Goal: Task Accomplishment & Management: Manage account settings

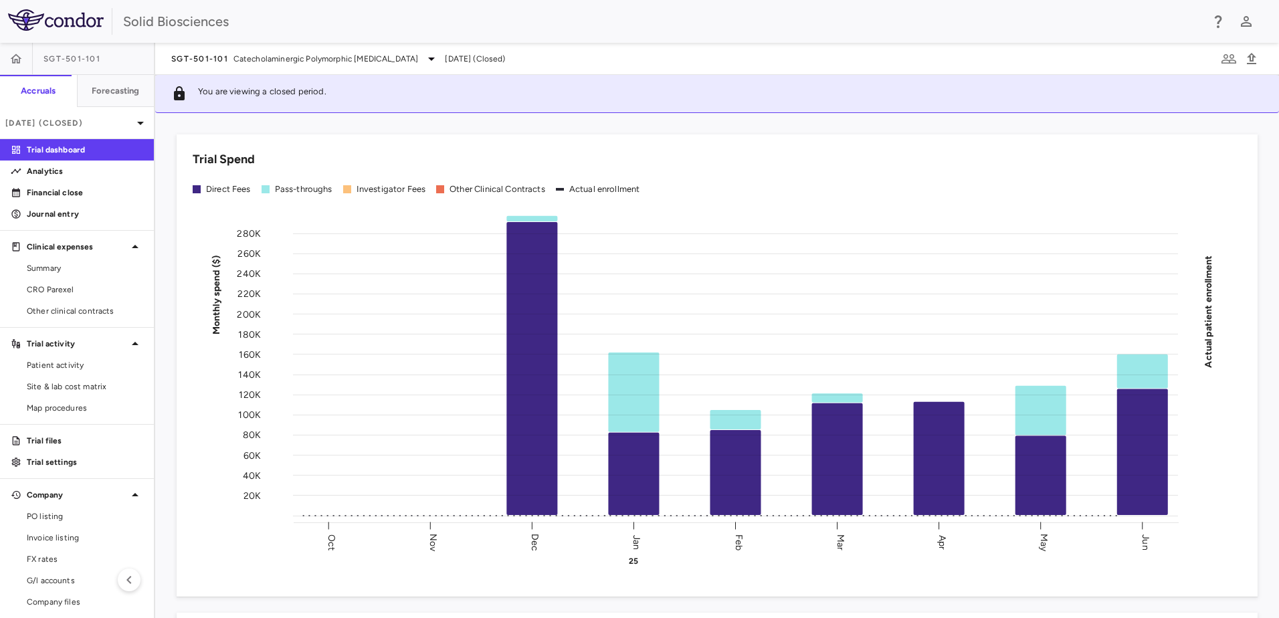
click at [476, 122] on div "Trial Spend Direct Fees Pass-throughs Investigator Fees Other Clinical Contract…" at bounding box center [709, 357] width 1097 height 478
click at [277, 60] on span "Catecholaminergic Polymorphic [MEDICAL_DATA]" at bounding box center [326, 59] width 185 height 12
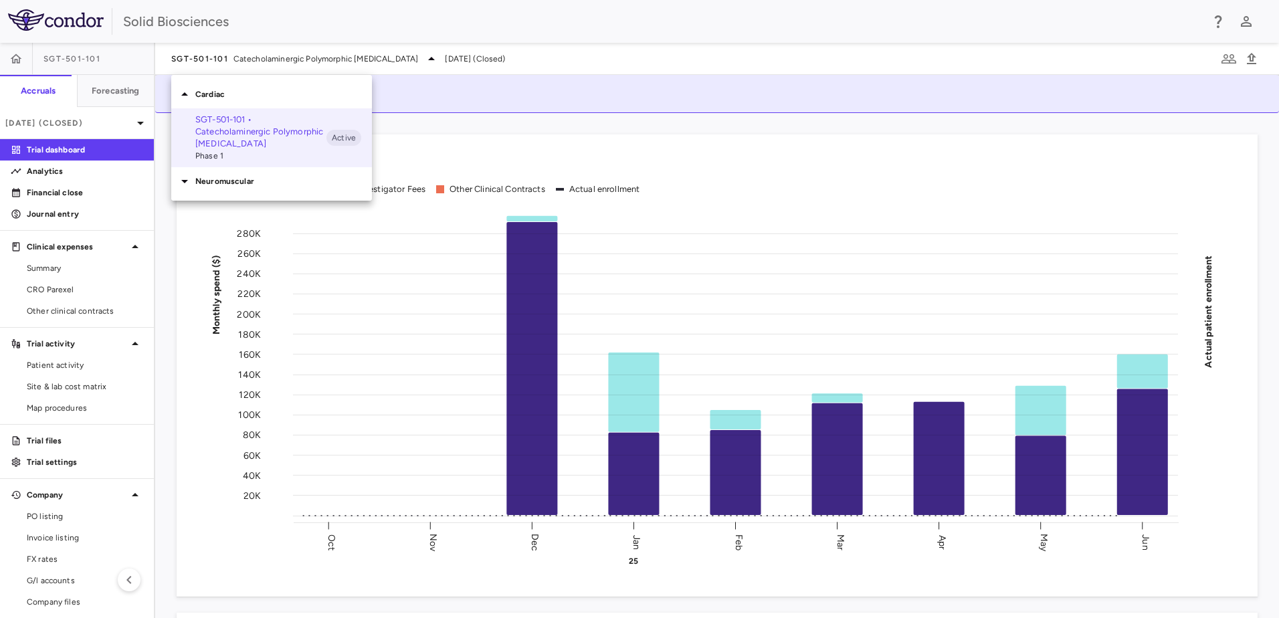
click at [213, 181] on p "Neuromuscular" at bounding box center [283, 181] width 177 height 12
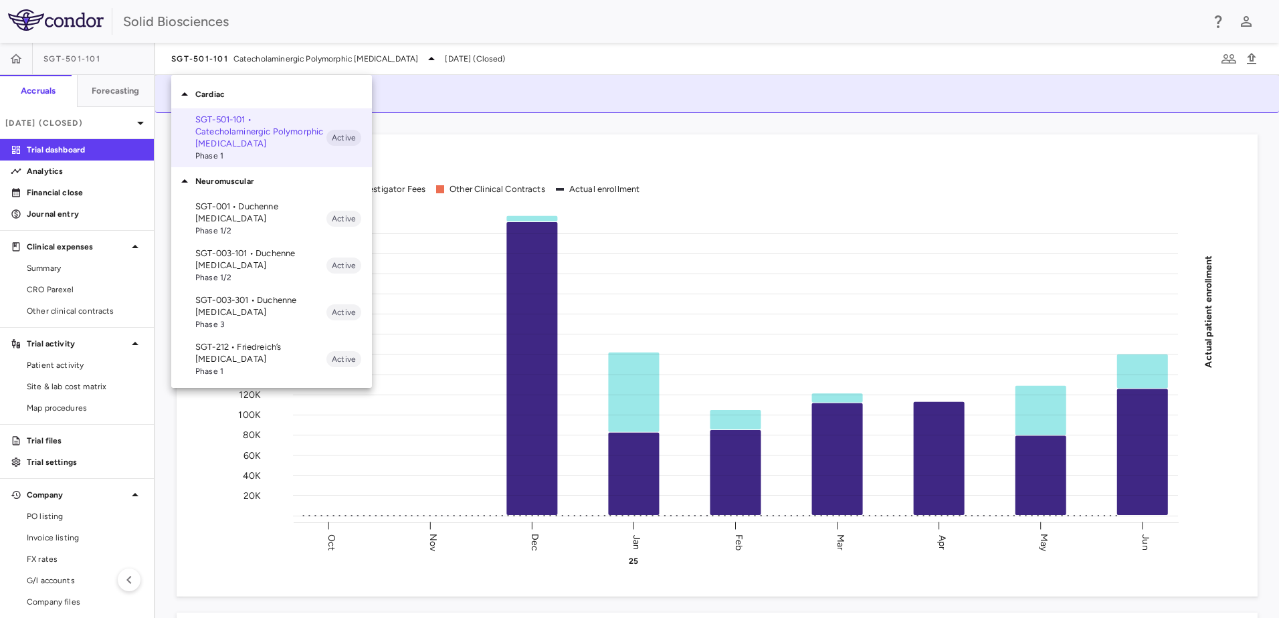
click at [557, 123] on div at bounding box center [639, 309] width 1279 height 618
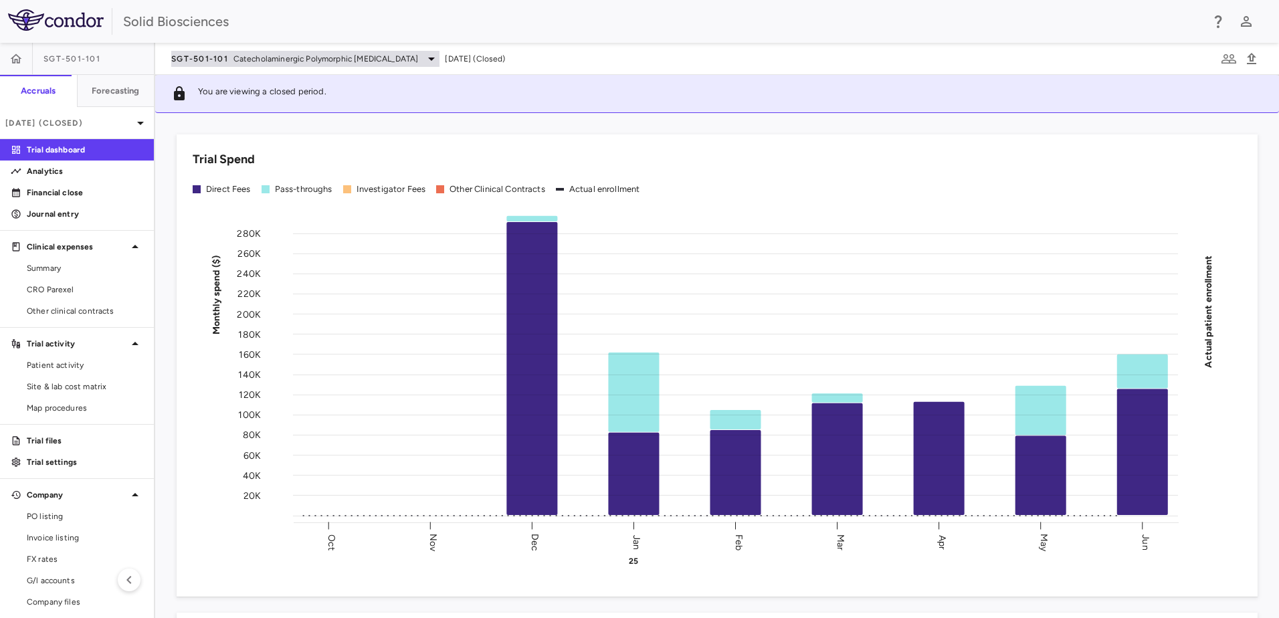
click at [217, 60] on span "SGT-501-101" at bounding box center [199, 59] width 57 height 11
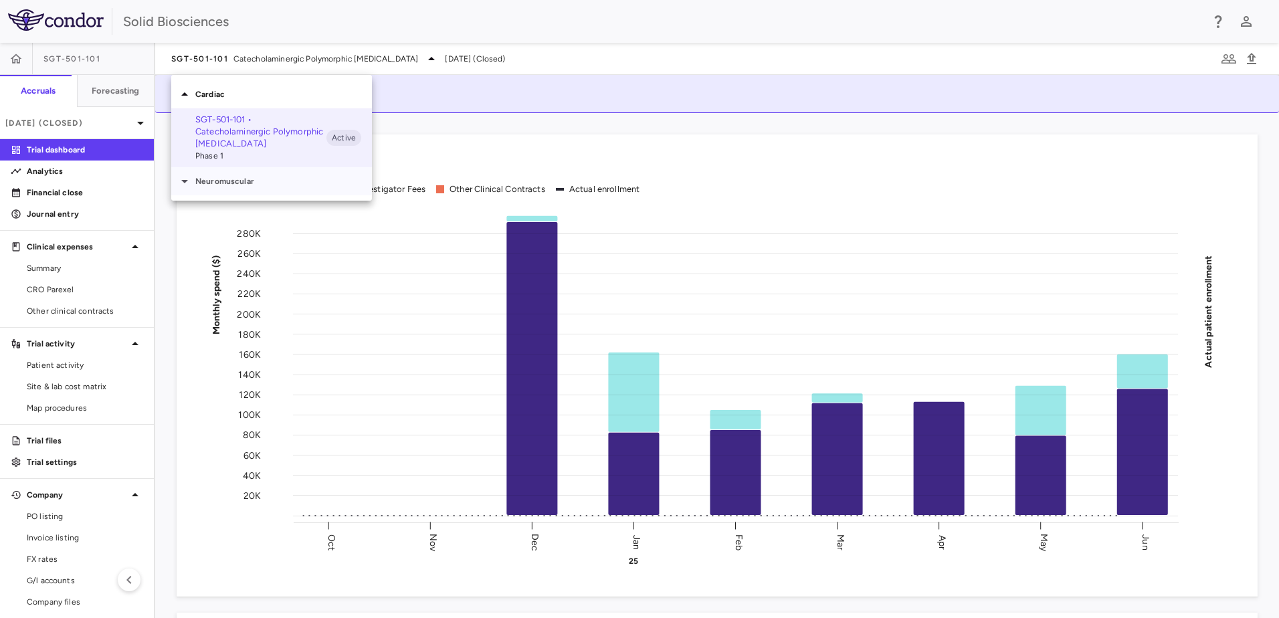
click at [219, 182] on p "Neuromuscular" at bounding box center [283, 181] width 177 height 12
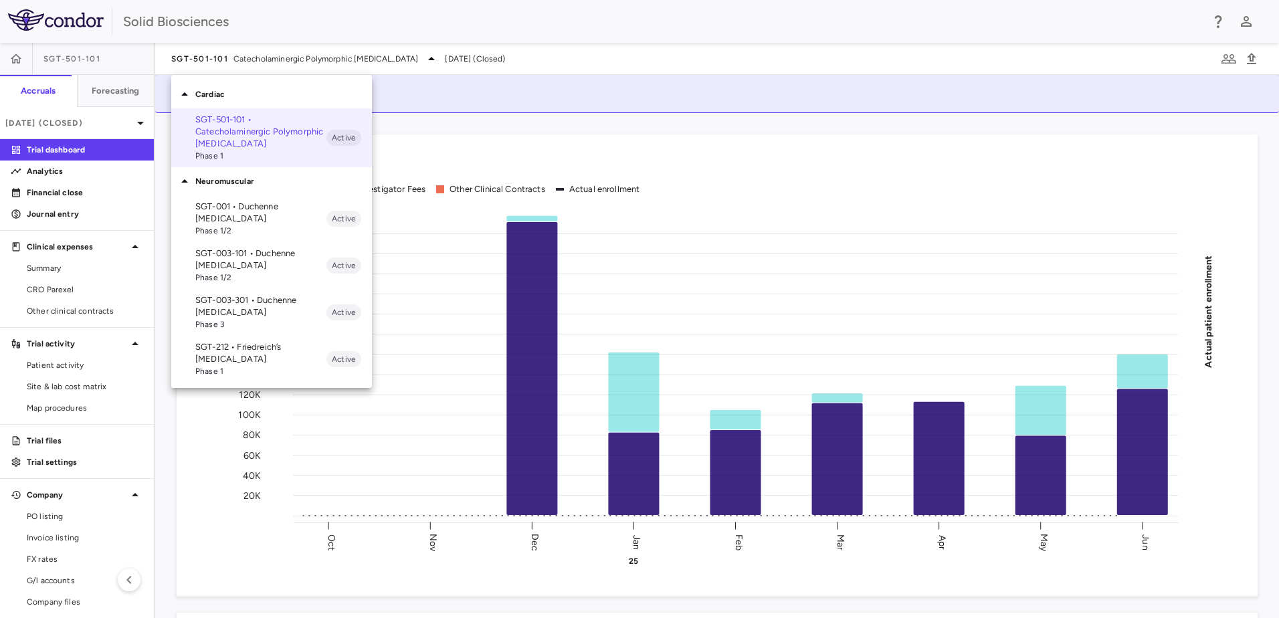
click at [535, 122] on div at bounding box center [639, 309] width 1279 height 618
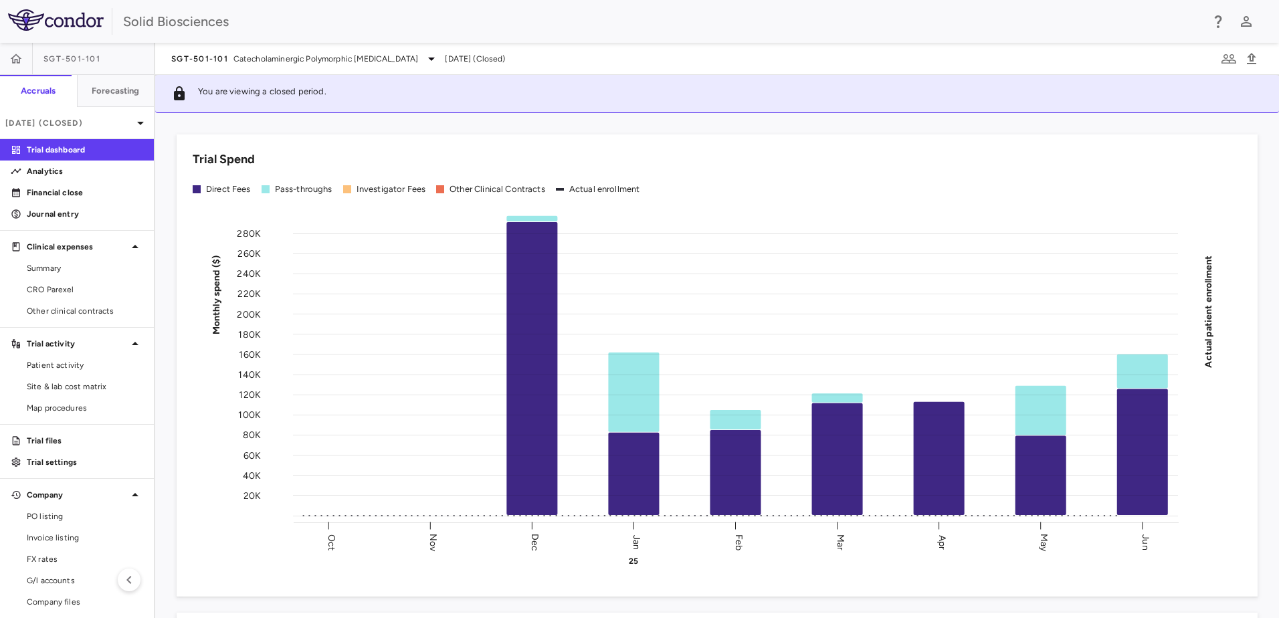
click at [519, 120] on div "Trial Spend Direct Fees Pass-throughs Investigator Fees Other Clinical Contract…" at bounding box center [709, 357] width 1097 height 478
click at [549, 125] on div "Trial Spend Direct Fees Pass-throughs Investigator Fees Other Clinical Contract…" at bounding box center [709, 357] width 1097 height 478
click at [520, 126] on div "Trial Spend Direct Fees Pass-throughs Investigator Fees Other Clinical Contract…" at bounding box center [709, 357] width 1097 height 478
click at [98, 120] on p "[DATE] (Closed)" at bounding box center [68, 123] width 127 height 12
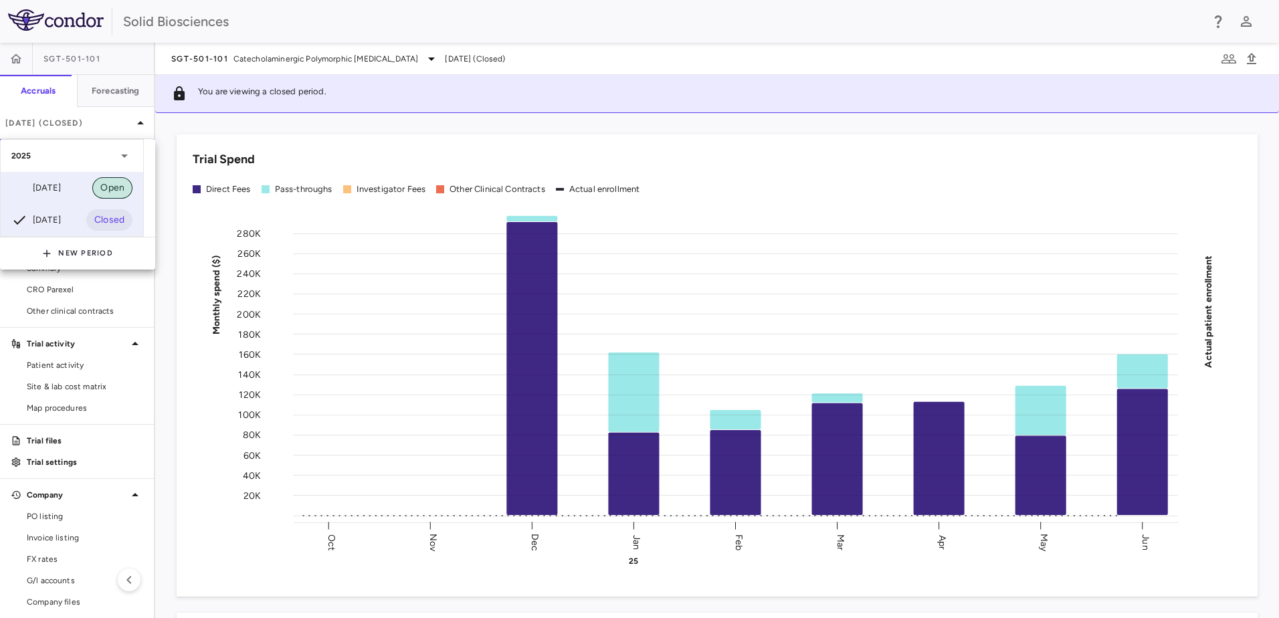
click at [104, 185] on span "Open" at bounding box center [112, 188] width 40 height 15
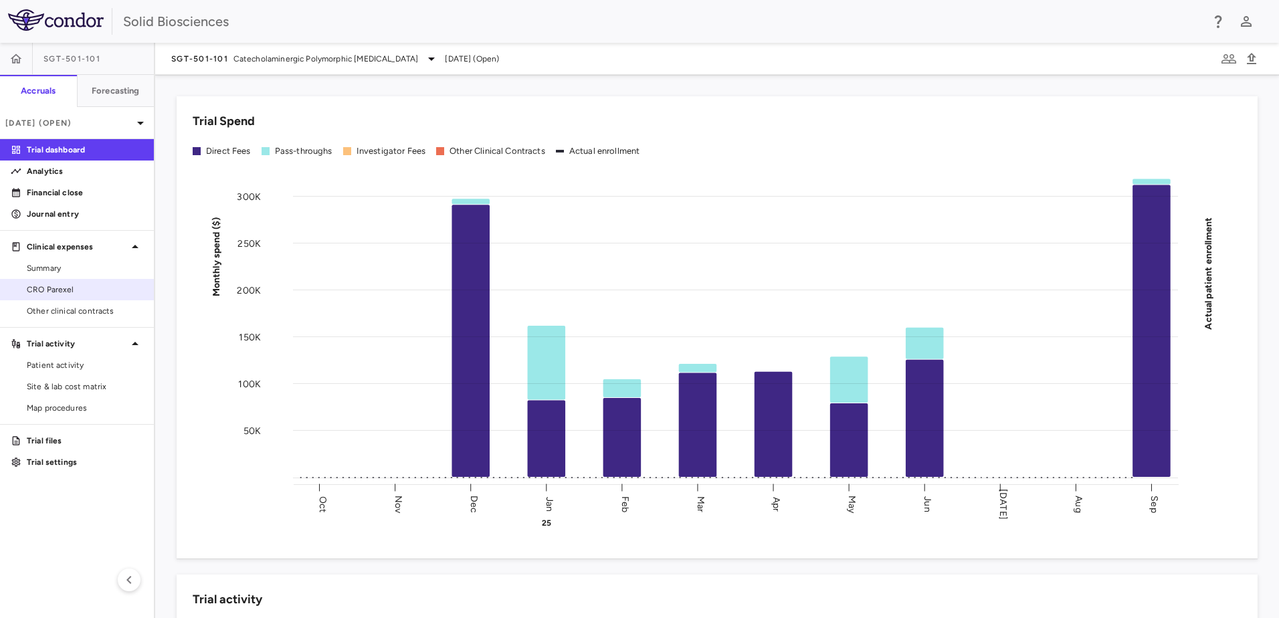
click at [72, 286] on span "CRO Parexel" at bounding box center [85, 290] width 116 height 12
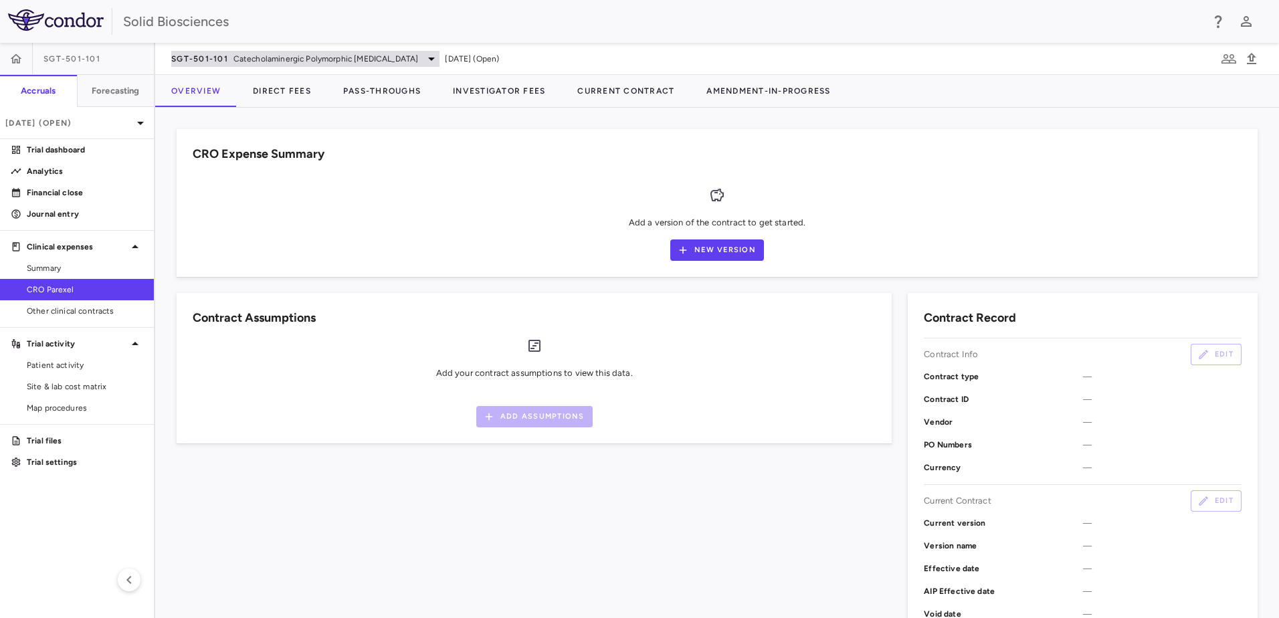
click at [393, 59] on span "Catecholaminergic Polymorphic [MEDICAL_DATA]" at bounding box center [326, 59] width 185 height 12
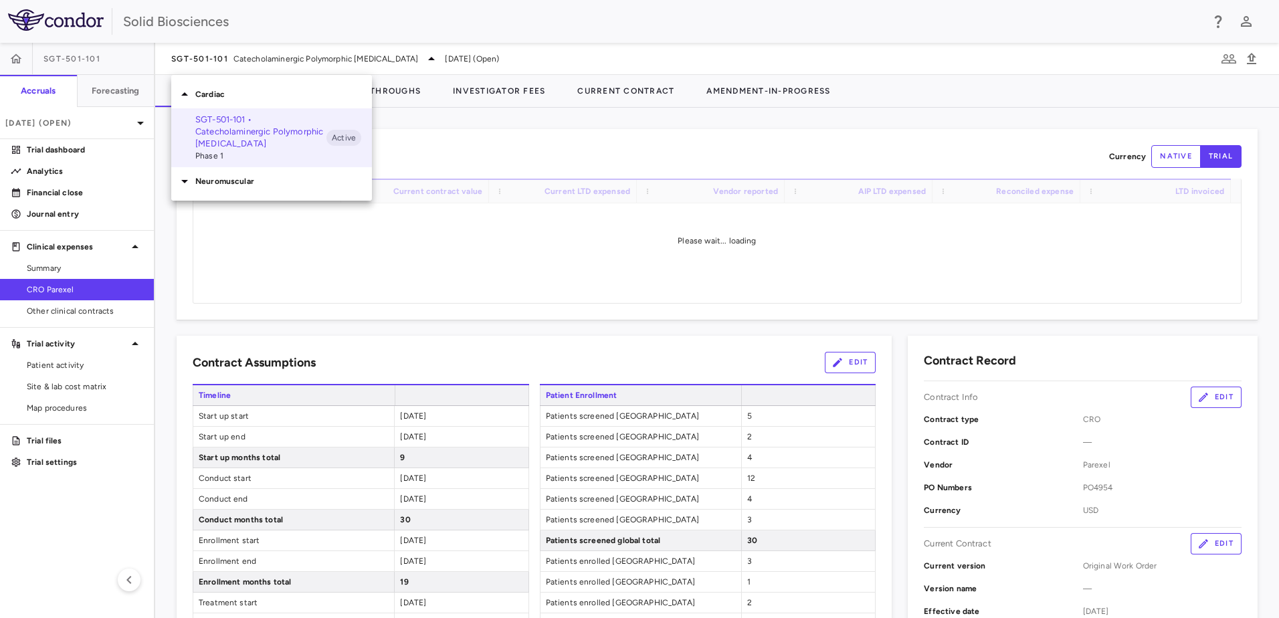
click at [224, 182] on p "Neuromuscular" at bounding box center [283, 181] width 177 height 12
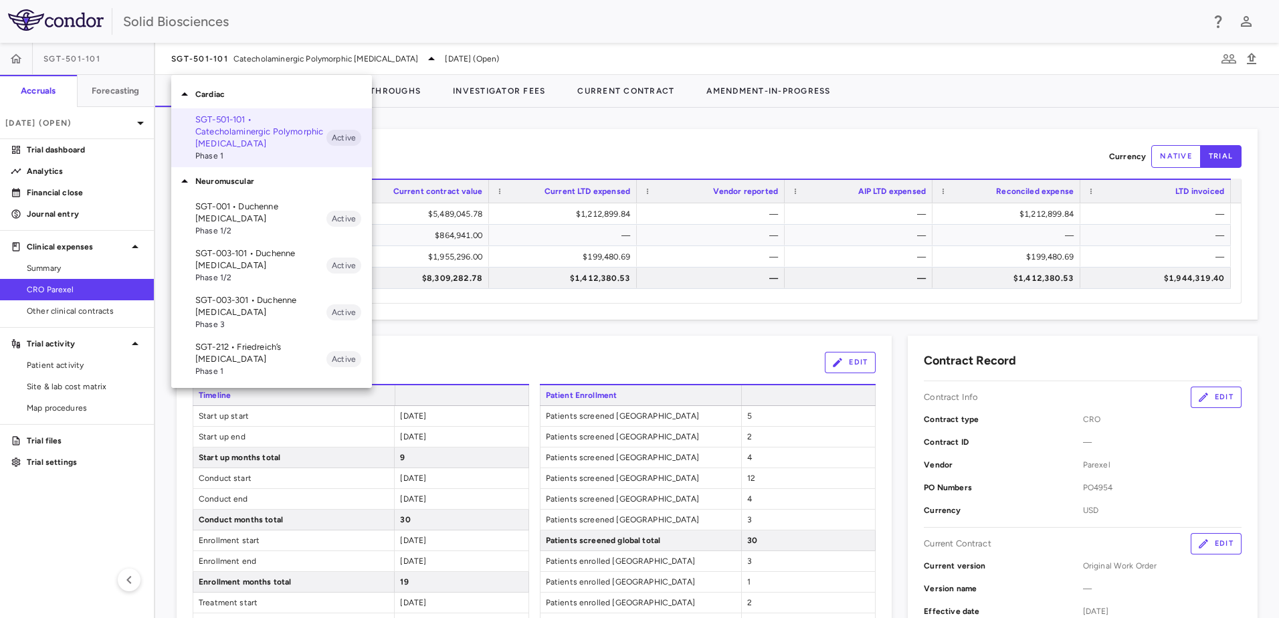
click at [235, 259] on p "SGT-003-101 • Duchenne [MEDICAL_DATA]" at bounding box center [260, 260] width 131 height 24
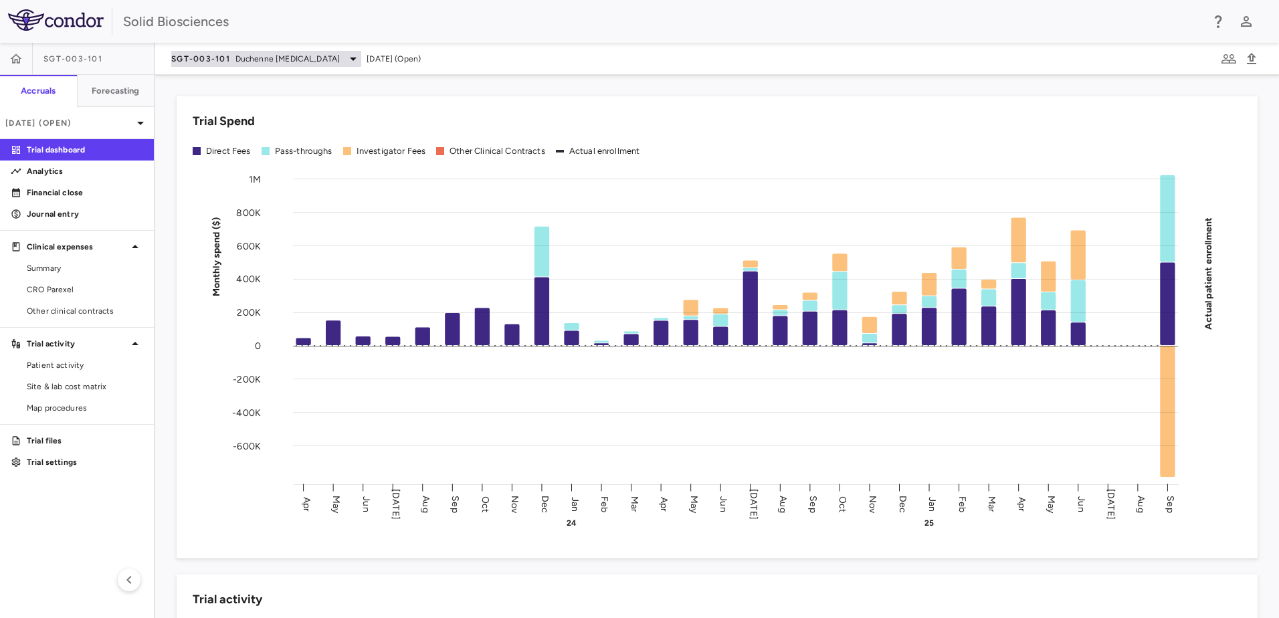
click at [356, 60] on icon at bounding box center [353, 59] width 16 height 16
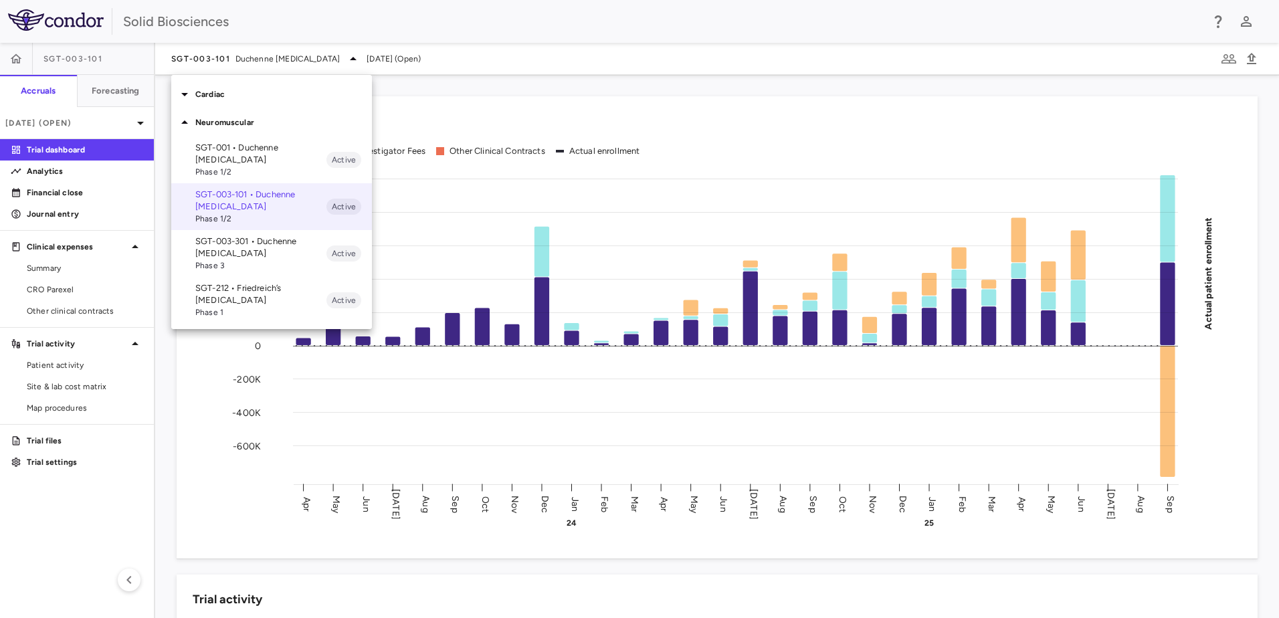
click at [460, 90] on div at bounding box center [639, 309] width 1279 height 618
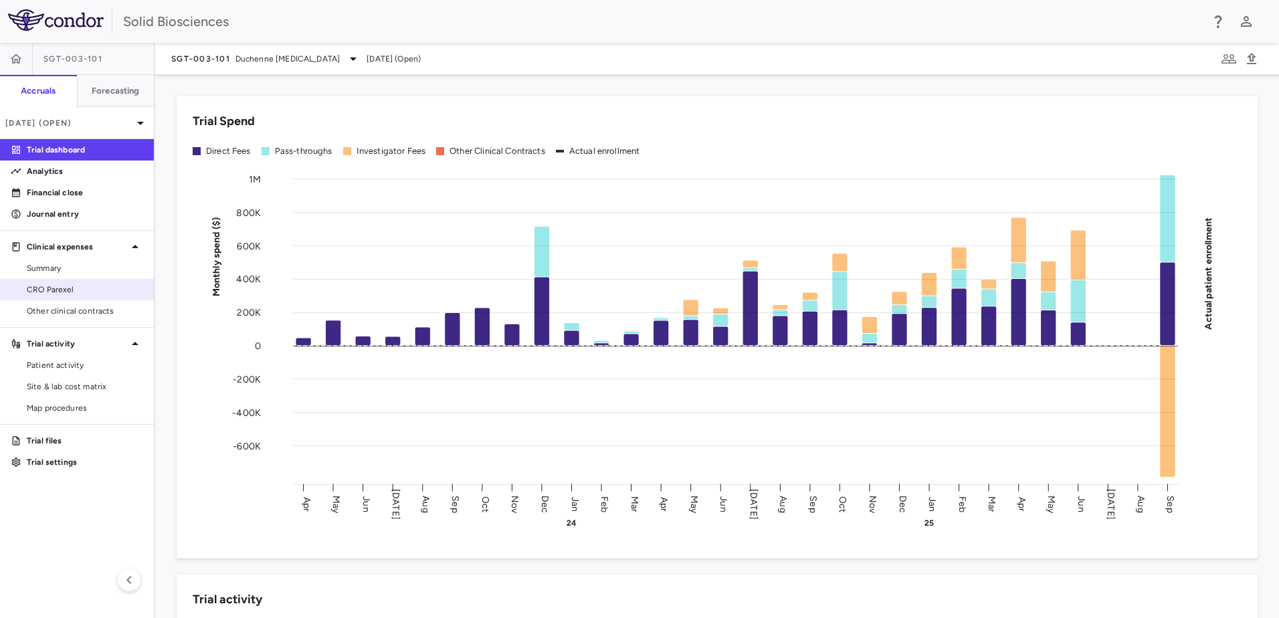
click at [58, 287] on span "CRO Parexel" at bounding box center [85, 290] width 116 height 12
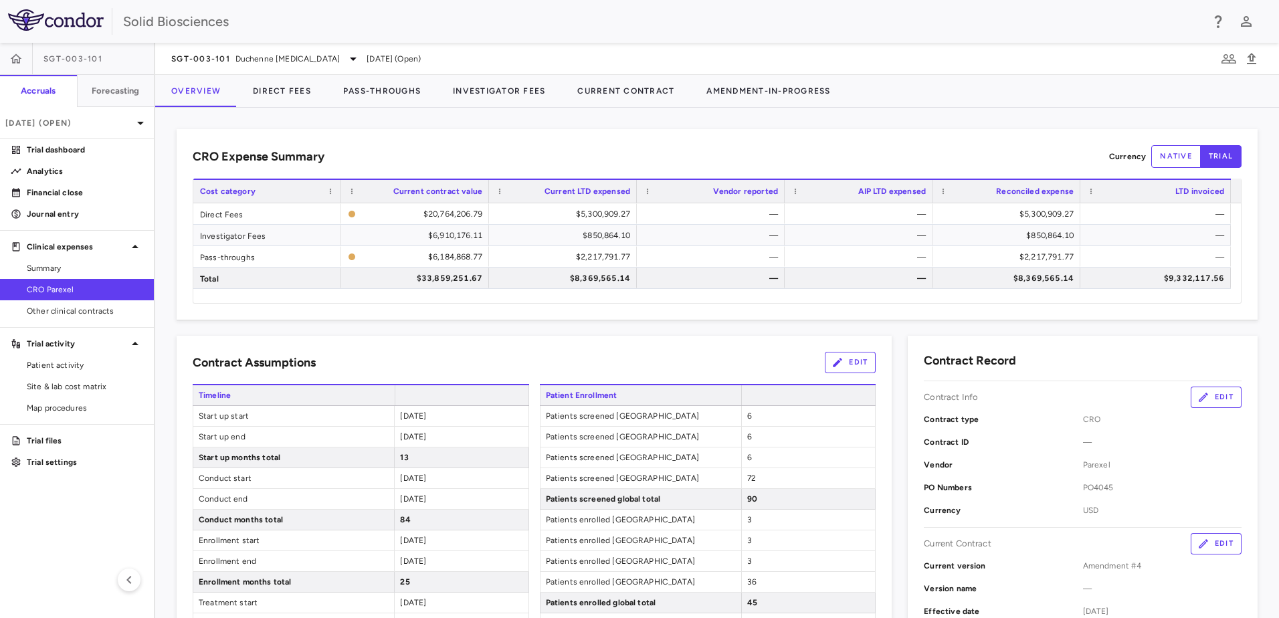
click at [527, 123] on div "CRO Expense Summary Currency native trial Drag here to set row groups Drag here…" at bounding box center [717, 363] width 1124 height 510
click at [652, 79] on button "Current Contract" at bounding box center [625, 91] width 129 height 32
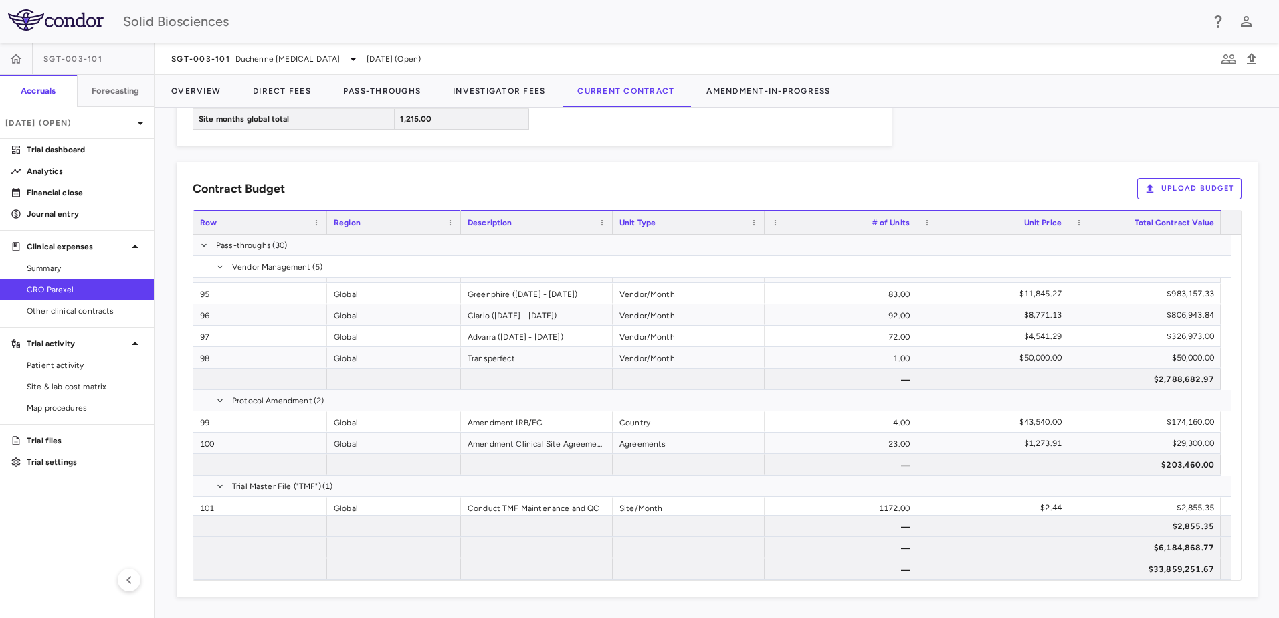
click at [650, 187] on div "Contract Budget Upload Budget" at bounding box center [717, 188] width 1049 height 21
click at [484, 185] on div "Contract Budget Upload Budget" at bounding box center [717, 188] width 1049 height 21
click at [390, 188] on div "Contract Budget Upload Budget" at bounding box center [717, 188] width 1049 height 21
click at [478, 185] on div "Contract Budget Upload Budget" at bounding box center [717, 188] width 1049 height 21
click at [429, 183] on div "Contract Budget Upload Budget" at bounding box center [717, 188] width 1049 height 21
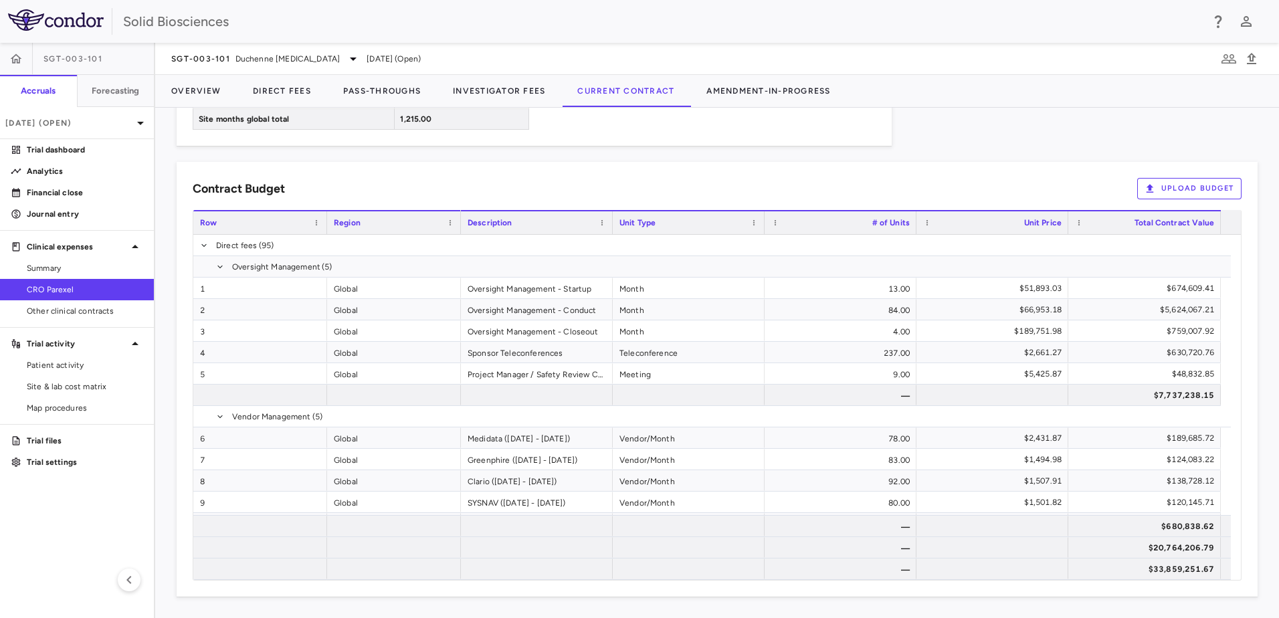
click at [468, 177] on div "Contract Budget Upload Budget Cost Category Service Category Drag here to set c…" at bounding box center [717, 379] width 1081 height 435
click at [409, 175] on div "Contract Budget Upload Budget Cost Category Service Category Drag here to set c…" at bounding box center [717, 379] width 1081 height 435
click at [567, 175] on div "Contract Budget Upload Budget Cost Category Service Category Drag here to set c…" at bounding box center [717, 379] width 1081 height 435
click at [453, 179] on div "Contract Budget Upload Budget" at bounding box center [717, 188] width 1049 height 21
click at [445, 173] on div "Contract Budget Upload Budget Cost Category Service Category Drag here to set c…" at bounding box center [717, 379] width 1081 height 435
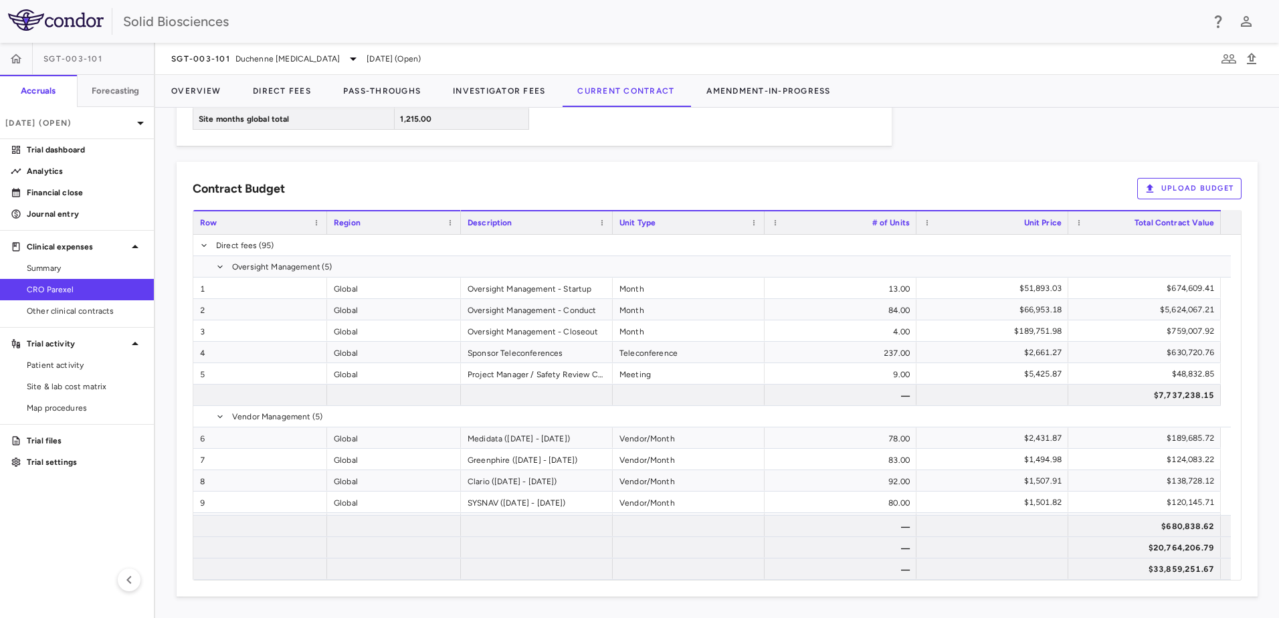
click at [436, 174] on div "Contract Budget Upload Budget Cost Category Service Category Drag here to set c…" at bounding box center [717, 379] width 1081 height 435
click at [434, 176] on div "Contract Budget Upload Budget Cost Category Service Category Drag here to set c…" at bounding box center [717, 379] width 1081 height 435
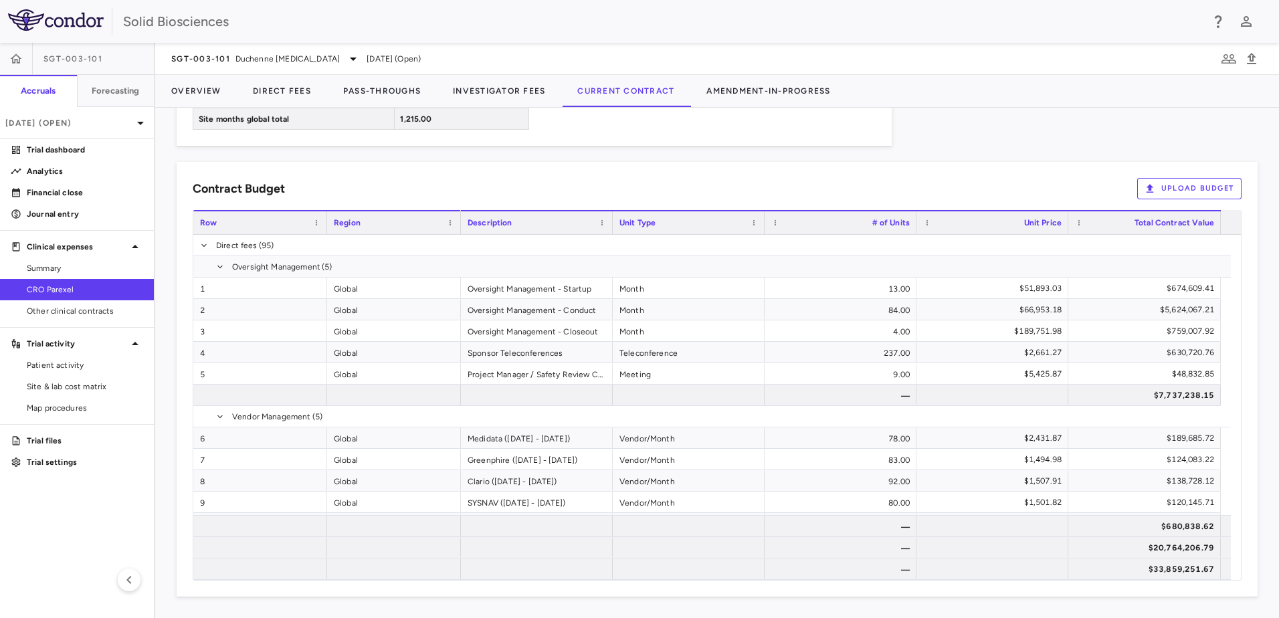
click at [473, 166] on div "Contract Budget Upload Budget Cost Category Service Category Drag here to set c…" at bounding box center [717, 379] width 1081 height 435
click at [468, 168] on div "Contract Budget Upload Budget Cost Category Service Category Drag here to set c…" at bounding box center [717, 379] width 1081 height 435
click at [452, 184] on div "Contract Budget Upload Budget" at bounding box center [717, 188] width 1049 height 21
click at [477, 178] on div "Contract Budget Upload Budget" at bounding box center [717, 188] width 1049 height 21
click at [579, 187] on div "Contract Budget Upload Budget" at bounding box center [717, 188] width 1049 height 21
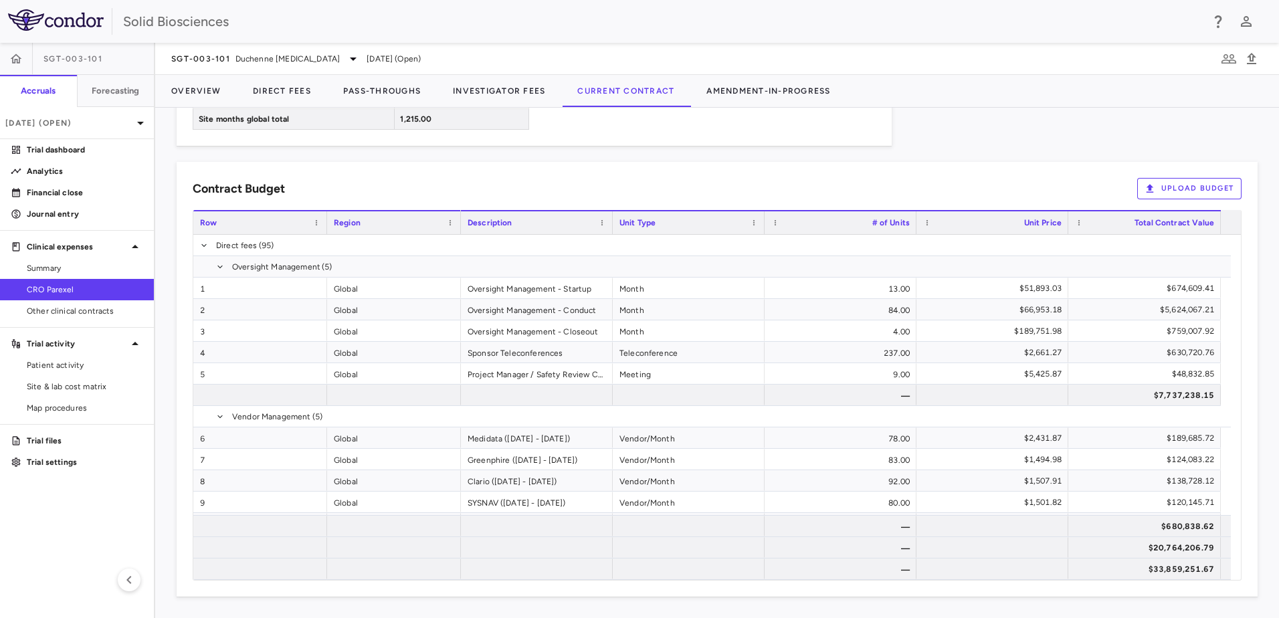
click at [555, 184] on div "Contract Budget Upload Budget" at bounding box center [717, 188] width 1049 height 21
click at [547, 186] on div "Contract Budget Upload Budget" at bounding box center [717, 188] width 1049 height 21
click at [545, 186] on div "Contract Budget Upload Budget" at bounding box center [717, 188] width 1049 height 21
click at [529, 193] on div "Contract Budget Upload Budget" at bounding box center [717, 188] width 1049 height 21
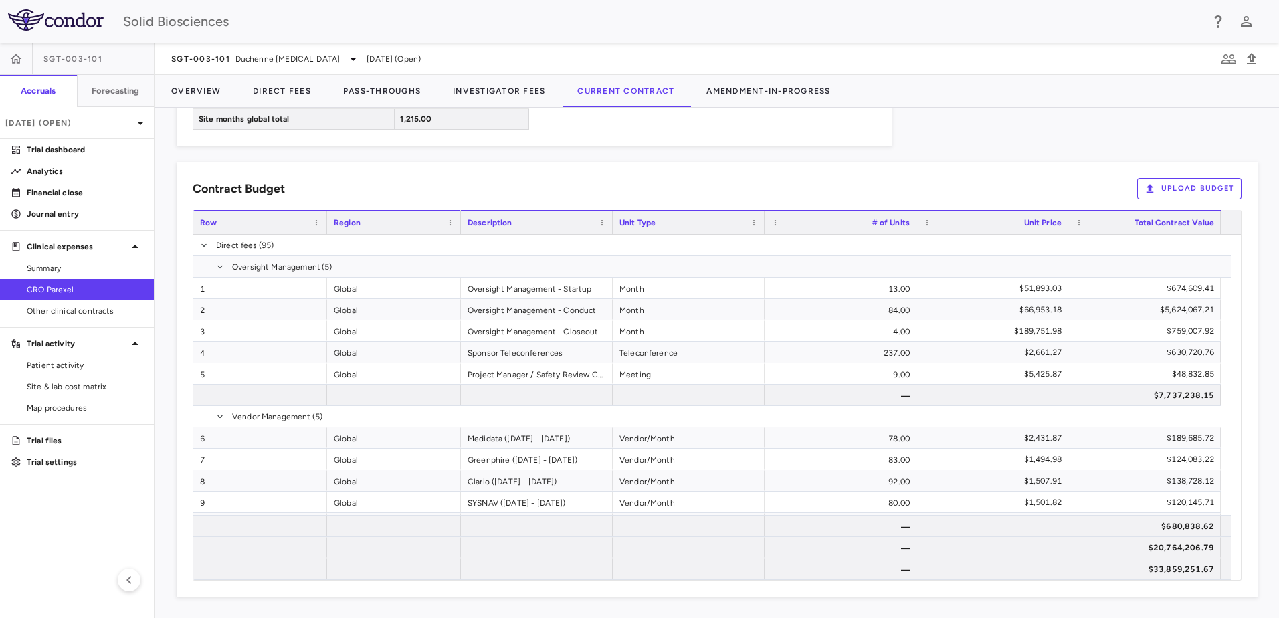
click at [414, 185] on div "Contract Budget Upload Budget" at bounding box center [717, 188] width 1049 height 21
click at [484, 178] on div "Contract Budget Upload Budget" at bounding box center [717, 188] width 1049 height 21
click at [468, 181] on div "Contract Budget Upload Budget" at bounding box center [717, 188] width 1049 height 21
click at [512, 183] on div "Contract Budget Upload Budget" at bounding box center [717, 188] width 1049 height 21
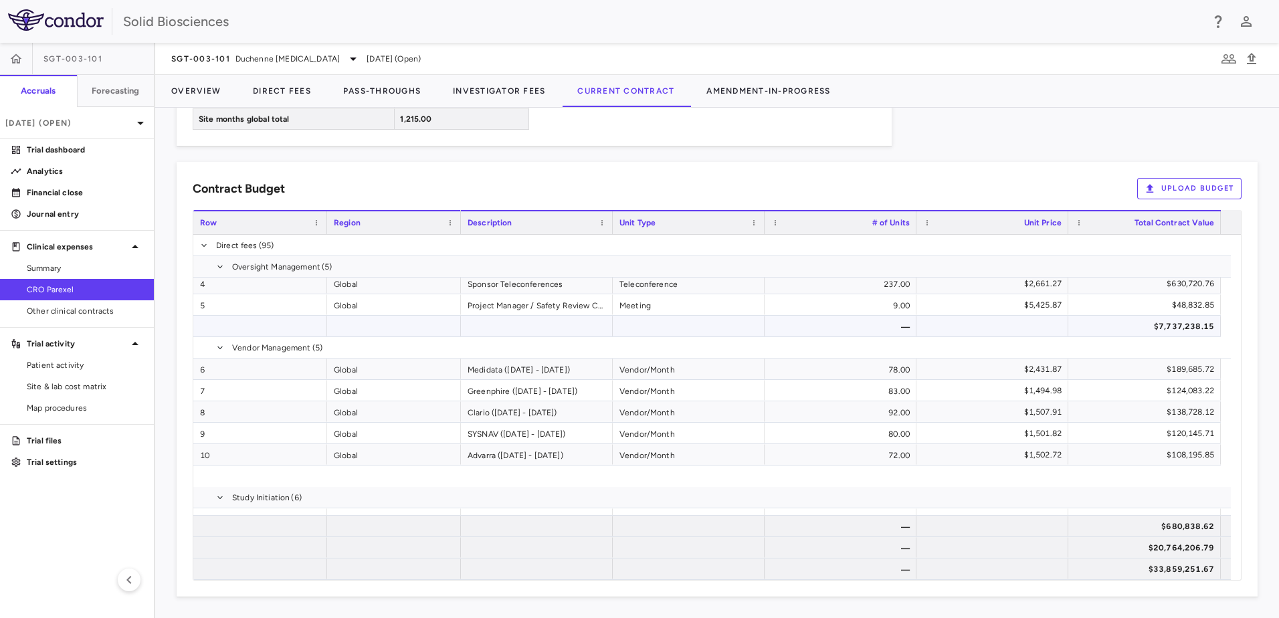
scroll to position [134, 0]
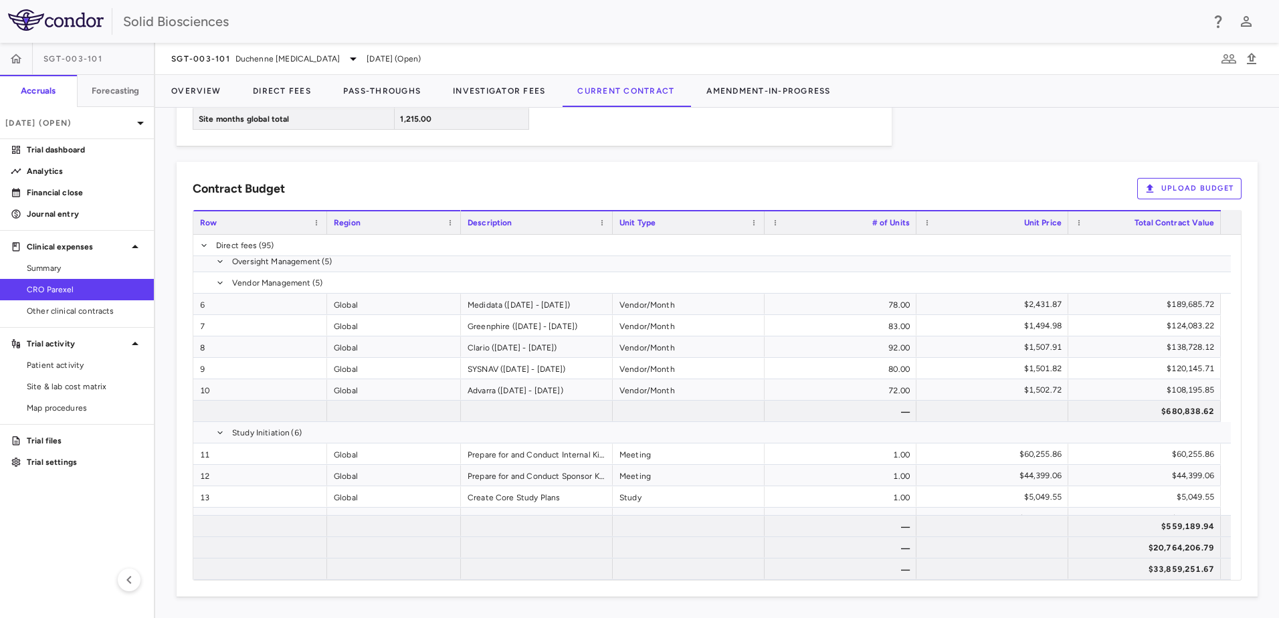
click at [506, 179] on div "Contract Budget Upload Budget" at bounding box center [717, 188] width 1049 height 21
click at [441, 168] on div "Contract Budget Upload Budget Cost Category Service Category Drag here to set c…" at bounding box center [717, 379] width 1081 height 435
click at [420, 171] on div "Contract Budget Upload Budget Cost Category Service Category Drag here to set c…" at bounding box center [717, 379] width 1081 height 435
click at [610, 185] on div "Contract Budget Upload Budget" at bounding box center [717, 188] width 1049 height 21
click at [618, 178] on div "Contract Budget Upload Budget" at bounding box center [717, 188] width 1049 height 21
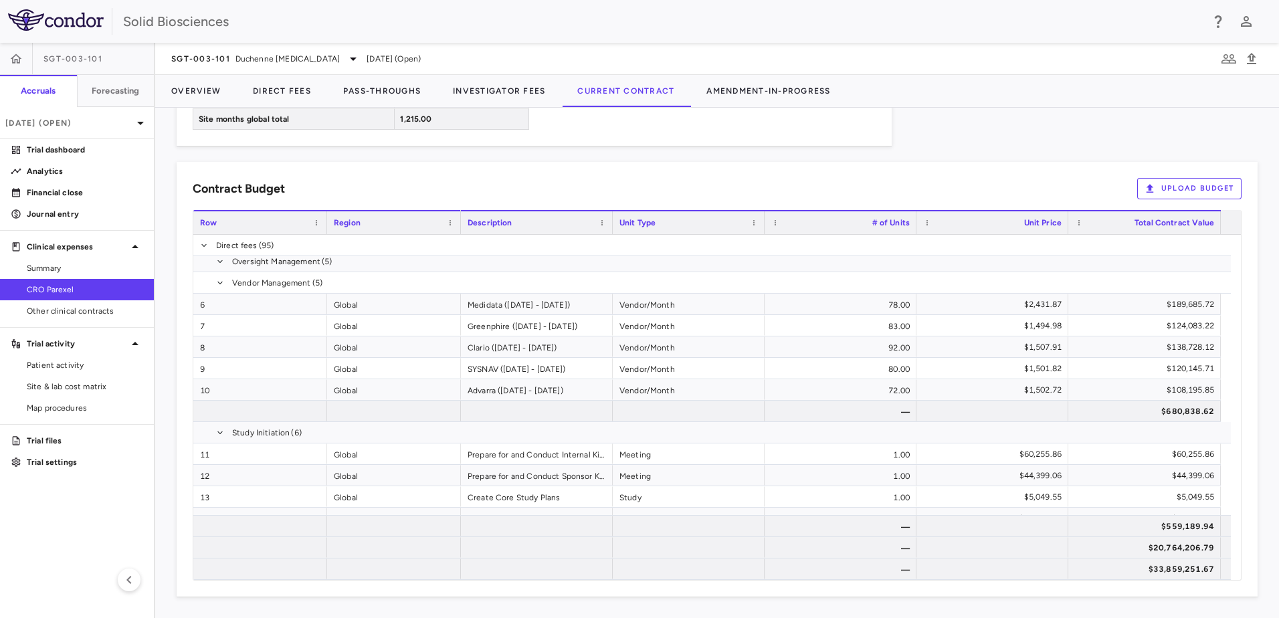
click at [605, 163] on div "Contract Budget Upload Budget Cost Category Service Category Drag here to set c…" at bounding box center [717, 379] width 1081 height 435
click at [14, 53] on icon "button" at bounding box center [15, 58] width 13 height 13
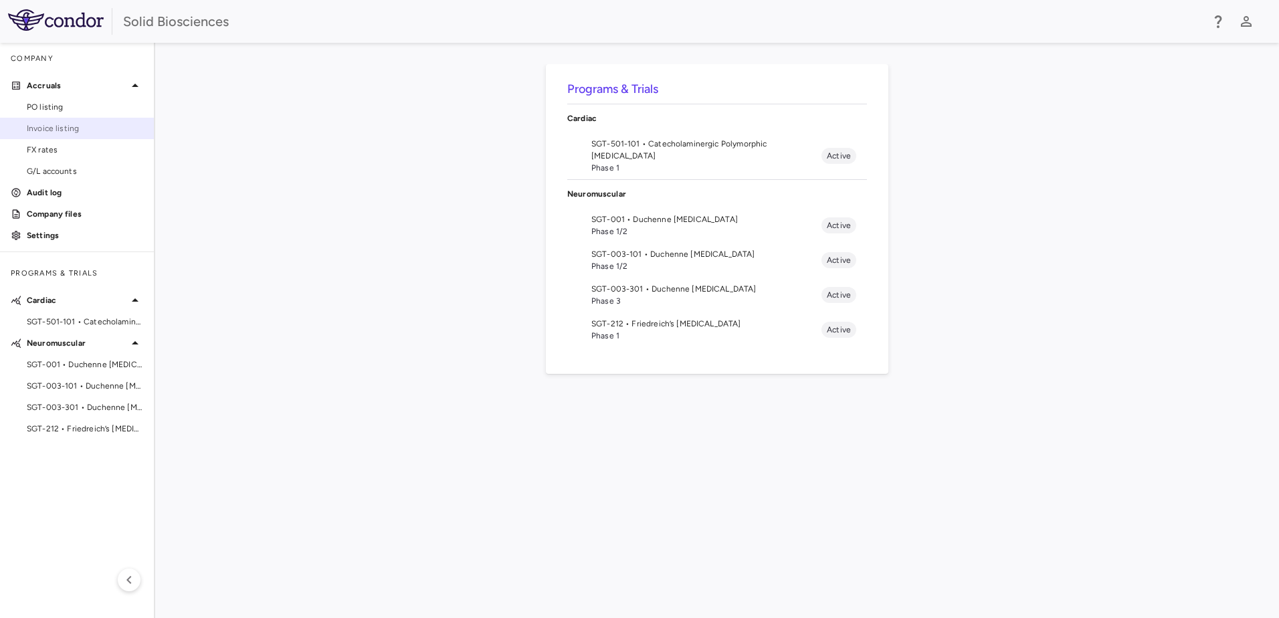
click at [49, 124] on span "Invoice listing" at bounding box center [85, 128] width 116 height 12
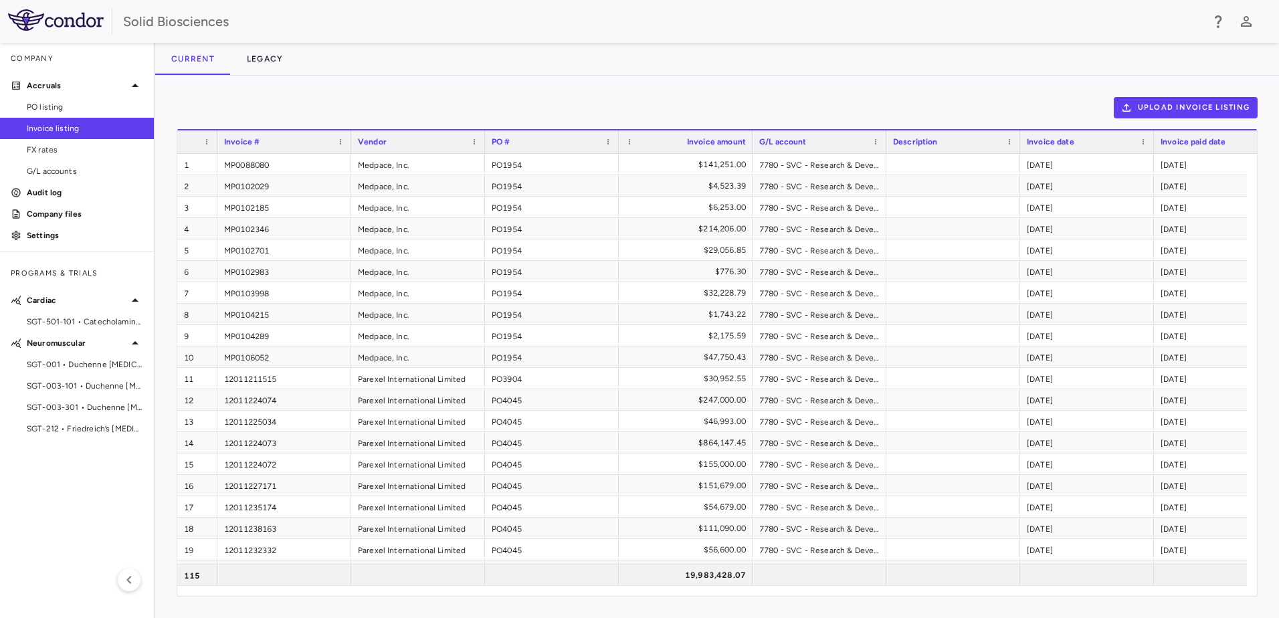
click at [424, 100] on div "Upload invoice listing" at bounding box center [717, 107] width 1081 height 21
click at [452, 97] on div "Upload invoice listing" at bounding box center [717, 107] width 1081 height 21
click at [440, 86] on div "Upload invoice listing Drag here to set row groups Drag here to set column labe…" at bounding box center [717, 347] width 1124 height 543
click at [408, 94] on div "Upload invoice listing Drag here to set row groups Drag here to set column labe…" at bounding box center [717, 347] width 1124 height 543
drag, startPoint x: 490, startPoint y: 84, endPoint x: 512, endPoint y: 90, distance: 22.7
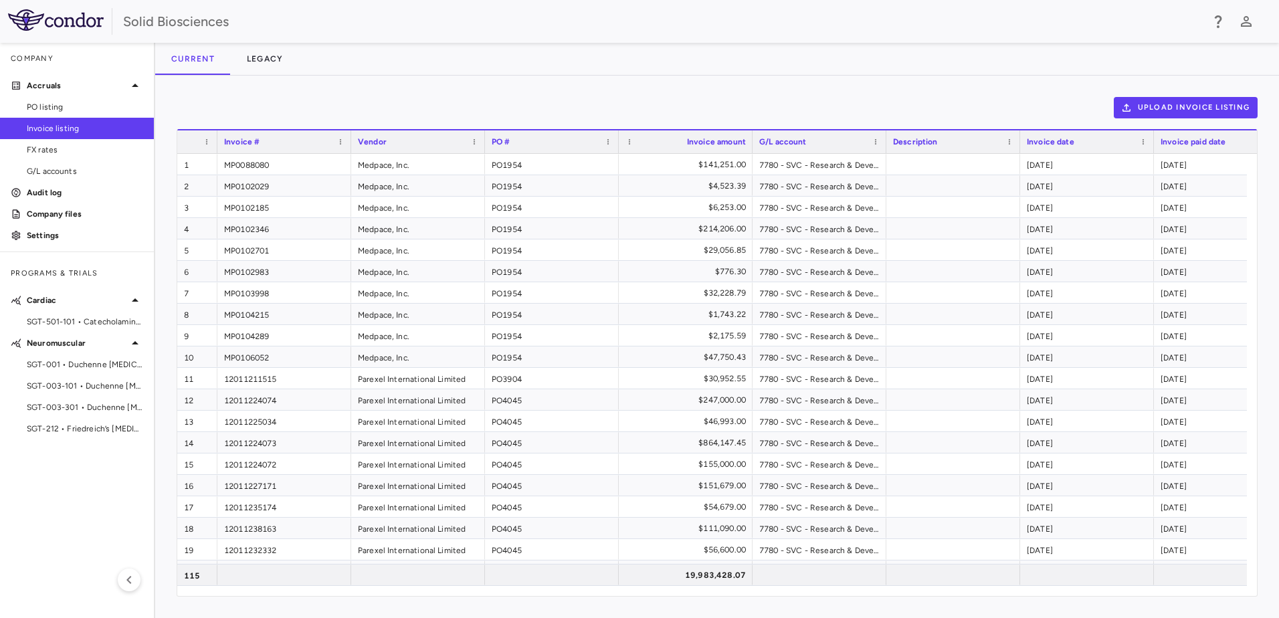
click at [490, 84] on div "Upload invoice listing Drag here to set row groups Drag here to set column labe…" at bounding box center [717, 347] width 1124 height 543
click at [419, 81] on div "Upload invoice listing Drag here to set row groups Drag here to set column labe…" at bounding box center [717, 347] width 1124 height 543
click at [349, 92] on div "Upload invoice listing Drag here to set row groups Drag here to set column labe…" at bounding box center [717, 347] width 1124 height 543
click at [477, 99] on div "Upload invoice listing" at bounding box center [717, 107] width 1081 height 21
click at [339, 88] on div "Upload invoice listing Drag here to set row groups Drag here to set column labe…" at bounding box center [717, 347] width 1124 height 543
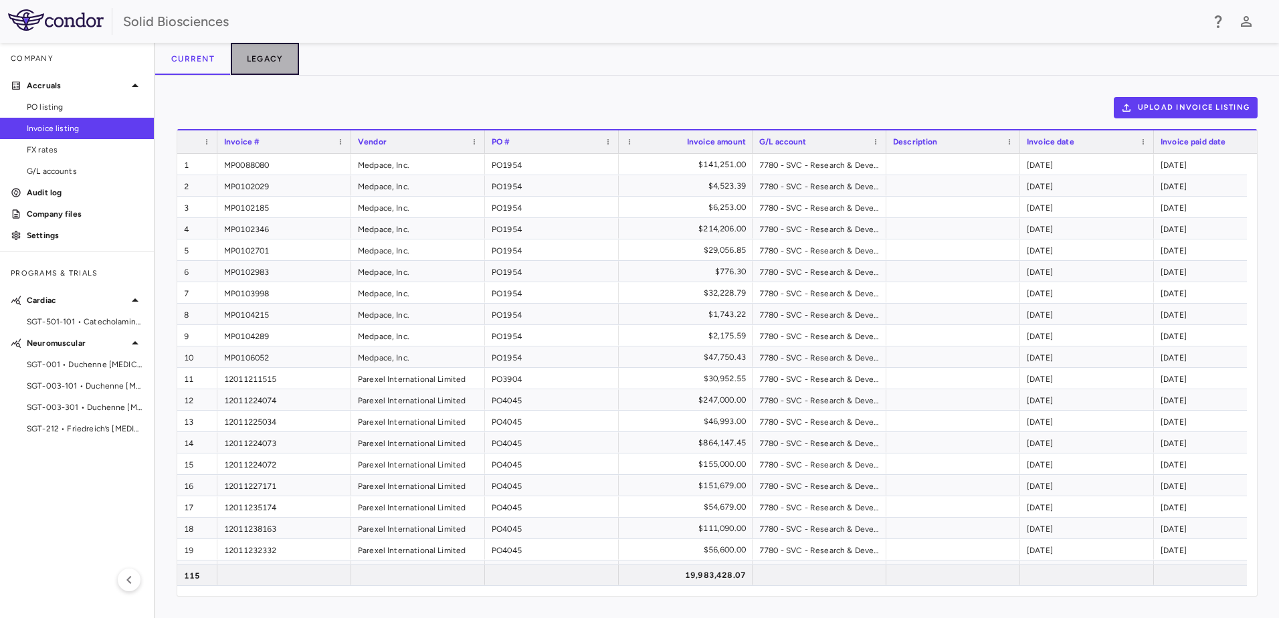
click at [272, 58] on button "Legacy" at bounding box center [265, 59] width 69 height 32
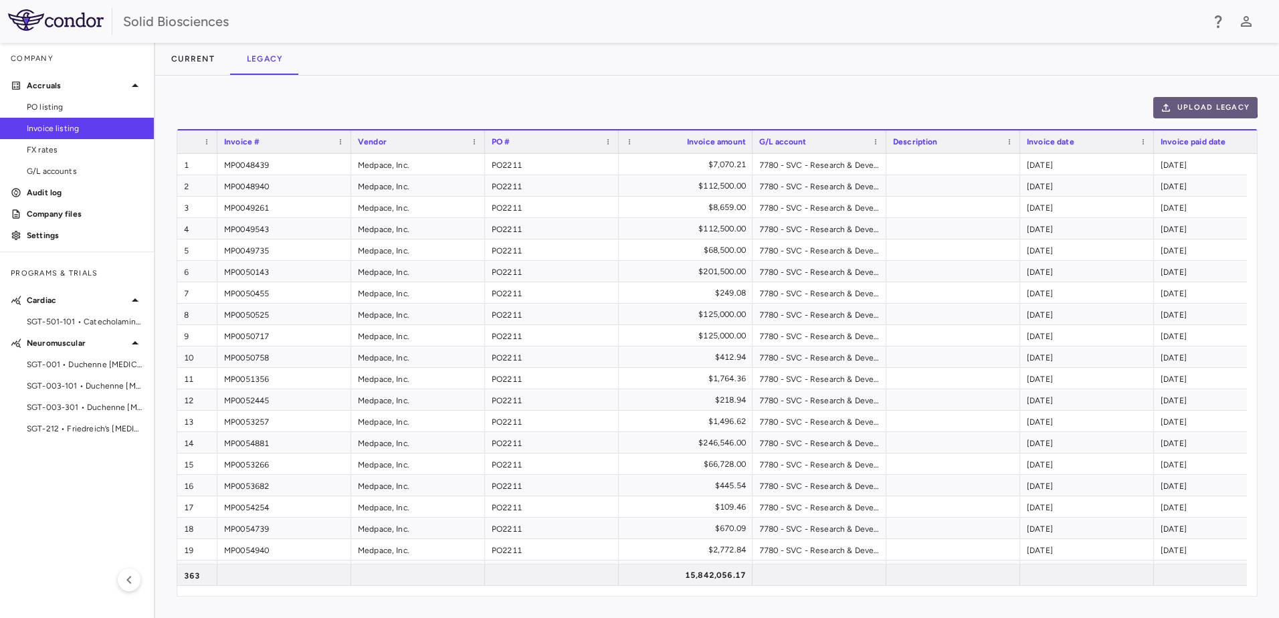
click at [1202, 104] on button "Upload legacy" at bounding box center [1205, 107] width 104 height 21
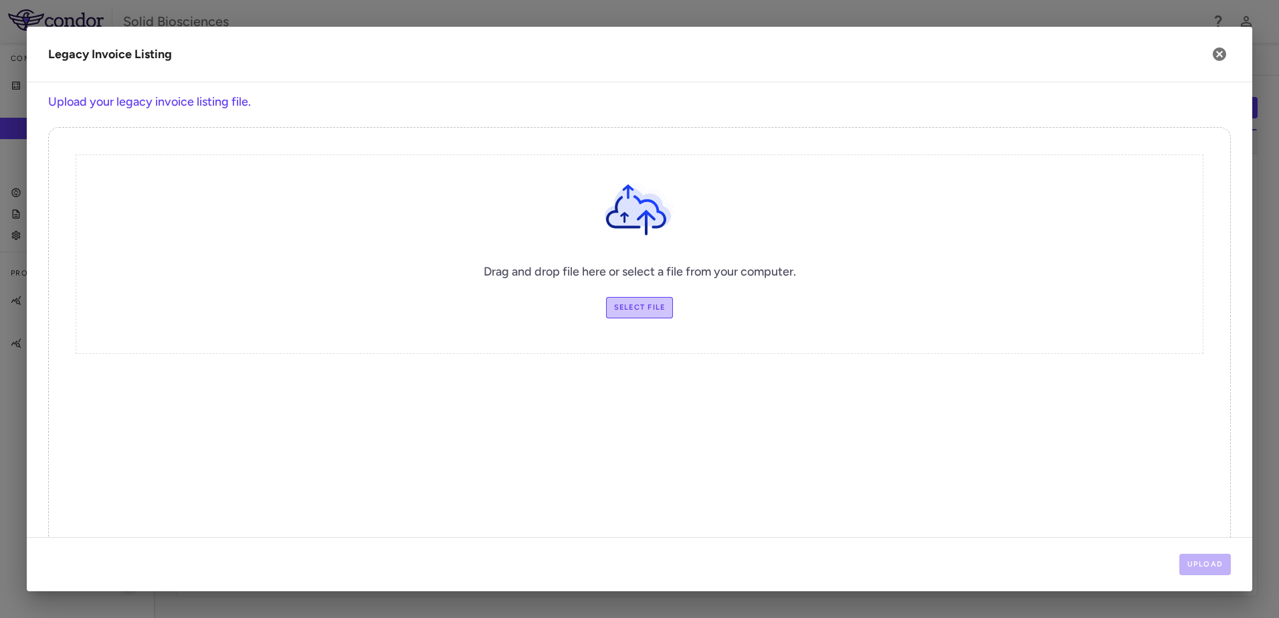
click at [626, 302] on label "Select file" at bounding box center [640, 307] width 68 height 21
click at [0, 0] on input "Select file" at bounding box center [0, 0] width 0 height 0
click at [623, 308] on label "Select file" at bounding box center [640, 307] width 68 height 21
click at [0, 0] on input "Select file" at bounding box center [0, 0] width 0 height 0
click at [1204, 563] on button "Upload" at bounding box center [1206, 564] width 52 height 21
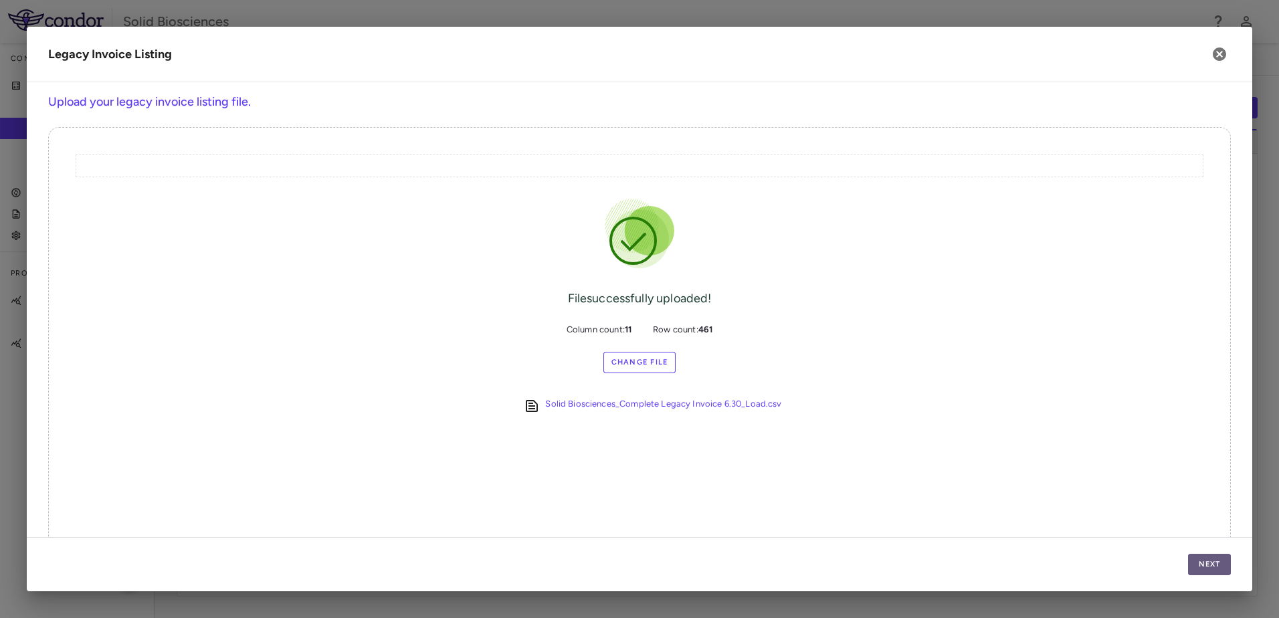
click at [1210, 559] on button "Next" at bounding box center [1209, 564] width 43 height 21
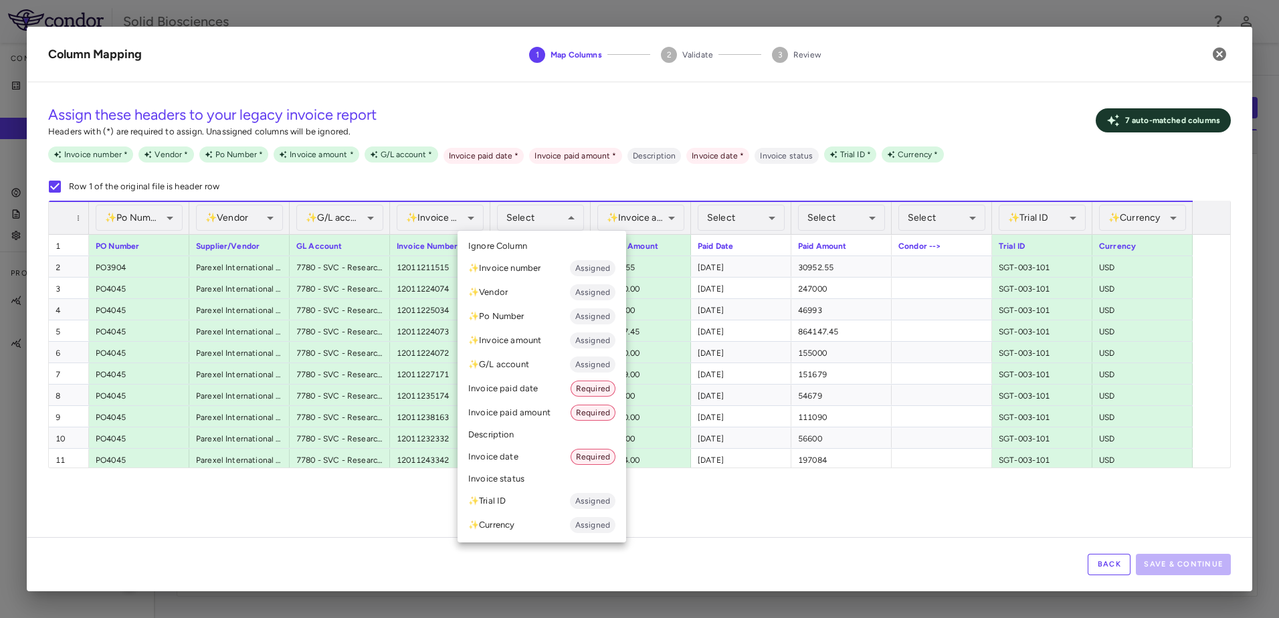
drag, startPoint x: 507, startPoint y: 339, endPoint x: 549, endPoint y: 182, distance: 162.6
click at [549, 182] on div "Select Ignore Column ✨ Invoice number Assigned ✨ Vendor Assigned ✨ Po Number As…" at bounding box center [639, 309] width 1279 height 618
click at [549, 182] on div at bounding box center [639, 309] width 1279 height 618
click at [506, 455] on li "Invoice date Required" at bounding box center [542, 457] width 169 height 24
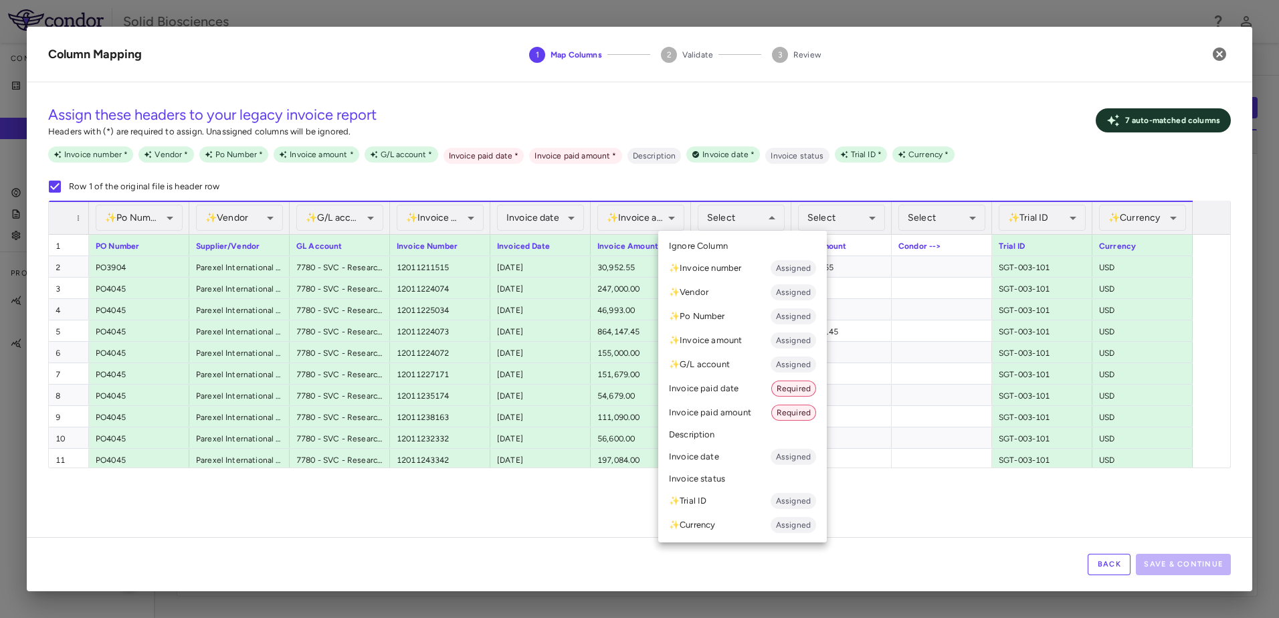
click at [725, 384] on li "Invoice paid date Required" at bounding box center [742, 389] width 169 height 24
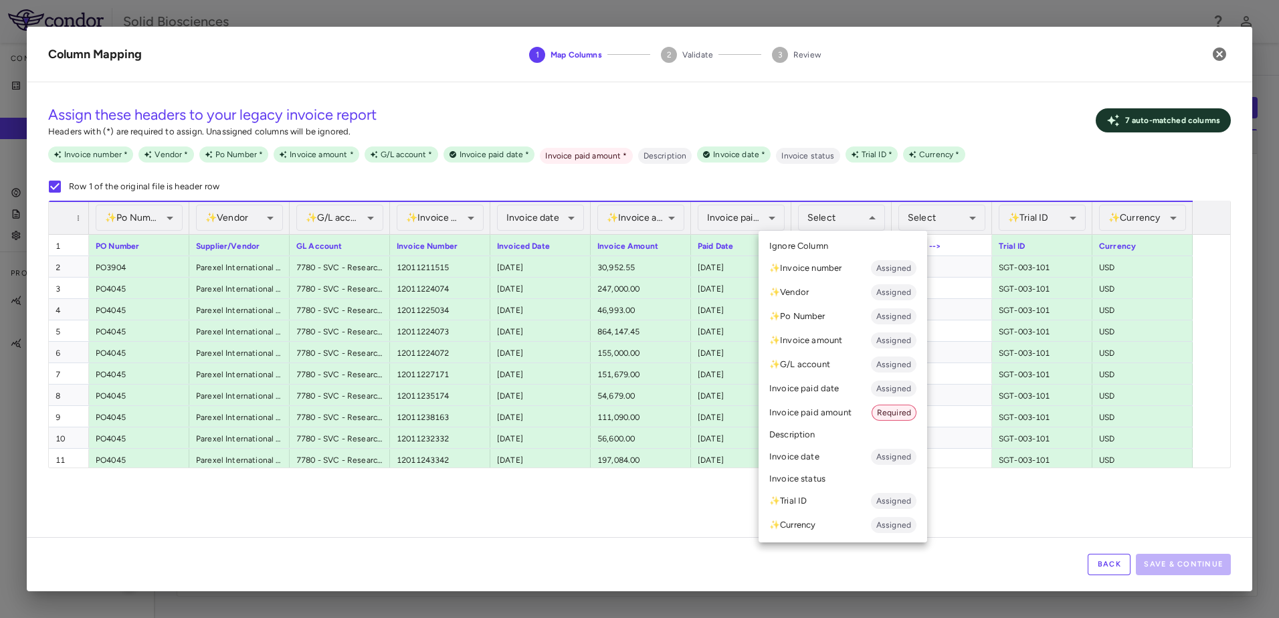
click at [821, 408] on li "Invoice paid amount Required" at bounding box center [843, 413] width 169 height 24
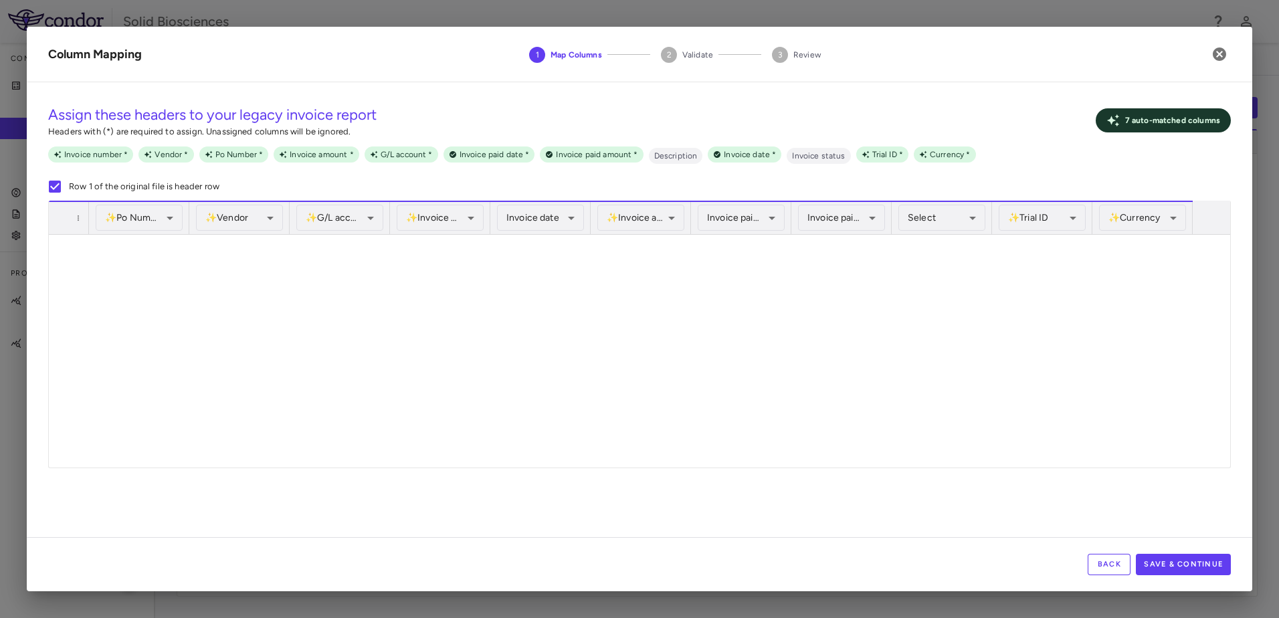
scroll to position [9637, 0]
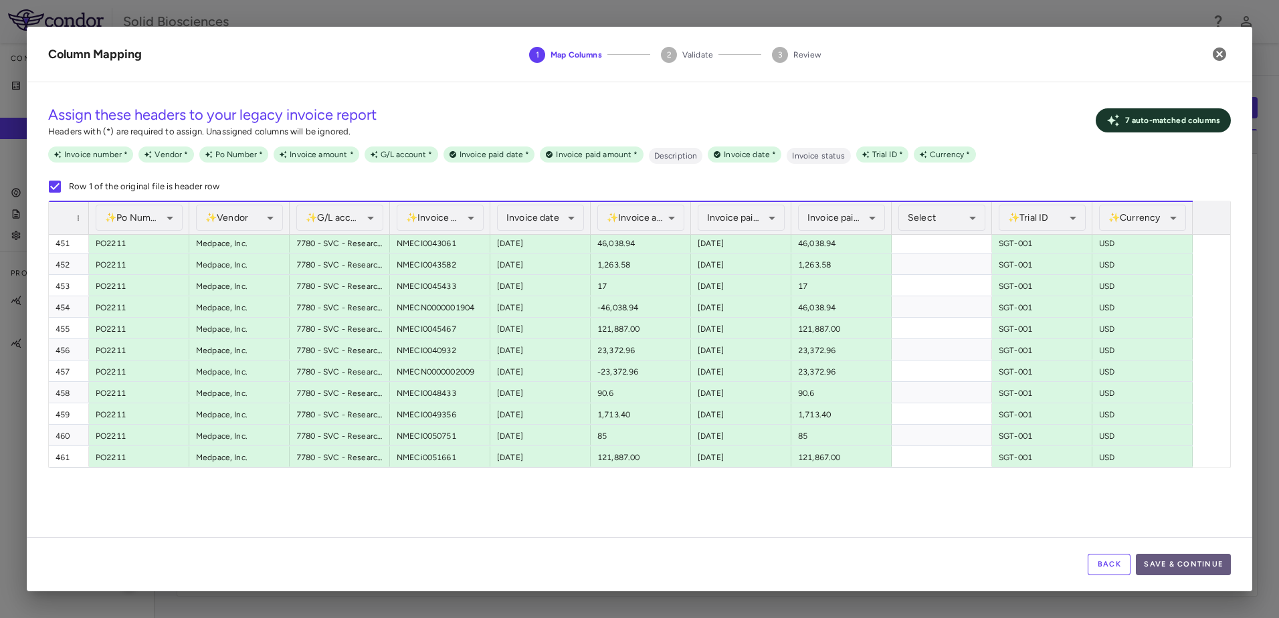
click at [1183, 561] on button "Save & Continue" at bounding box center [1183, 564] width 95 height 21
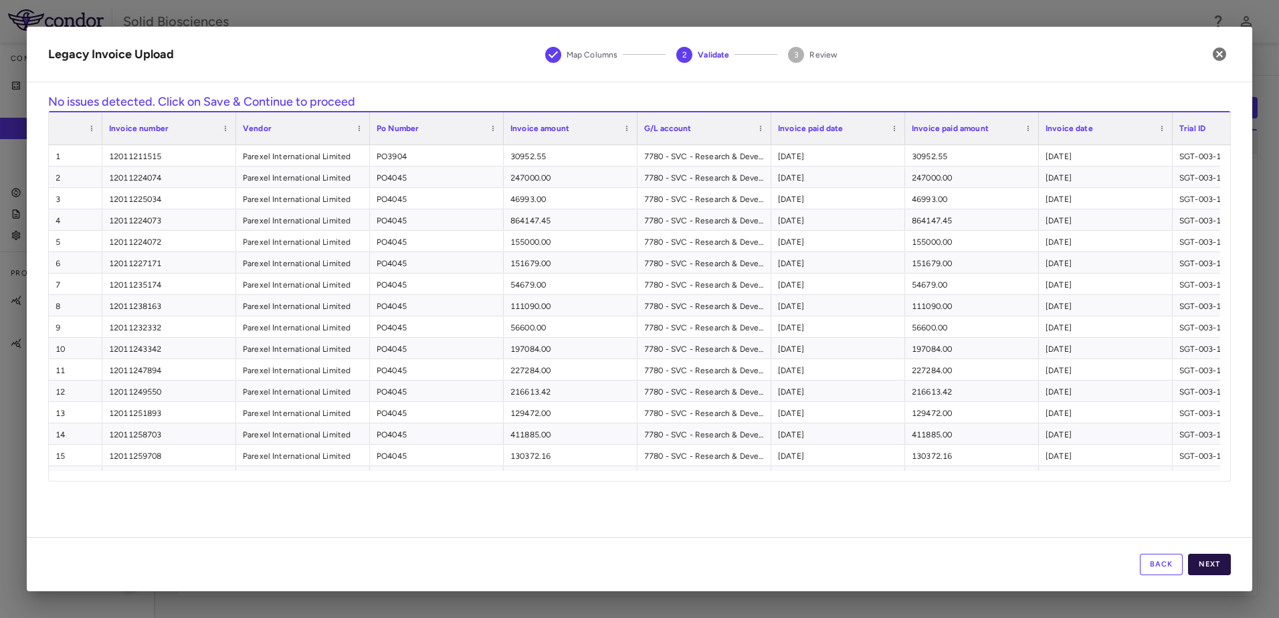
click at [1205, 565] on button "Next" at bounding box center [1209, 564] width 43 height 21
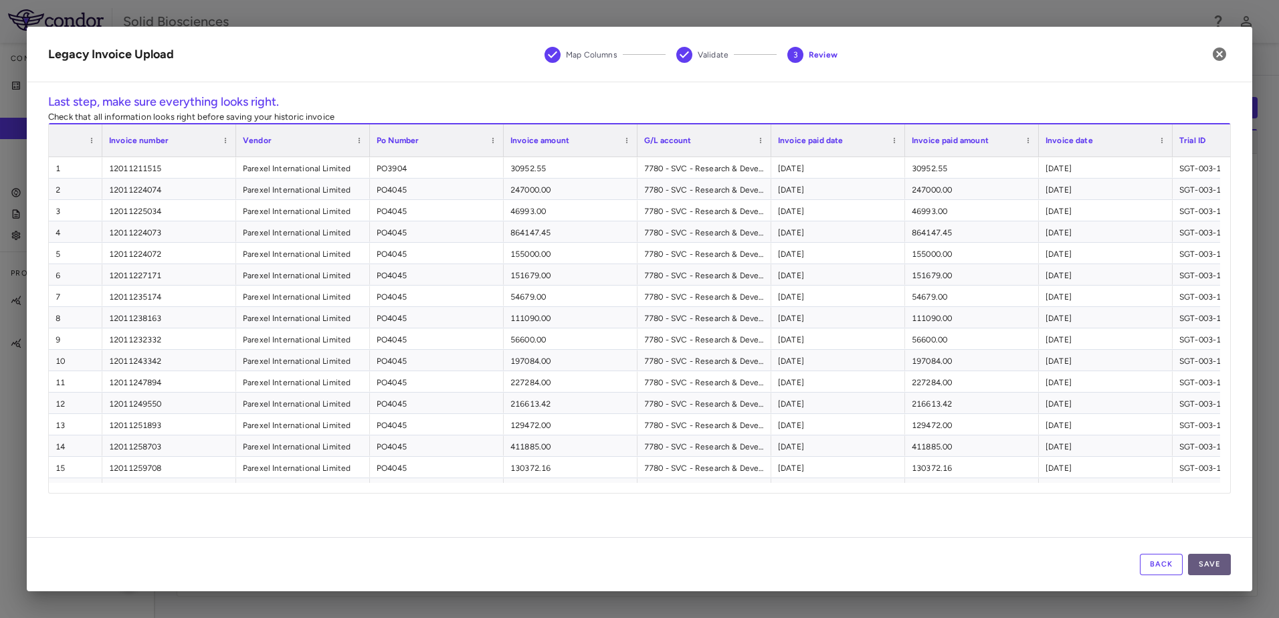
click at [1214, 563] on button "Save" at bounding box center [1209, 564] width 43 height 21
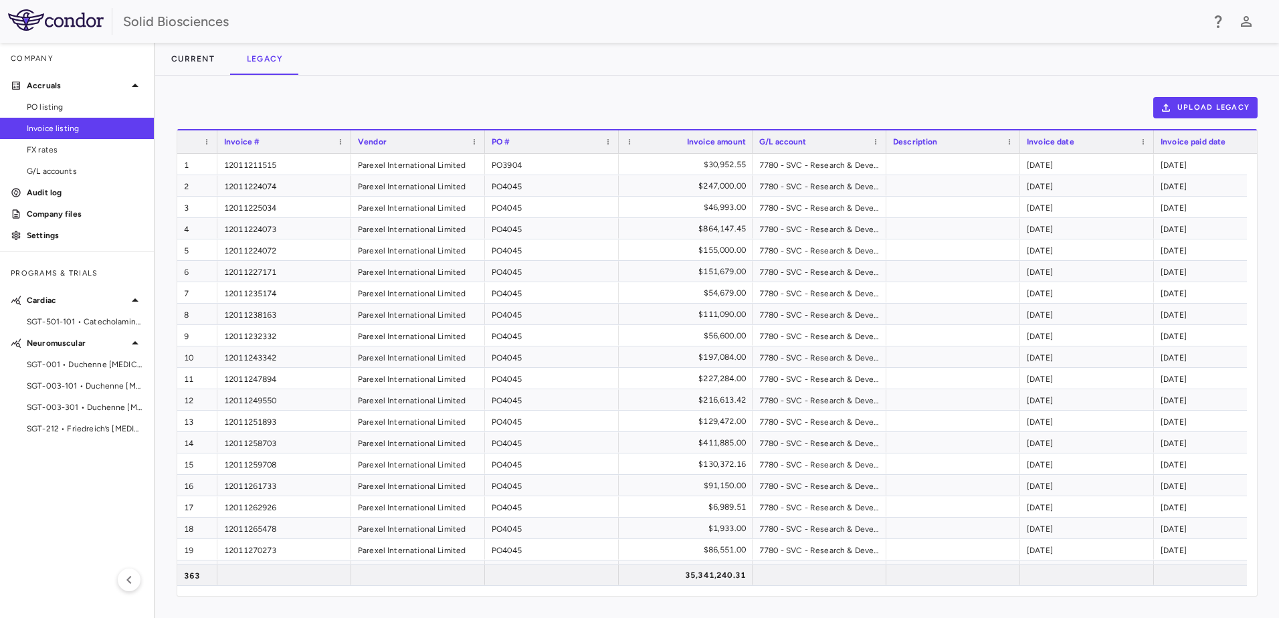
click at [408, 54] on div "Current Legacy" at bounding box center [717, 59] width 1124 height 32
click at [628, 98] on div "Upload legacy" at bounding box center [717, 107] width 1081 height 21
click at [614, 96] on div "Upload legacy Drag here to set row groups Drag here to set column labels Invoic…" at bounding box center [717, 347] width 1124 height 543
click at [186, 58] on button "Current" at bounding box center [193, 59] width 76 height 32
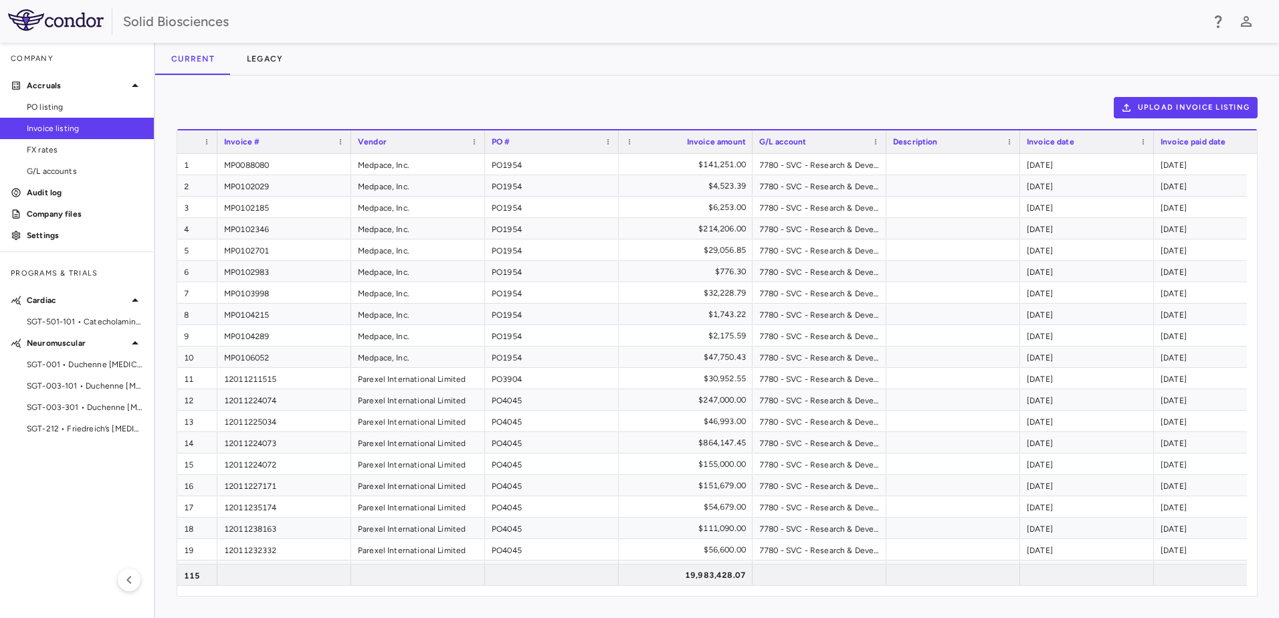
click at [430, 91] on div "Upload invoice listing Drag here to set row groups Drag here to set column labe…" at bounding box center [717, 347] width 1124 height 543
click at [1196, 106] on button "Upload invoice listing" at bounding box center [1186, 107] width 145 height 21
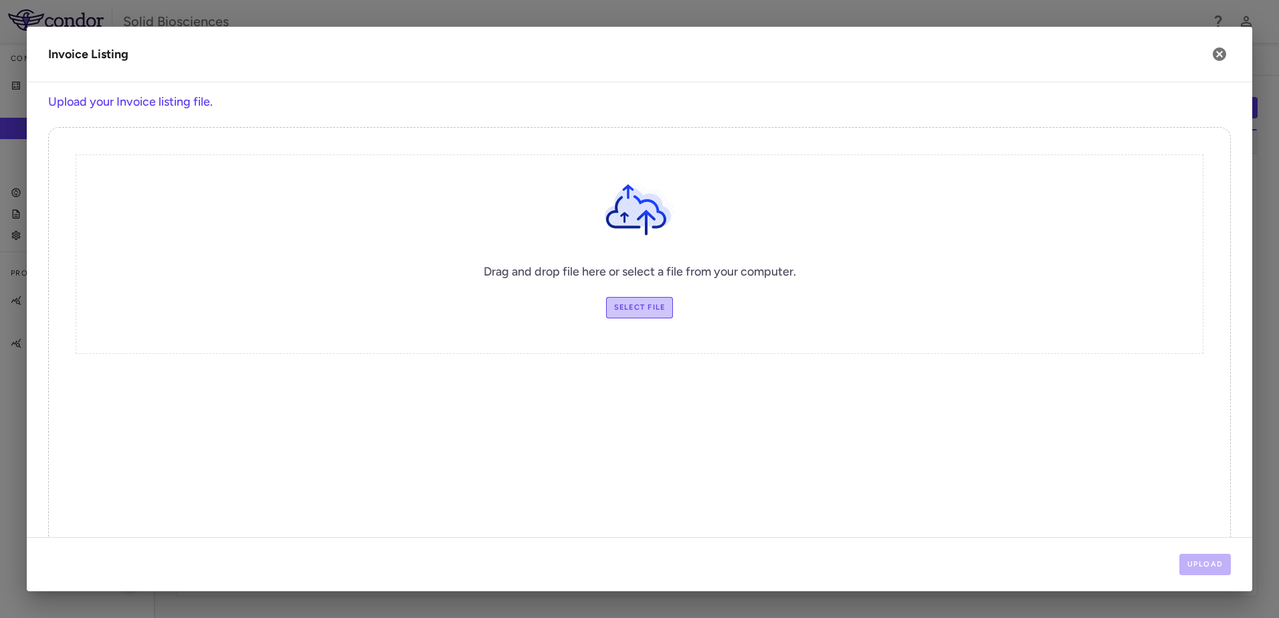
click at [630, 306] on label "Select file" at bounding box center [640, 307] width 68 height 21
click at [0, 0] on input "Select file" at bounding box center [0, 0] width 0 height 0
click at [566, 377] on div "Drag and drop file here or select a file from your computer. Select file" at bounding box center [639, 341] width 1183 height 428
click at [636, 304] on label "Select file" at bounding box center [640, 307] width 68 height 21
click at [0, 0] on input "Select file" at bounding box center [0, 0] width 0 height 0
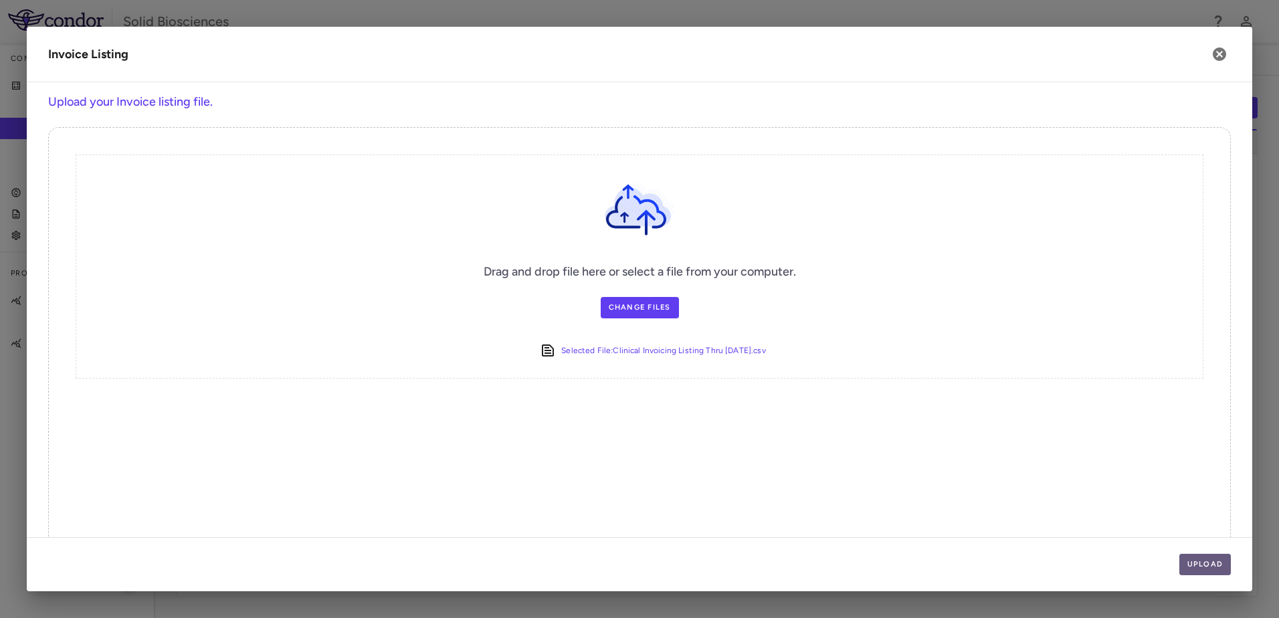
click at [1217, 559] on button "Upload" at bounding box center [1206, 564] width 52 height 21
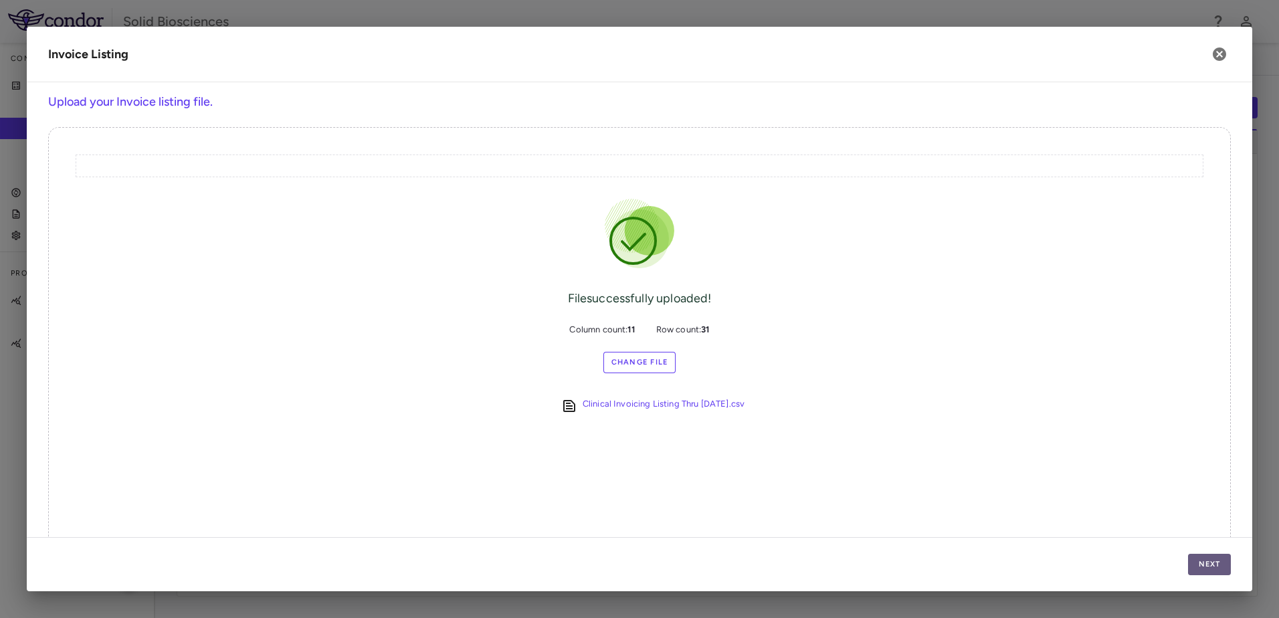
click at [1205, 565] on button "Next" at bounding box center [1209, 564] width 43 height 21
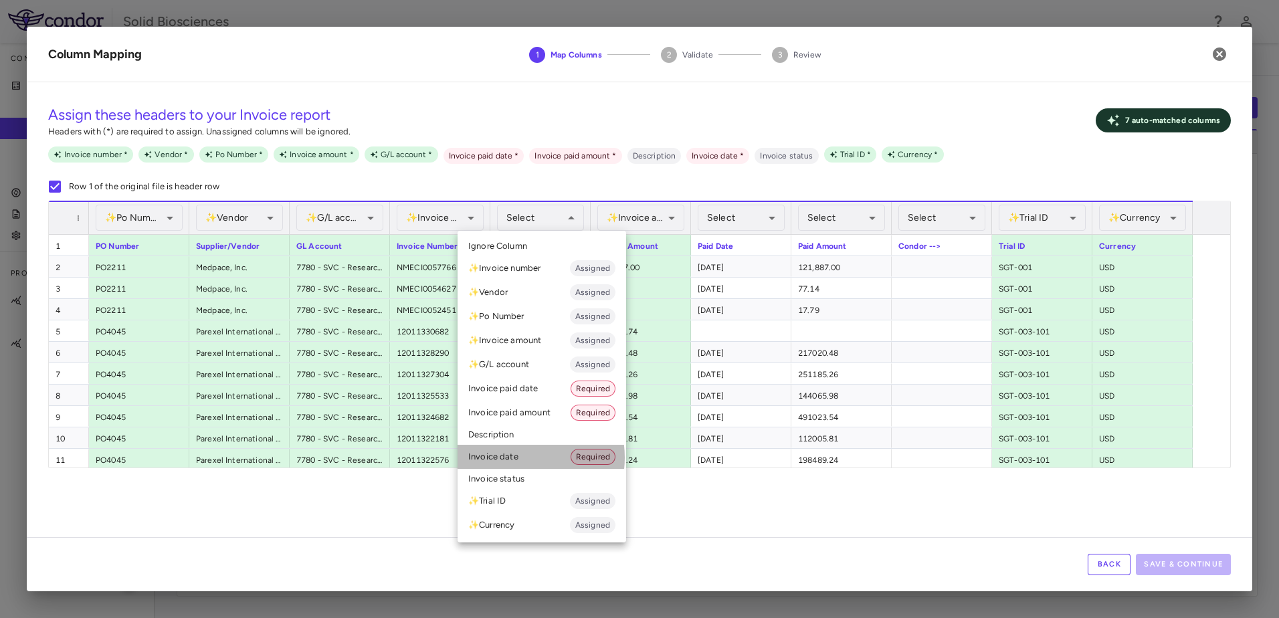
click at [521, 458] on li "Invoice date Required" at bounding box center [542, 457] width 169 height 24
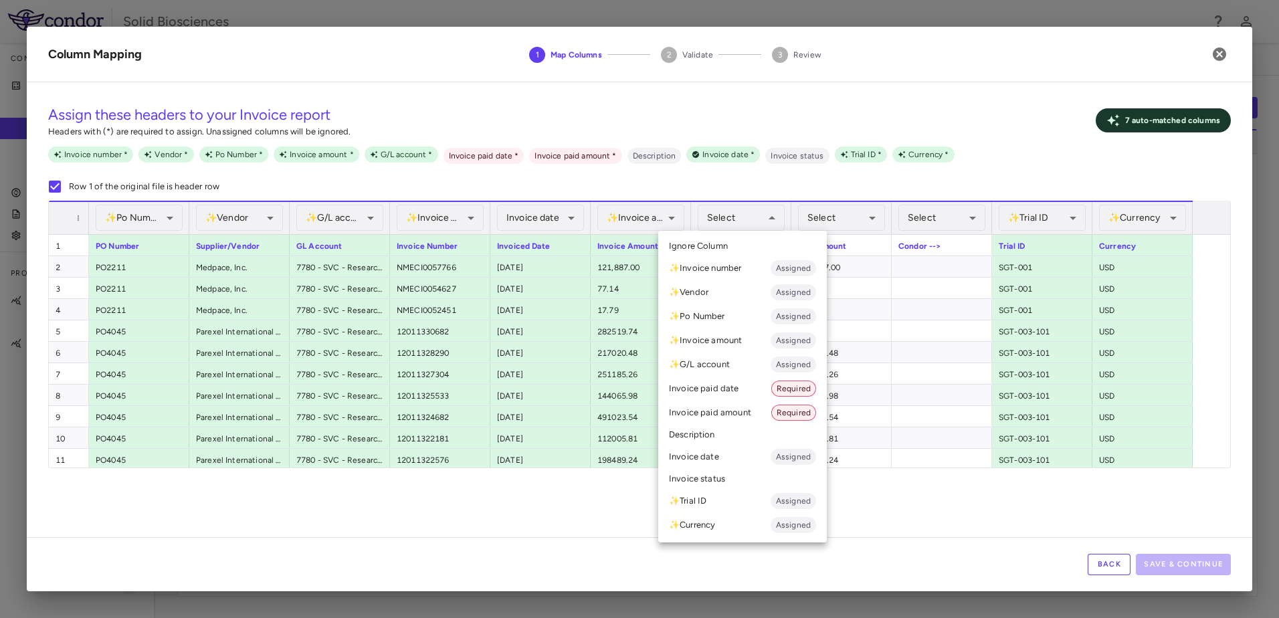
click at [723, 385] on li "Invoice paid date Required" at bounding box center [742, 389] width 169 height 24
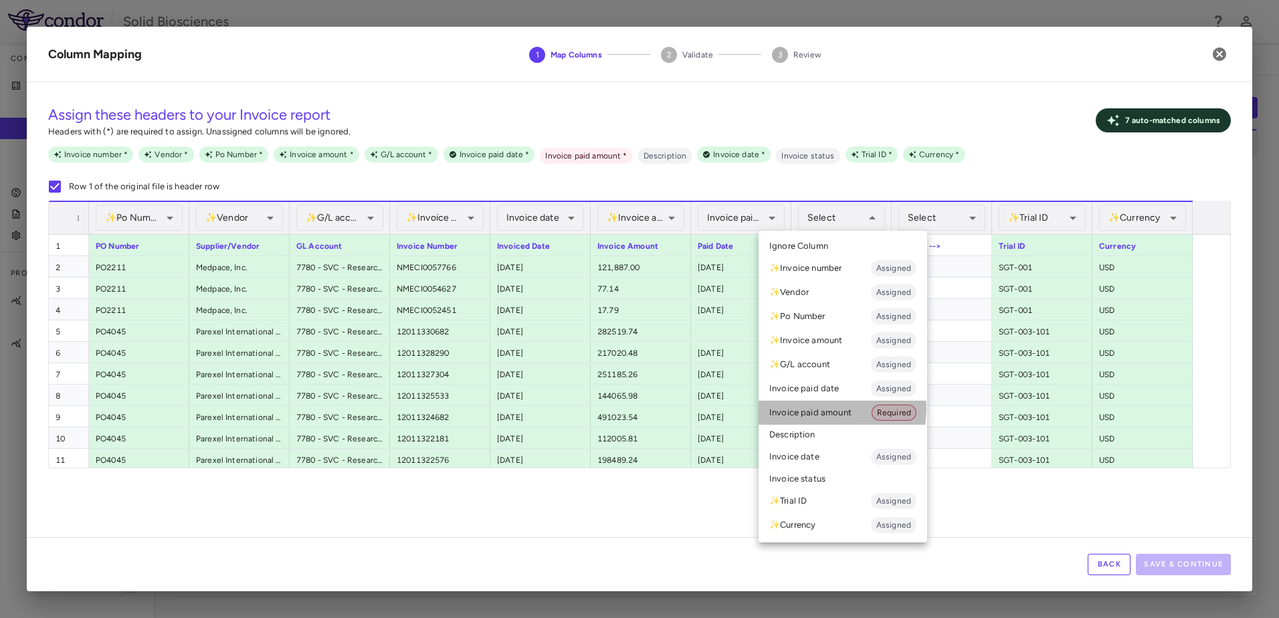
click at [828, 409] on li "Invoice paid amount Required" at bounding box center [843, 413] width 169 height 24
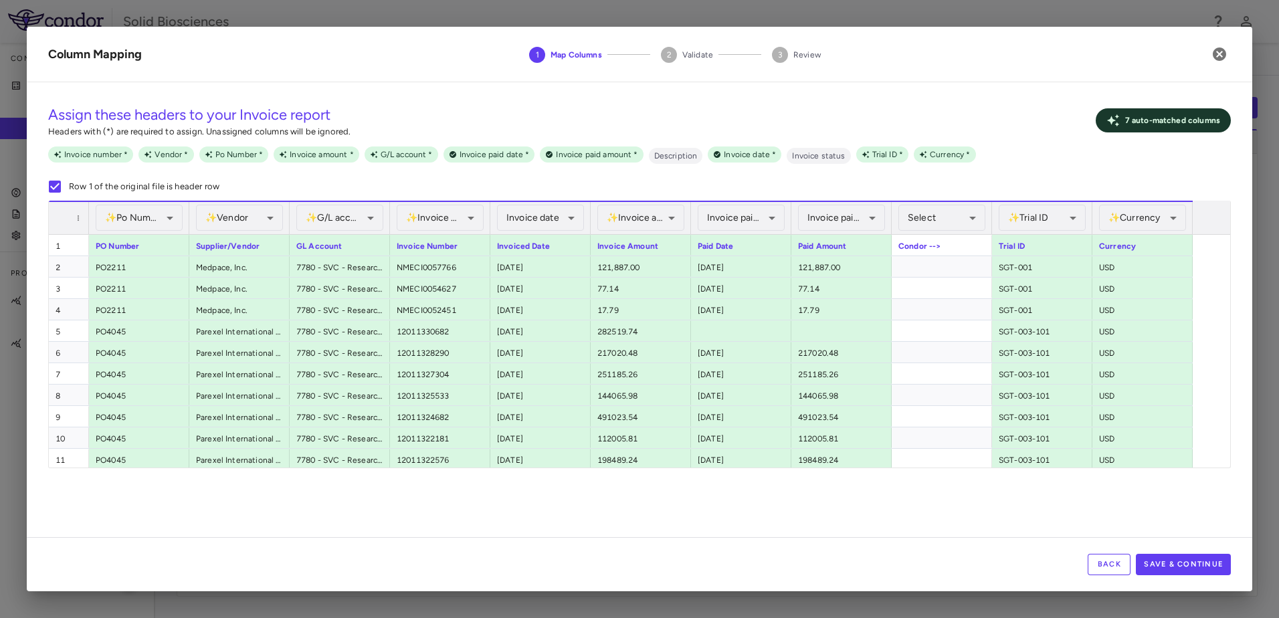
click at [448, 89] on div "**********" at bounding box center [640, 309] width 1226 height 565
click at [852, 511] on div "**********" at bounding box center [640, 315] width 1226 height 444
click at [1180, 561] on button "Save & Continue" at bounding box center [1183, 564] width 95 height 21
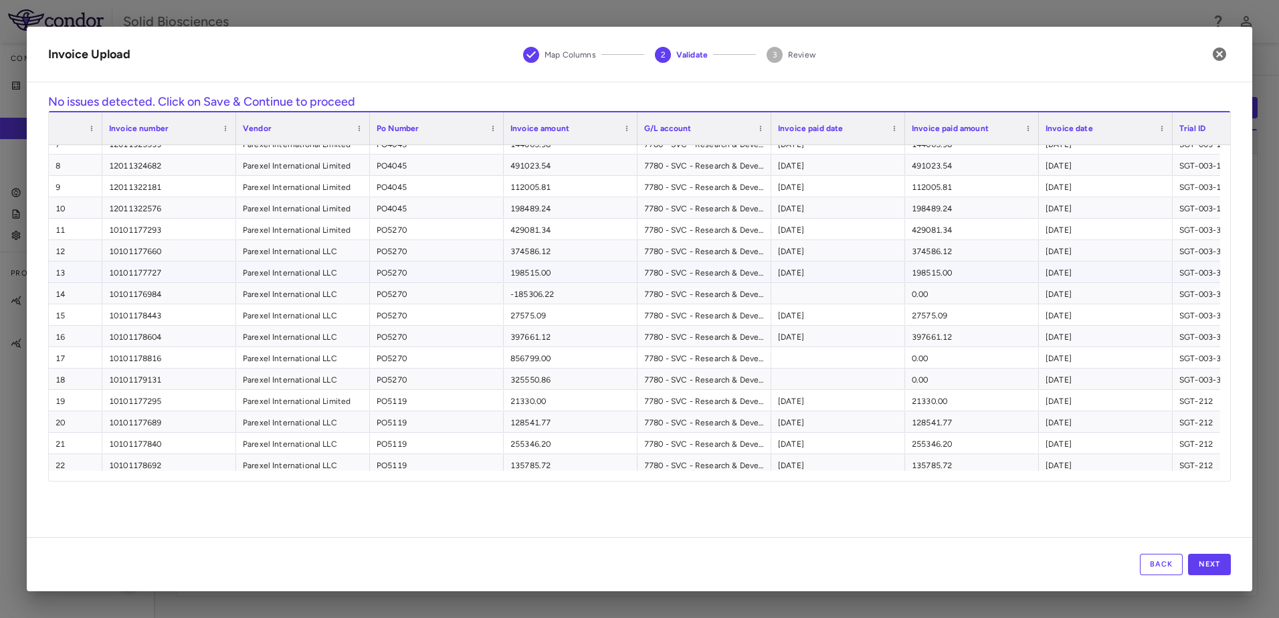
scroll to position [316, 0]
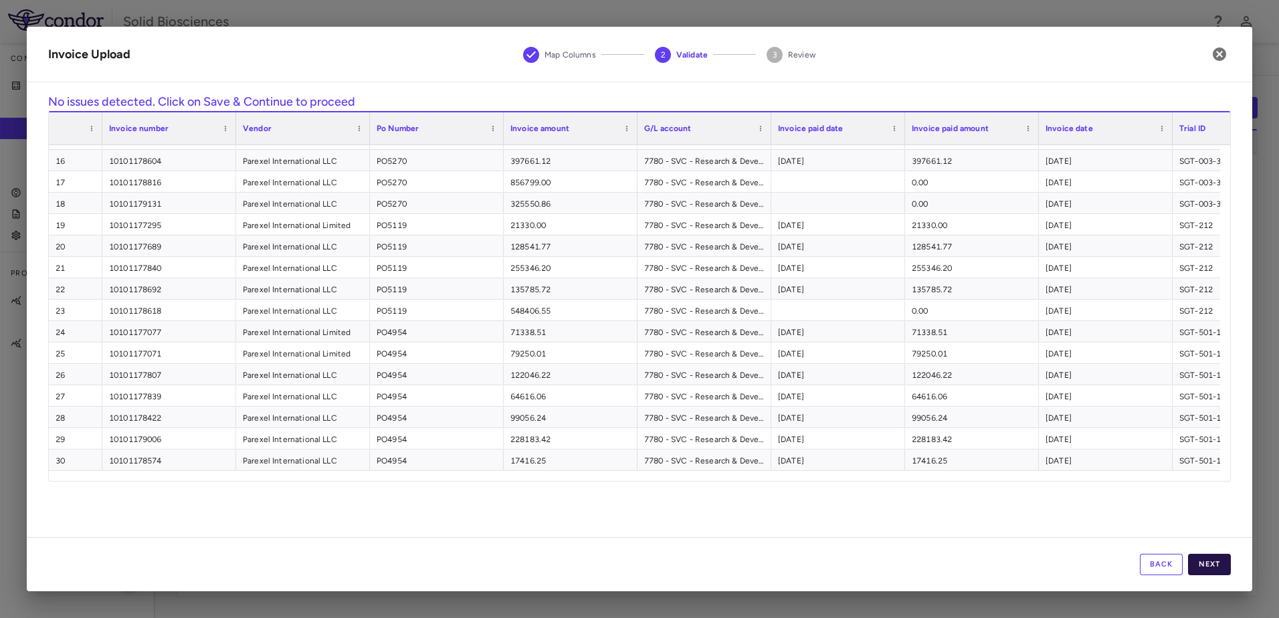
click at [1215, 569] on button "Next" at bounding box center [1209, 564] width 43 height 21
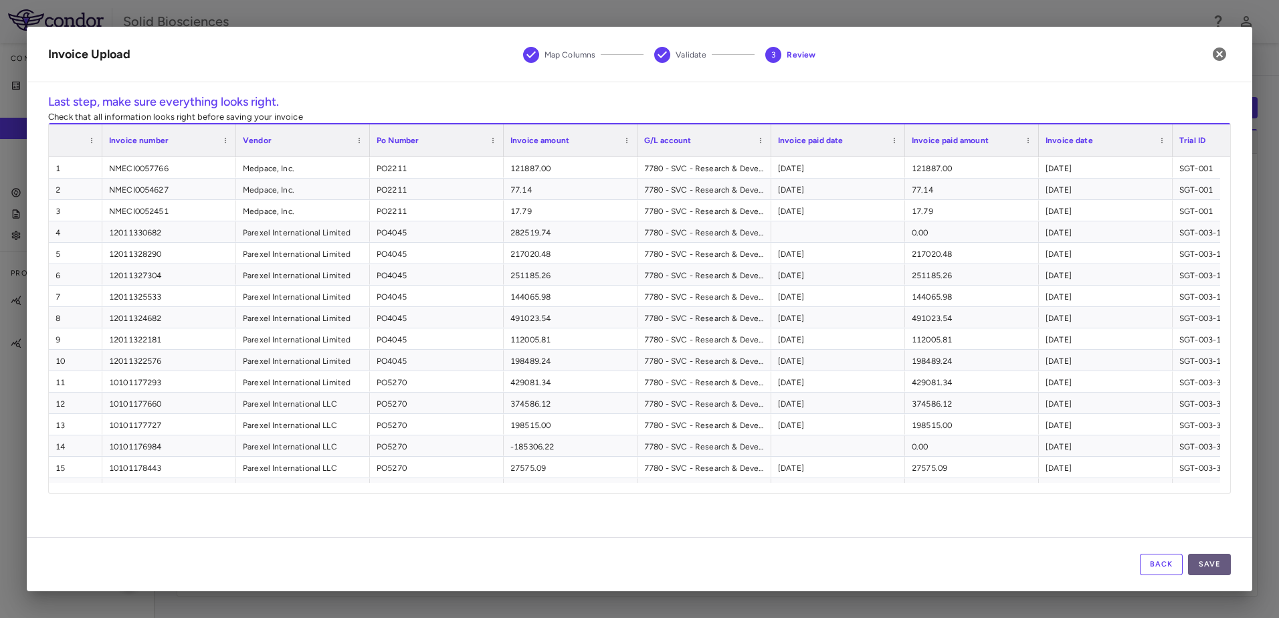
click at [1220, 559] on button "Save" at bounding box center [1209, 564] width 43 height 21
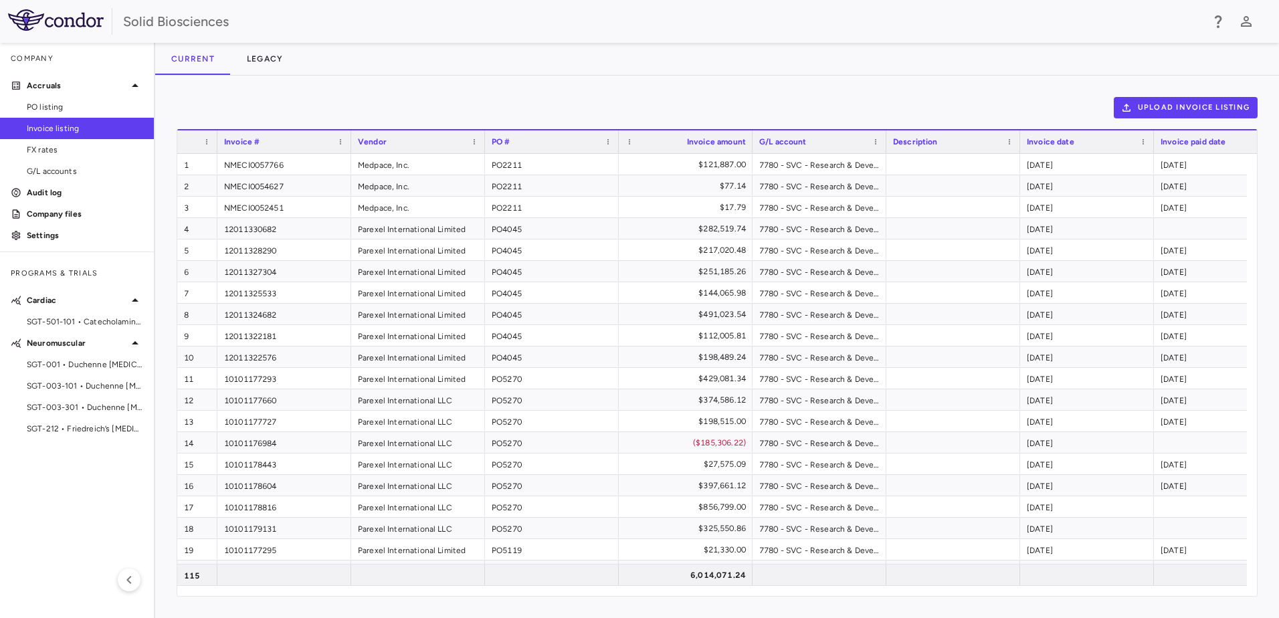
click at [285, 92] on div "Upload invoice listing Drag here to set row groups Drag here to set column labe…" at bounding box center [717, 347] width 1124 height 543
click at [280, 96] on div "Upload invoice listing Drag here to set row groups Drag here to set column labe…" at bounding box center [717, 347] width 1124 height 543
click at [88, 320] on span "SGT-501-101 • Catecholaminergic Polymorphic [MEDICAL_DATA]" at bounding box center [85, 322] width 116 height 12
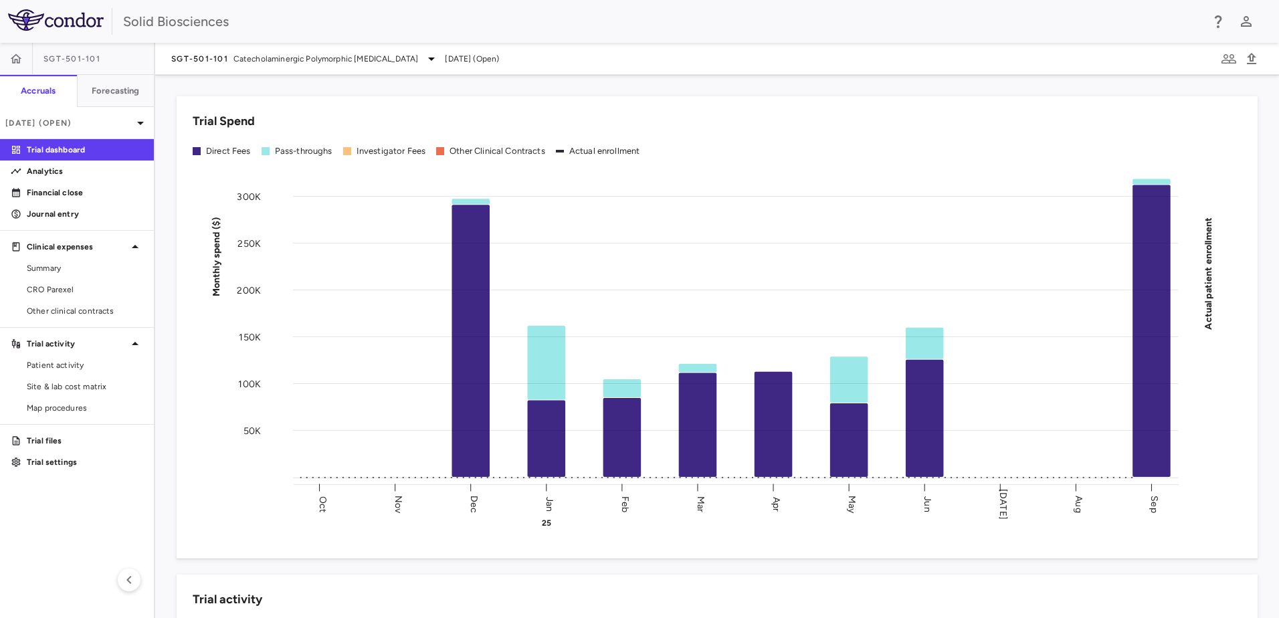
click at [462, 92] on div "Trial Spend Direct Fees Pass-throughs Investigator Fees Other Clinical Contract…" at bounding box center [709, 319] width 1097 height 478
click at [447, 88] on div "Trial Spend Direct Fees Pass-throughs Investigator Fees Other Clinical Contract…" at bounding box center [709, 319] width 1097 height 478
click at [435, 86] on div "Trial Spend Direct Fees Pass-throughs Investigator Fees Other Clinical Contract…" at bounding box center [709, 319] width 1097 height 478
click at [49, 288] on span "CRO Parexel" at bounding box center [85, 290] width 116 height 12
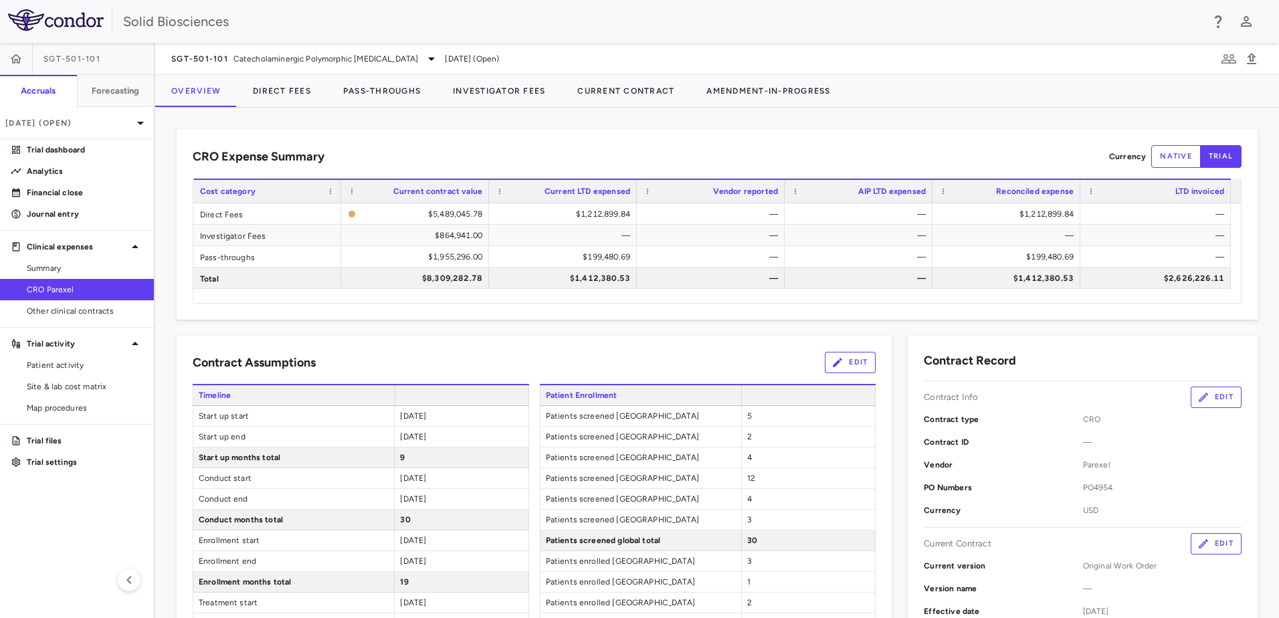
drag, startPoint x: 541, startPoint y: 125, endPoint x: 579, endPoint y: 152, distance: 46.0
click at [541, 125] on div "CRO Expense Summary Currency native trial Drag here to set row groups Drag here…" at bounding box center [717, 363] width 1124 height 510
drag, startPoint x: 1045, startPoint y: 326, endPoint x: 1075, endPoint y: 322, distance: 29.7
click at [438, 116] on div "CRO Expense Summary Currency native trial Drag here to set row groups Drag here…" at bounding box center [717, 363] width 1124 height 510
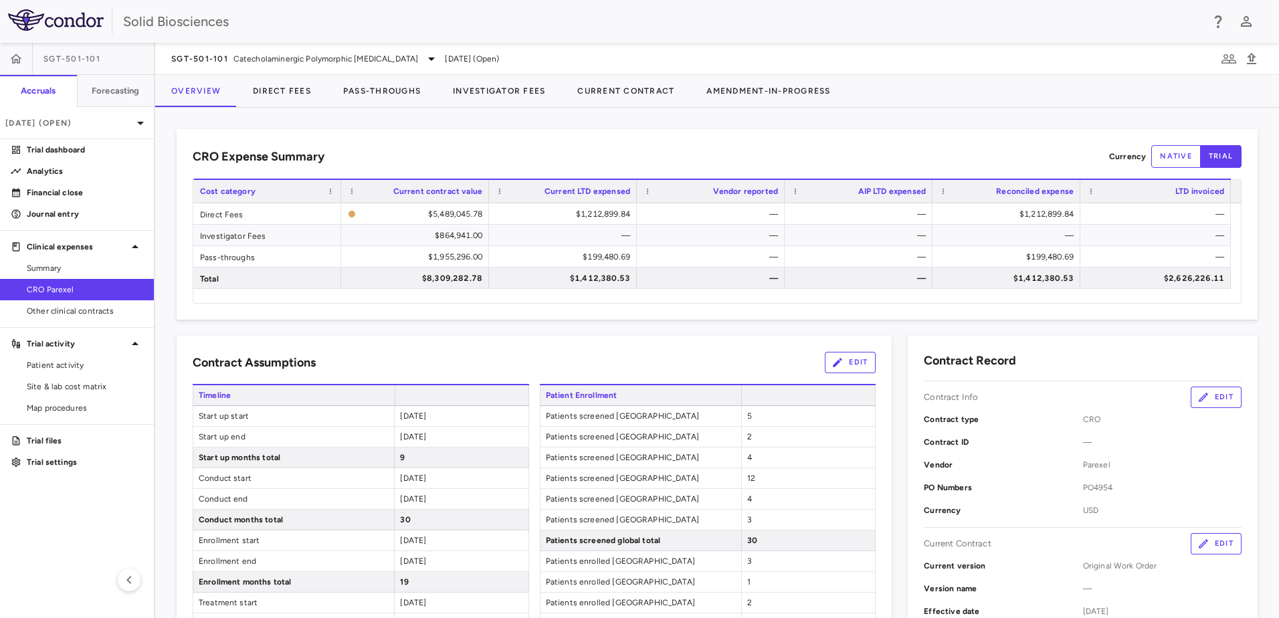
click at [285, 119] on div "CRO Expense Summary Currency native trial Drag here to set row groups Drag here…" at bounding box center [717, 363] width 1124 height 510
click at [288, 116] on div "CRO Expense Summary Currency native trial Drag here to set row groups Drag here…" at bounding box center [717, 363] width 1124 height 510
click at [282, 116] on div "CRO Expense Summary Currency native trial Drag here to set row groups Drag here…" at bounding box center [717, 363] width 1124 height 510
click at [271, 118] on div "CRO Expense Summary Currency native trial Drag here to set row groups Drag here…" at bounding box center [717, 363] width 1124 height 510
click at [274, 120] on div "CRO Expense Summary Currency native trial Drag here to set row groups Drag here…" at bounding box center [717, 363] width 1124 height 510
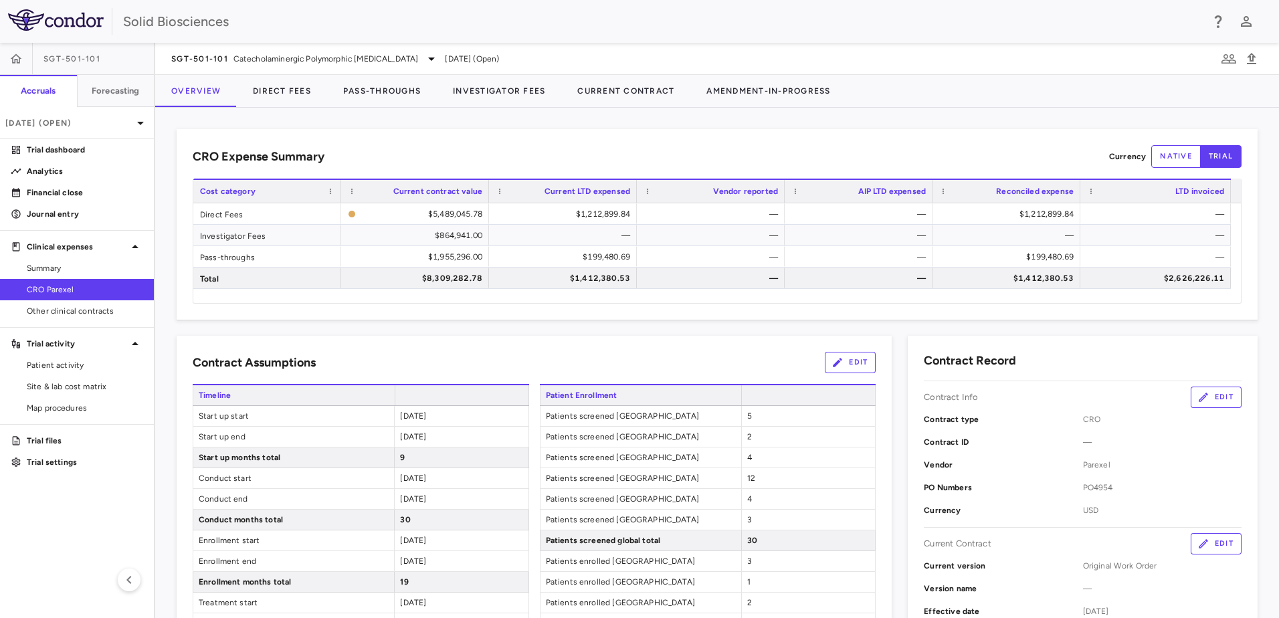
click at [452, 143] on div "CRO Expense Summary Currency native trial Drag here to set row groups Drag here…" at bounding box center [717, 224] width 1081 height 191
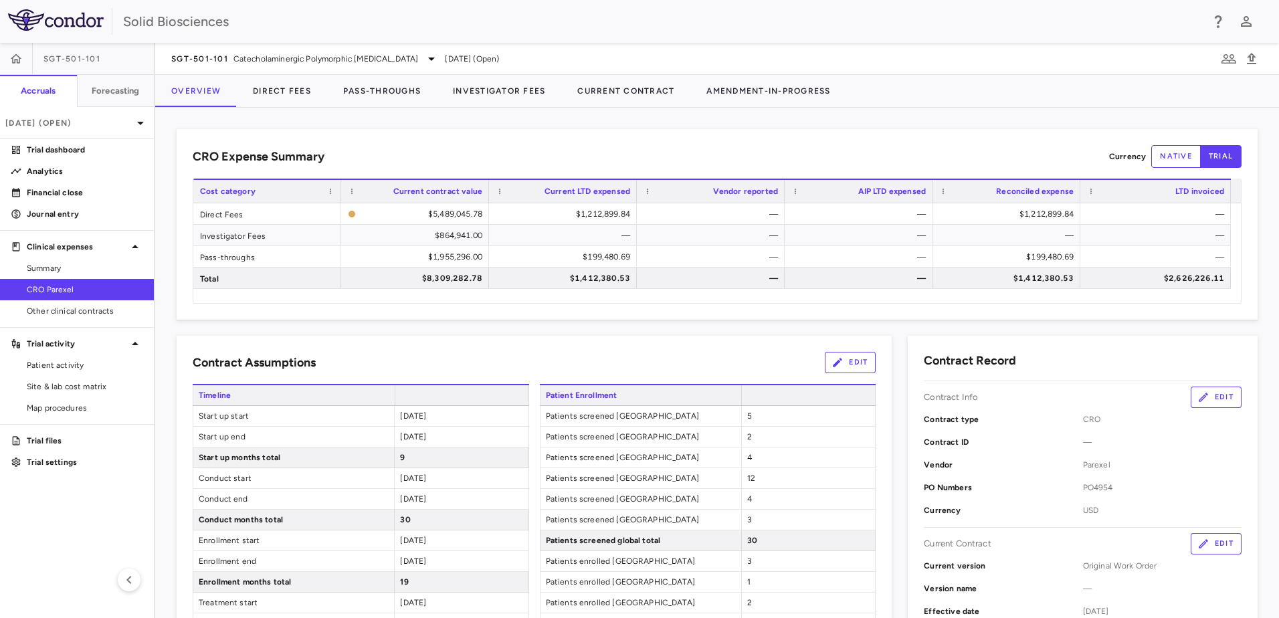
click at [409, 124] on div "CRO Expense Summary Currency native trial Drag here to set row groups Drag here…" at bounding box center [717, 363] width 1124 height 510
click at [491, 120] on div "CRO Expense Summary Currency native trial Drag here to set row groups Drag here…" at bounding box center [717, 363] width 1124 height 510
click at [488, 126] on div "CRO Expense Summary Currency native trial Drag here to set row groups Drag here…" at bounding box center [717, 363] width 1124 height 510
click at [402, 120] on div "CRO Expense Summary Currency native trial Drag here to set row groups Drag here…" at bounding box center [717, 363] width 1124 height 510
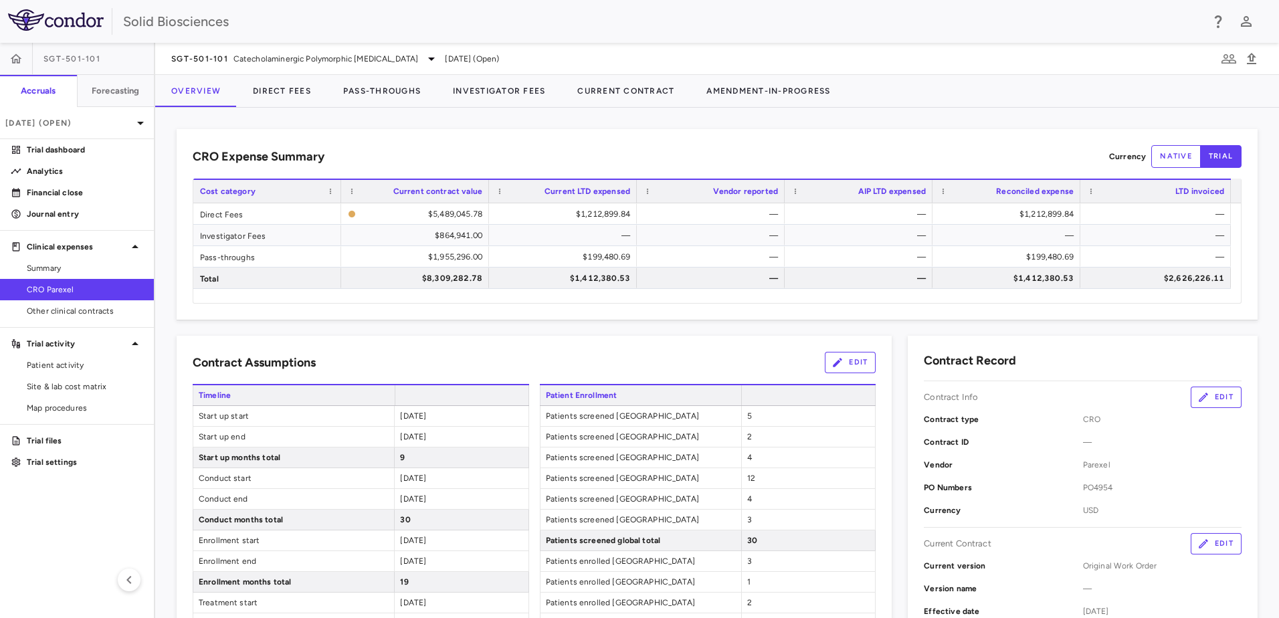
click at [402, 120] on div "CRO Expense Summary Currency native trial Drag here to set row groups Drag here…" at bounding box center [717, 363] width 1124 height 510
click at [401, 120] on div "CRO Expense Summary Currency native trial Drag here to set row groups Drag here…" at bounding box center [717, 363] width 1124 height 510
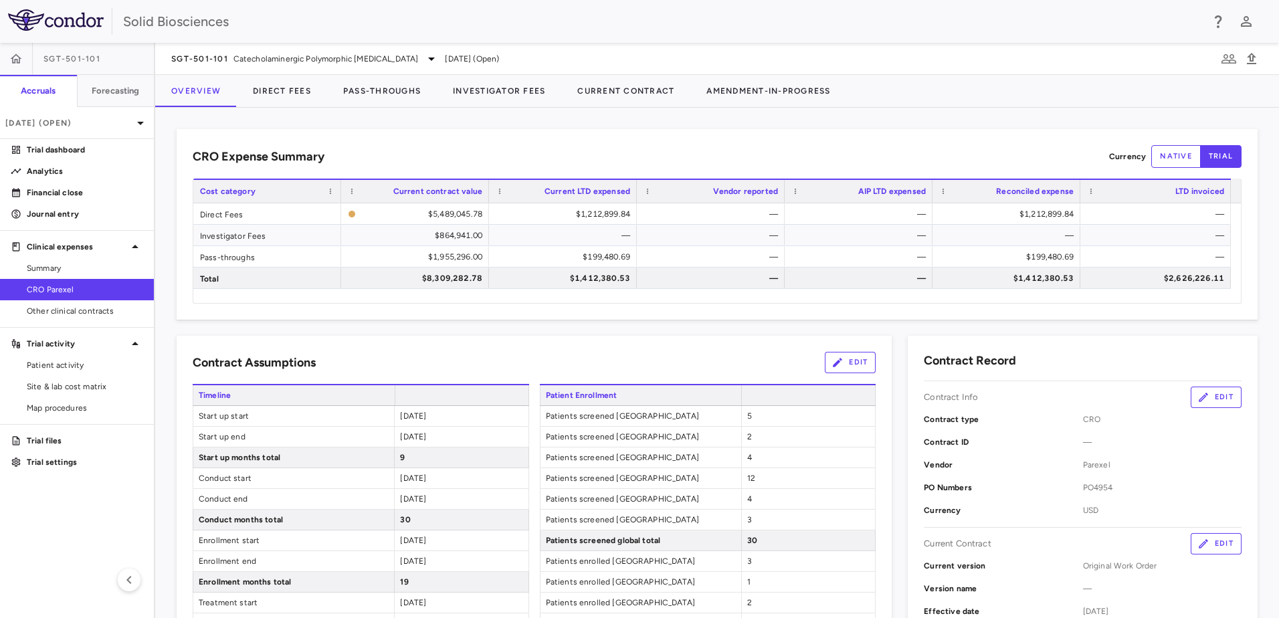
click at [399, 114] on div "CRO Expense Summary Currency native trial Drag here to set row groups Drag here…" at bounding box center [717, 363] width 1124 height 510
click at [403, 114] on div "CRO Expense Summary Currency native trial Drag here to set row groups Drag here…" at bounding box center [717, 363] width 1124 height 510
click at [411, 117] on div "CRO Expense Summary Currency native trial Drag here to set row groups Drag here…" at bounding box center [717, 363] width 1124 height 510
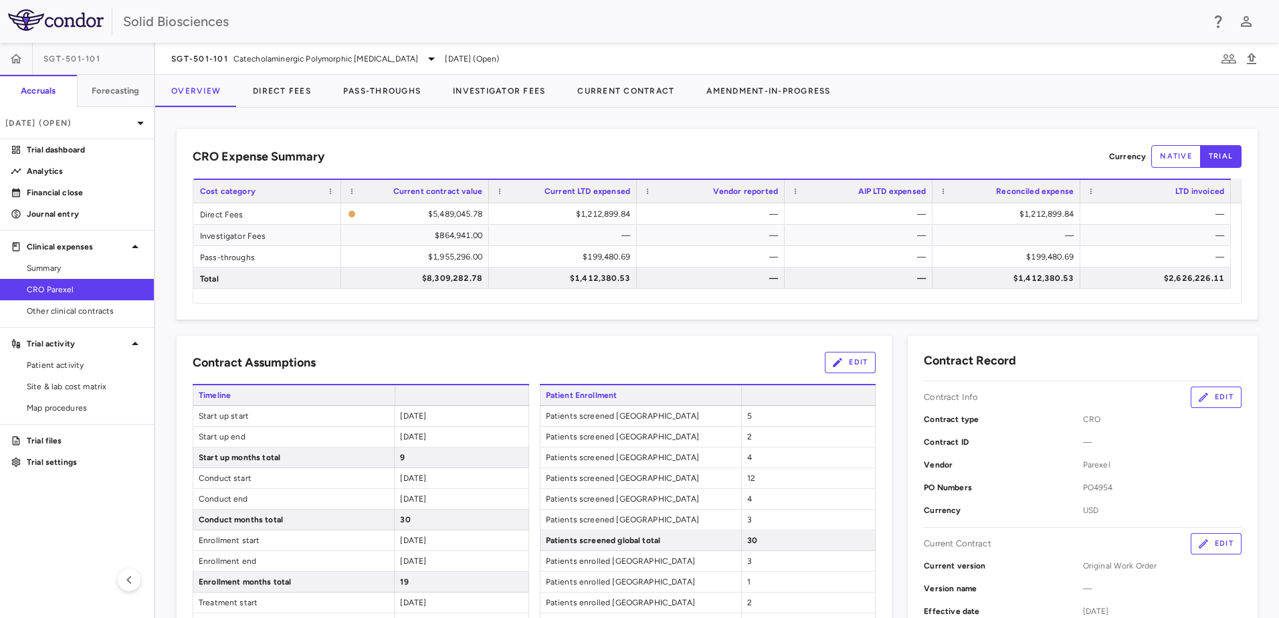
click at [389, 118] on div "CRO Expense Summary Currency native trial Drag here to set row groups Drag here…" at bounding box center [717, 363] width 1124 height 510
click at [466, 128] on div "CRO Expense Summary Currency native trial Drag here to set row groups Drag here…" at bounding box center [717, 363] width 1124 height 510
click at [1258, 58] on icon "button" at bounding box center [1252, 59] width 16 height 16
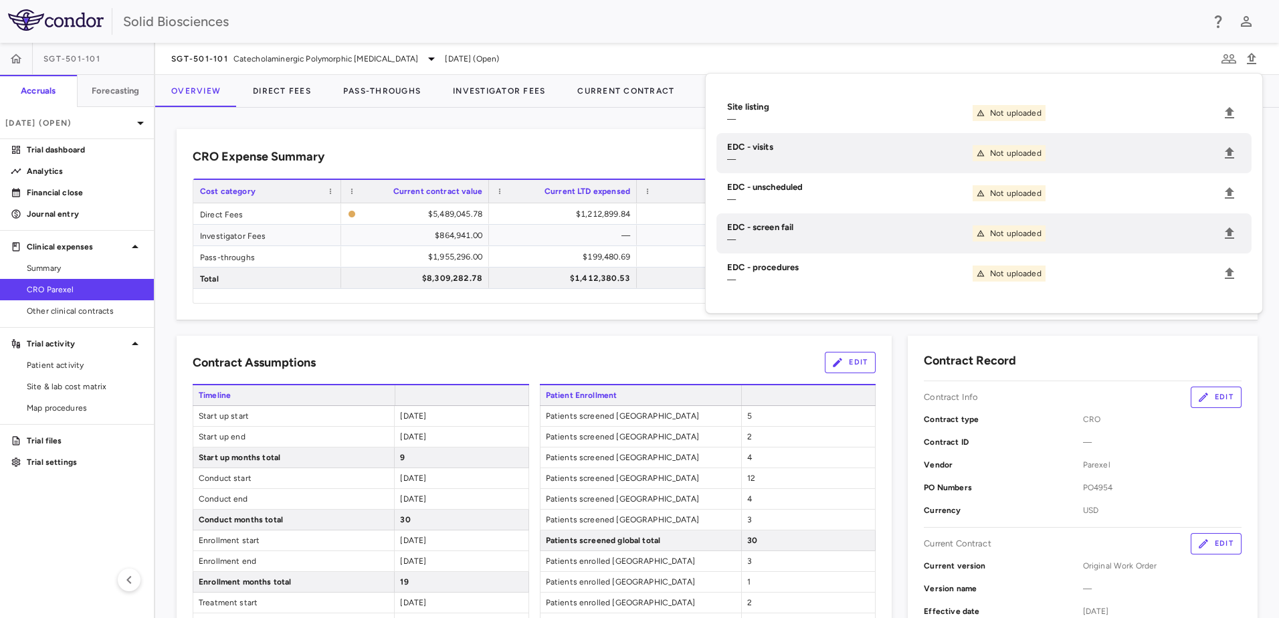
click at [531, 122] on div "CRO Expense Summary Currency native trial Drag here to set row groups Drag here…" at bounding box center [717, 363] width 1124 height 510
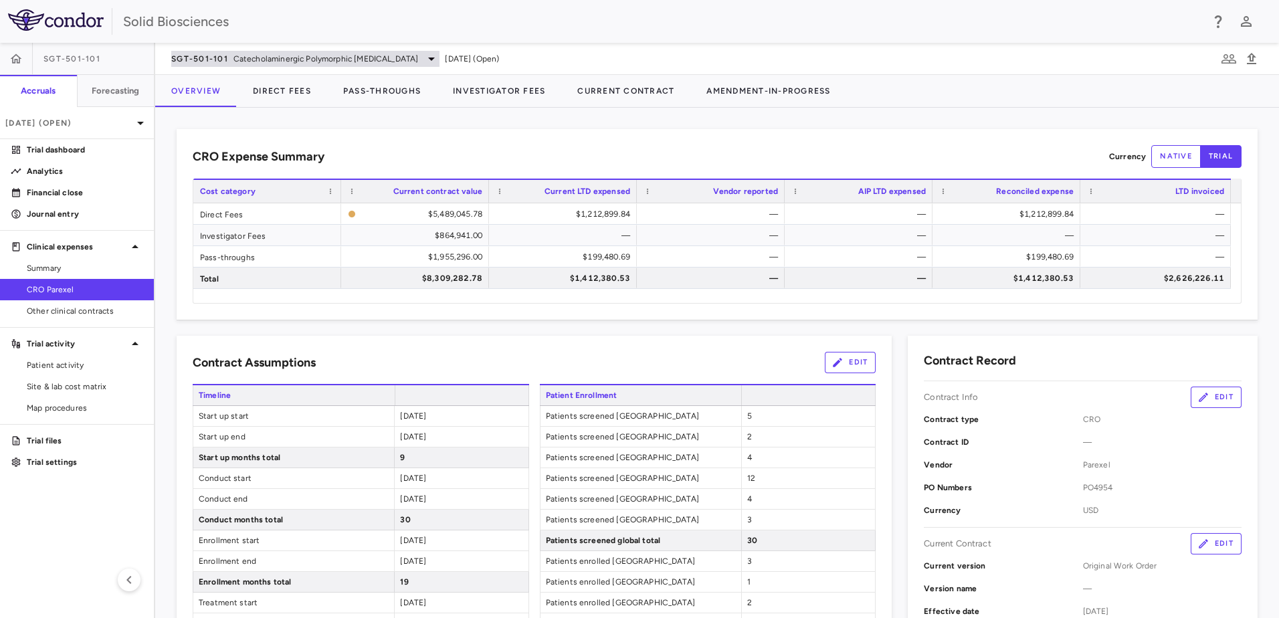
click at [214, 63] on span "SGT-501-101" at bounding box center [199, 59] width 57 height 11
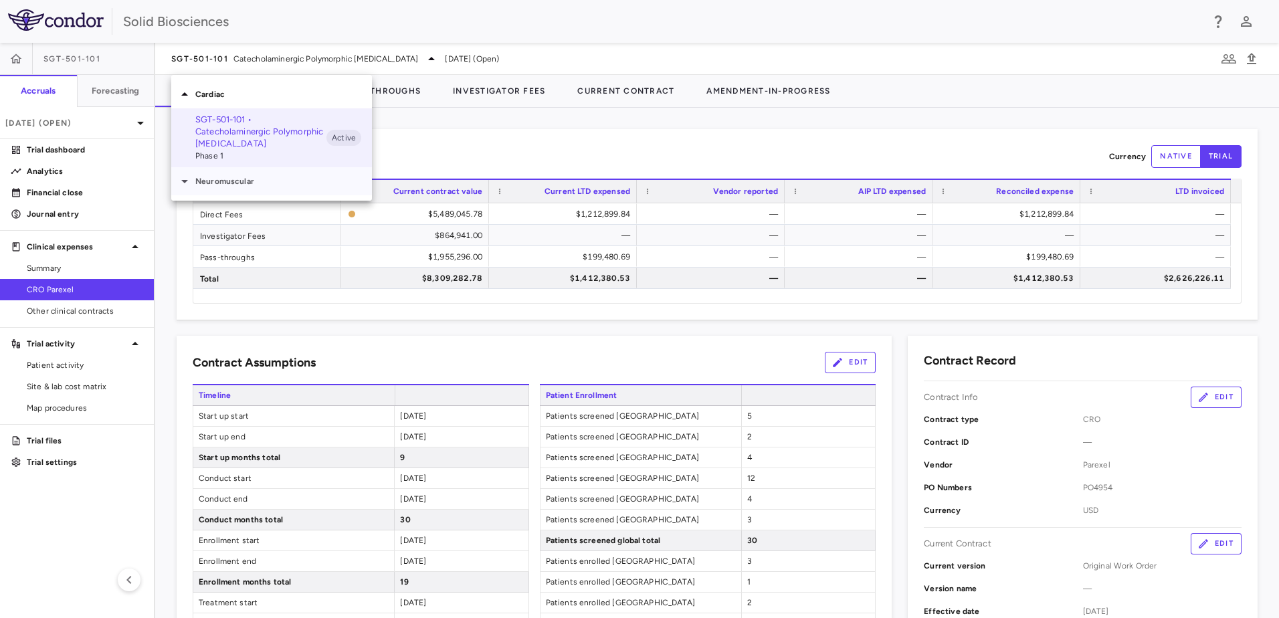
click at [220, 183] on p "Neuromuscular" at bounding box center [283, 181] width 177 height 12
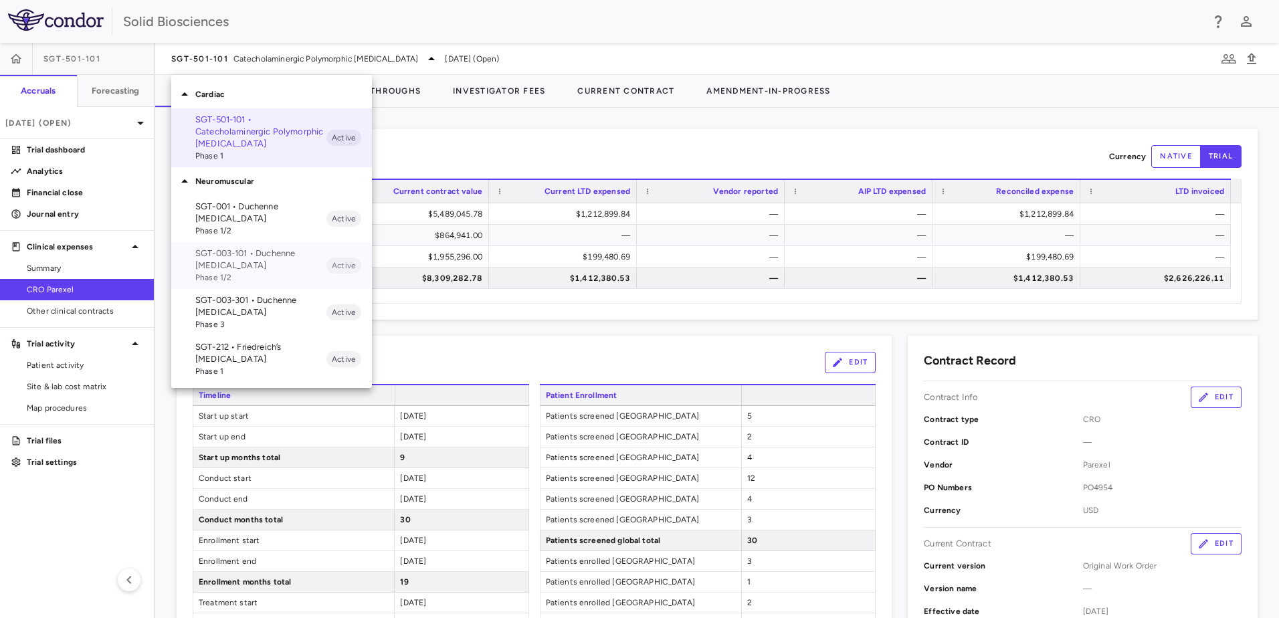
click at [239, 262] on p "SGT-003-101 • Duchenne [MEDICAL_DATA]" at bounding box center [260, 260] width 131 height 24
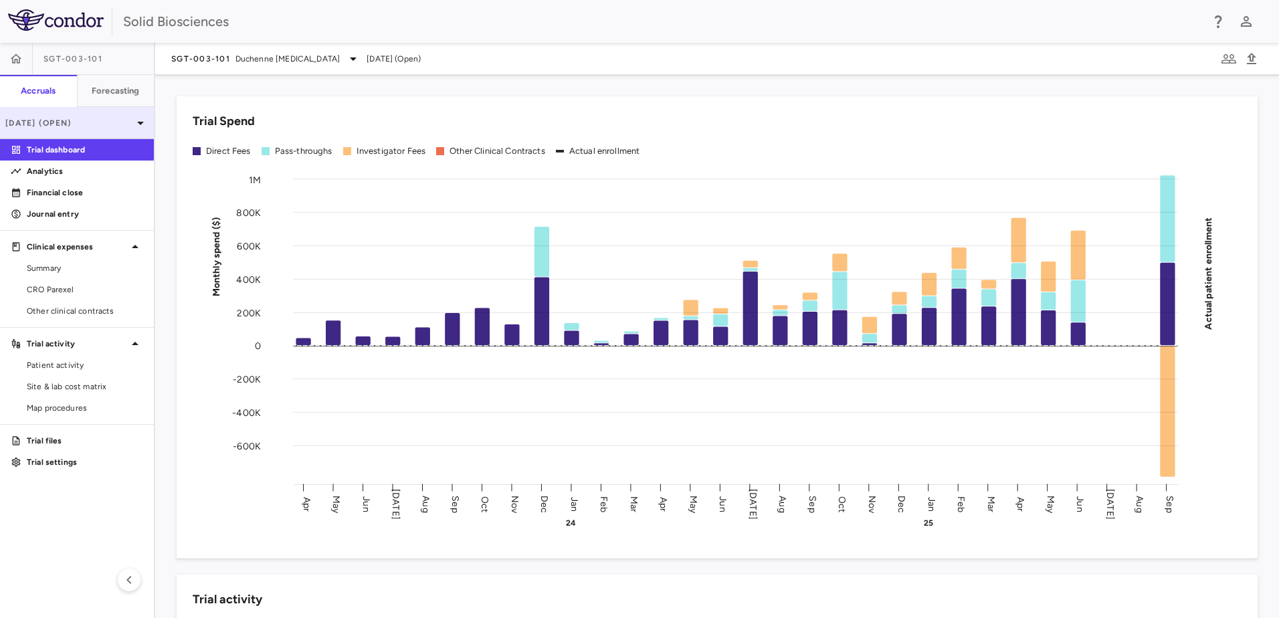
click at [133, 124] on icon at bounding box center [140, 123] width 16 height 16
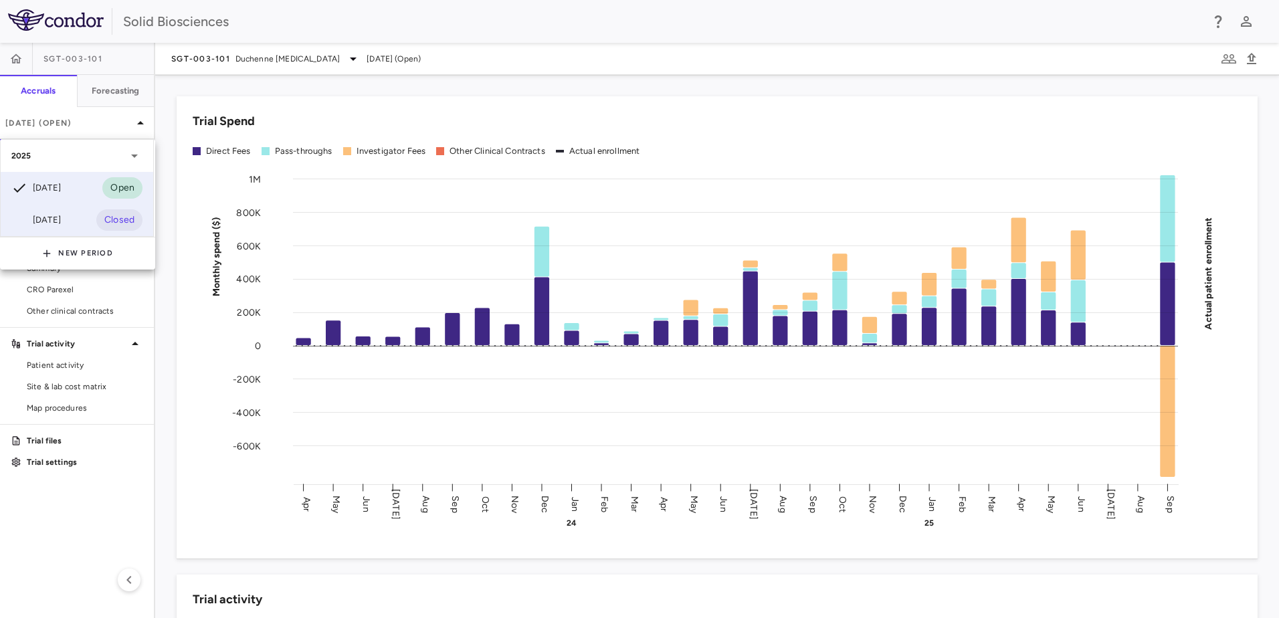
click at [61, 217] on div "[DATE]" at bounding box center [36, 220] width 50 height 16
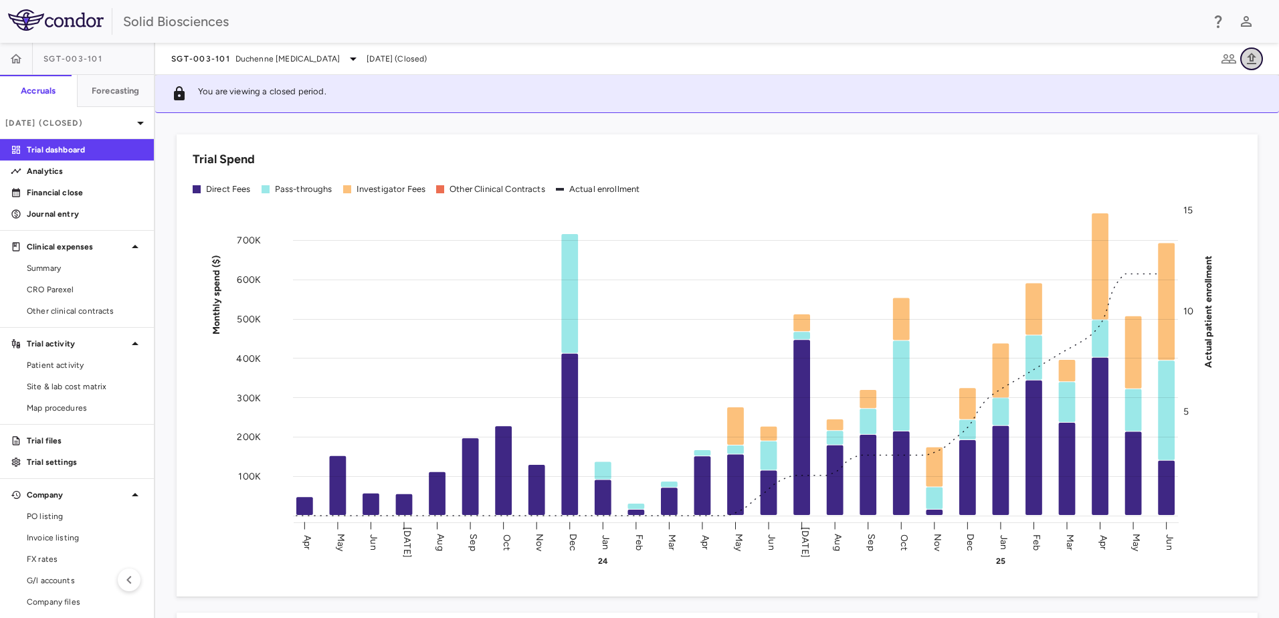
click at [1249, 62] on icon "button" at bounding box center [1252, 59] width 16 height 16
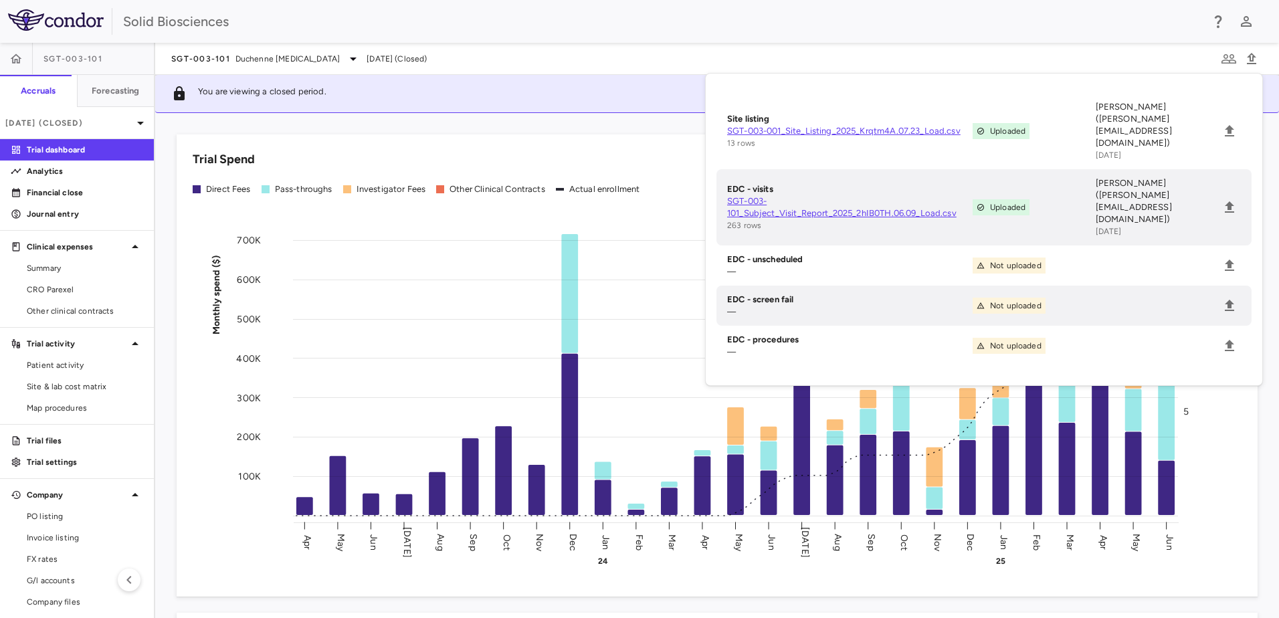
click at [519, 123] on div "Trial Spend Direct Fees Pass-throughs Investigator Fees Other Clinical Contract…" at bounding box center [709, 357] width 1097 height 478
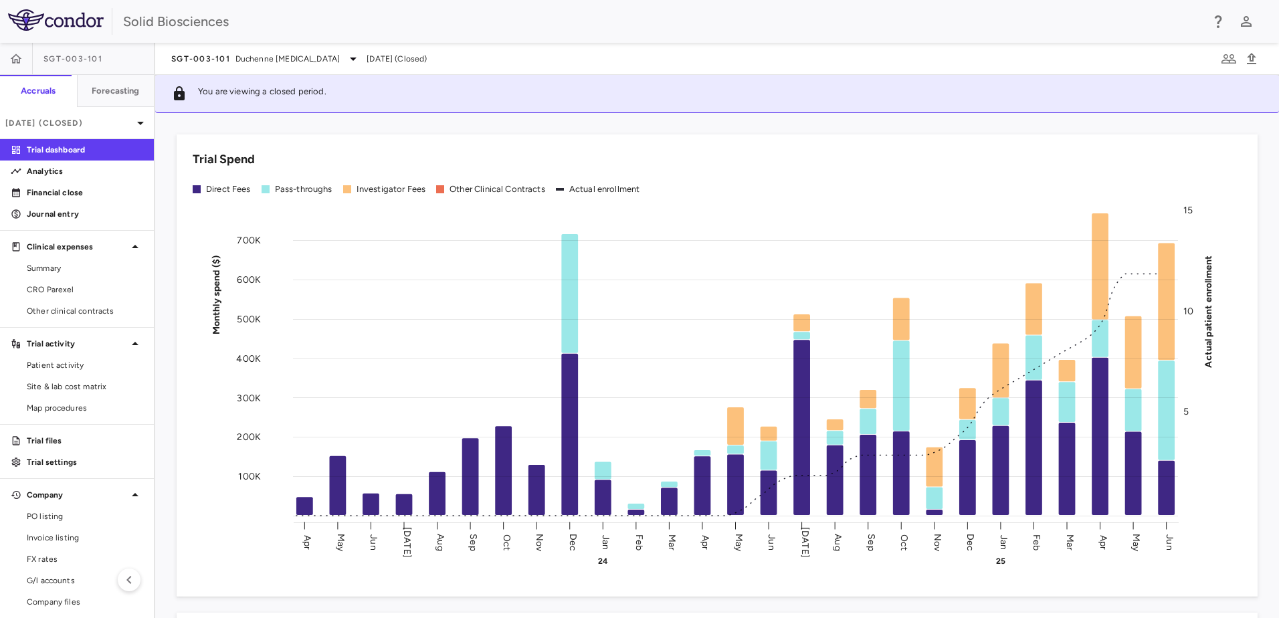
click at [467, 125] on div "Trial Spend Direct Fees Pass-throughs Investigator Fees Other Clinical Contract…" at bounding box center [709, 357] width 1097 height 478
click at [491, 124] on div "Trial Spend Direct Fees Pass-throughs Investigator Fees Other Clinical Contract…" at bounding box center [709, 357] width 1097 height 478
click at [330, 129] on div "Trial Spend Direct Fees Pass-throughs Investigator Fees Other Clinical Contract…" at bounding box center [709, 357] width 1097 height 478
click at [371, 130] on div "Trial Spend Direct Fees Pass-throughs Investigator Fees Other Clinical Contract…" at bounding box center [709, 357] width 1097 height 478
click at [521, 124] on div "Trial Spend Direct Fees Pass-throughs Investigator Fees Other Clinical Contract…" at bounding box center [709, 357] width 1097 height 478
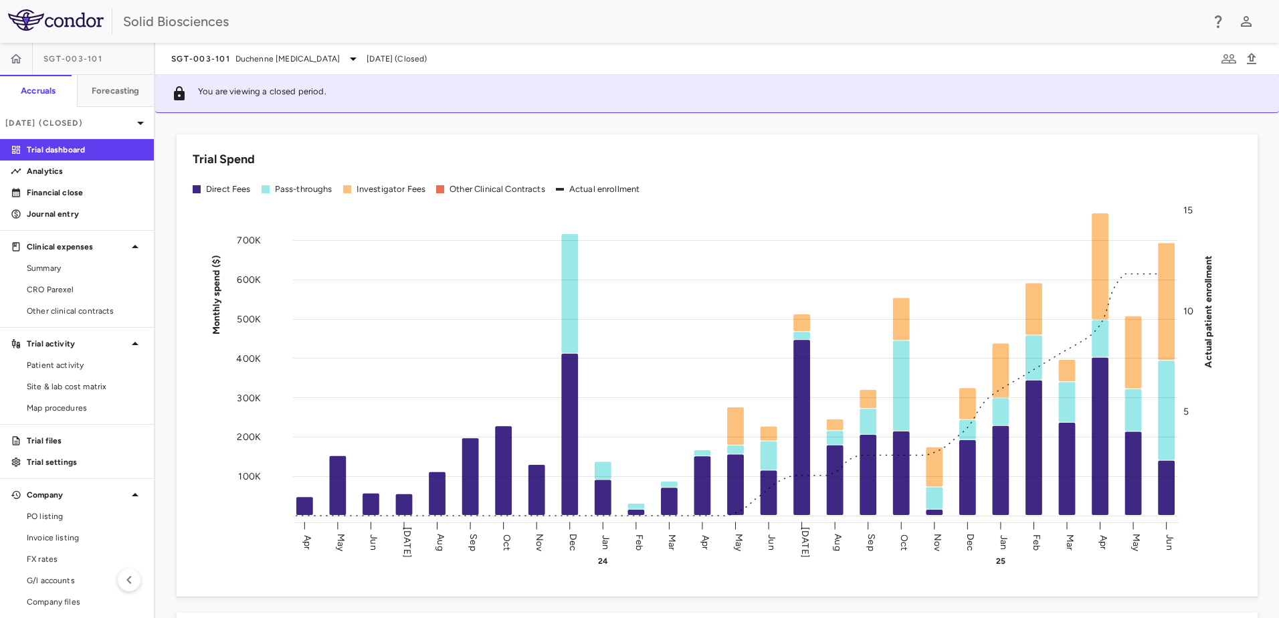
click at [382, 120] on div "Trial Spend Direct Fees Pass-throughs Investigator Fees Other Clinical Contract…" at bounding box center [709, 357] width 1097 height 478
click at [398, 121] on div "Trial Spend Direct Fees Pass-throughs Investigator Fees Other Clinical Contract…" at bounding box center [709, 357] width 1097 height 478
click at [368, 123] on div "Trial Spend Direct Fees Pass-throughs Investigator Fees Other Clinical Contract…" at bounding box center [709, 357] width 1097 height 478
click at [407, 122] on div "Trial Spend Direct Fees Pass-throughs Investigator Fees Other Clinical Contract…" at bounding box center [709, 357] width 1097 height 478
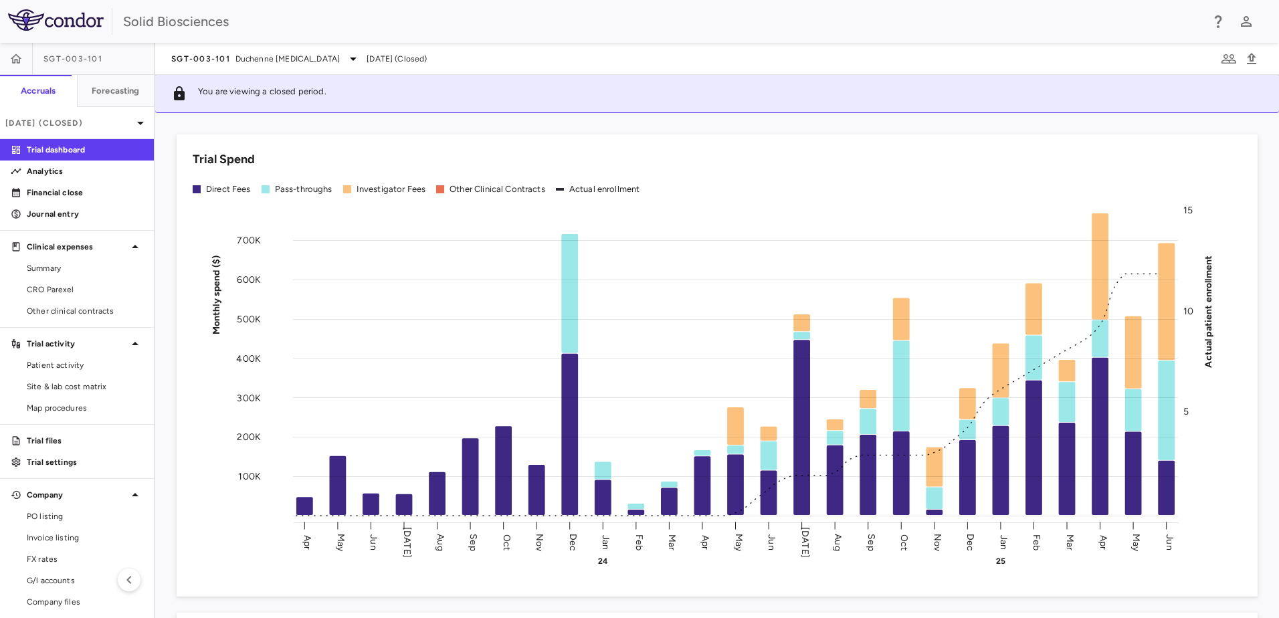
click at [300, 125] on div "Trial Spend Direct Fees Pass-throughs Investigator Fees Other Clinical Contract…" at bounding box center [709, 357] width 1097 height 478
click at [296, 125] on div "Trial Spend Direct Fees Pass-throughs Investigator Fees Other Clinical Contract…" at bounding box center [709, 357] width 1097 height 478
click at [322, 56] on span "Duchenne [MEDICAL_DATA]" at bounding box center [288, 59] width 104 height 12
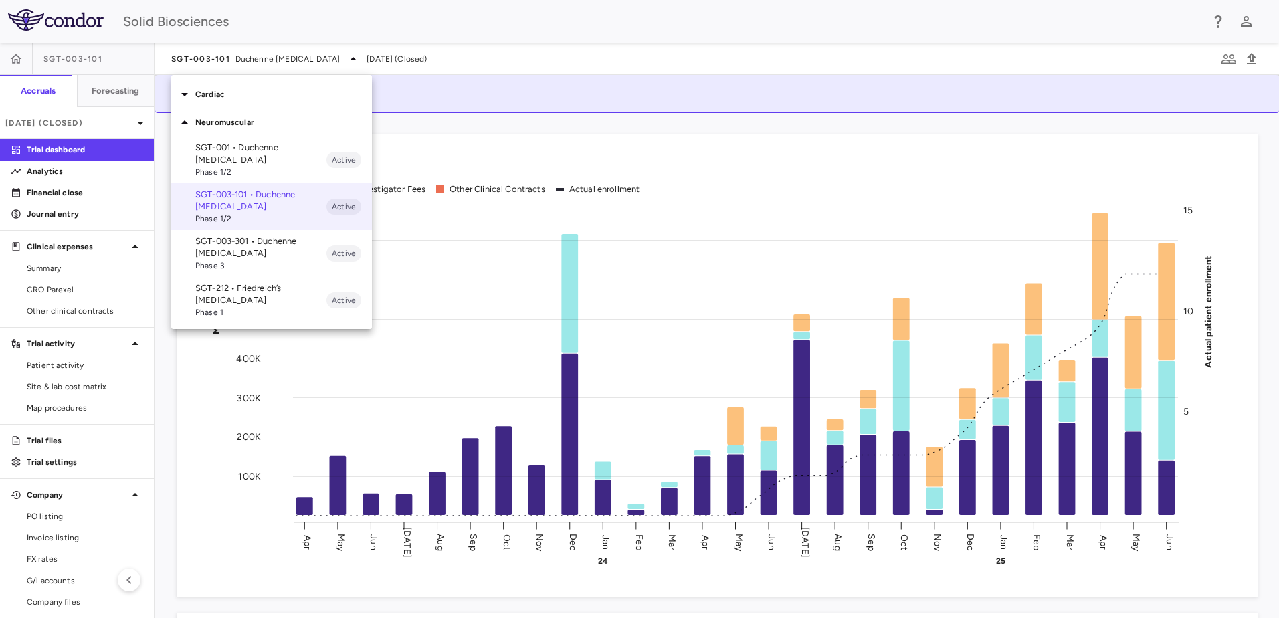
click at [200, 90] on p "Cardiac" at bounding box center [283, 94] width 177 height 12
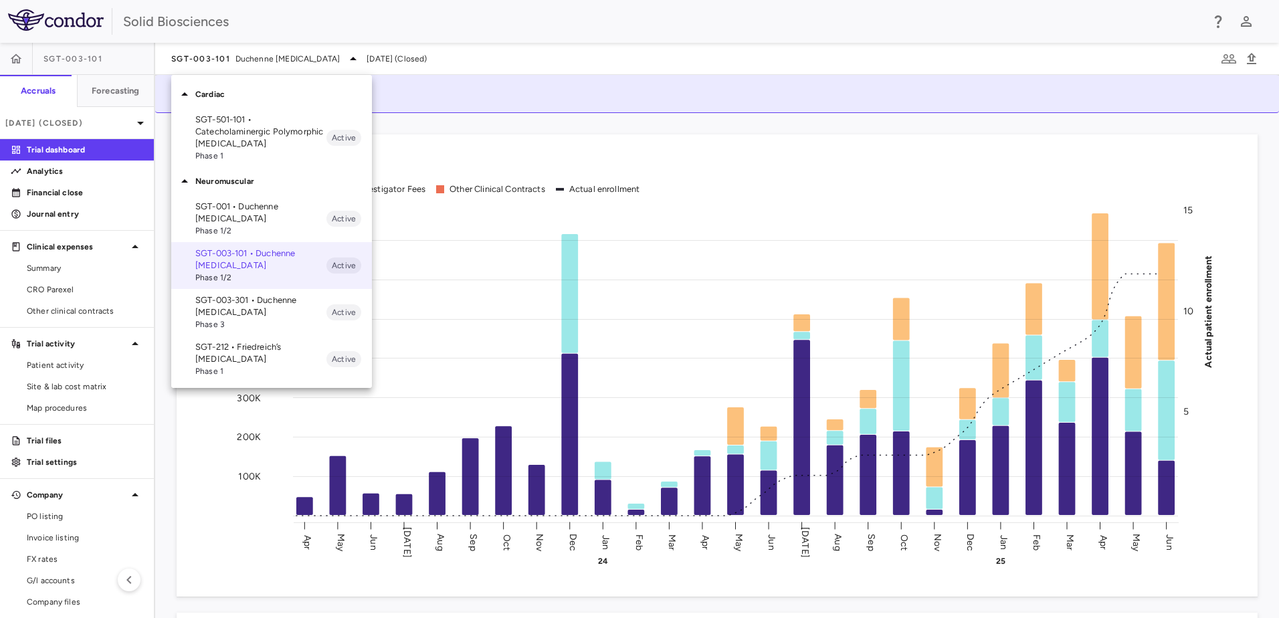
click at [239, 348] on p "SGT-212 • Friedreich’s [MEDICAL_DATA]" at bounding box center [260, 353] width 131 height 24
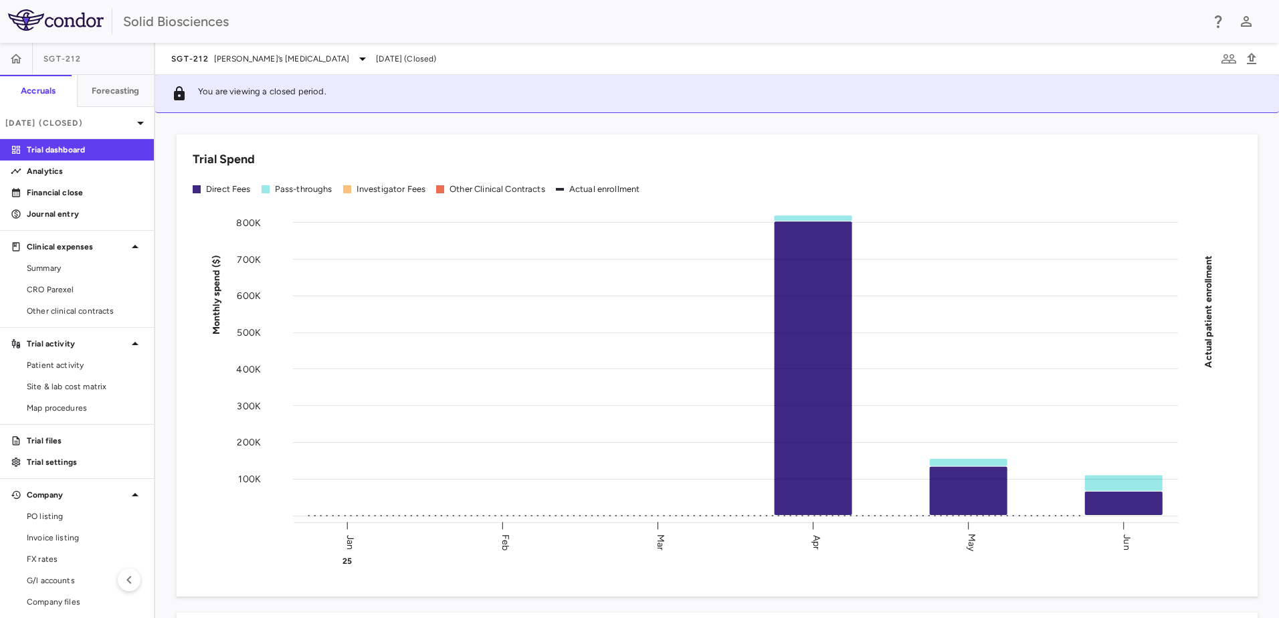
click at [379, 121] on div "Trial Spend Direct Fees Pass-throughs Investigator Fees Other Clinical Contract…" at bounding box center [709, 357] width 1097 height 478
click at [264, 125] on div "Trial Spend Direct Fees Pass-throughs Investigator Fees Other Clinical Contract…" at bounding box center [709, 357] width 1097 height 478
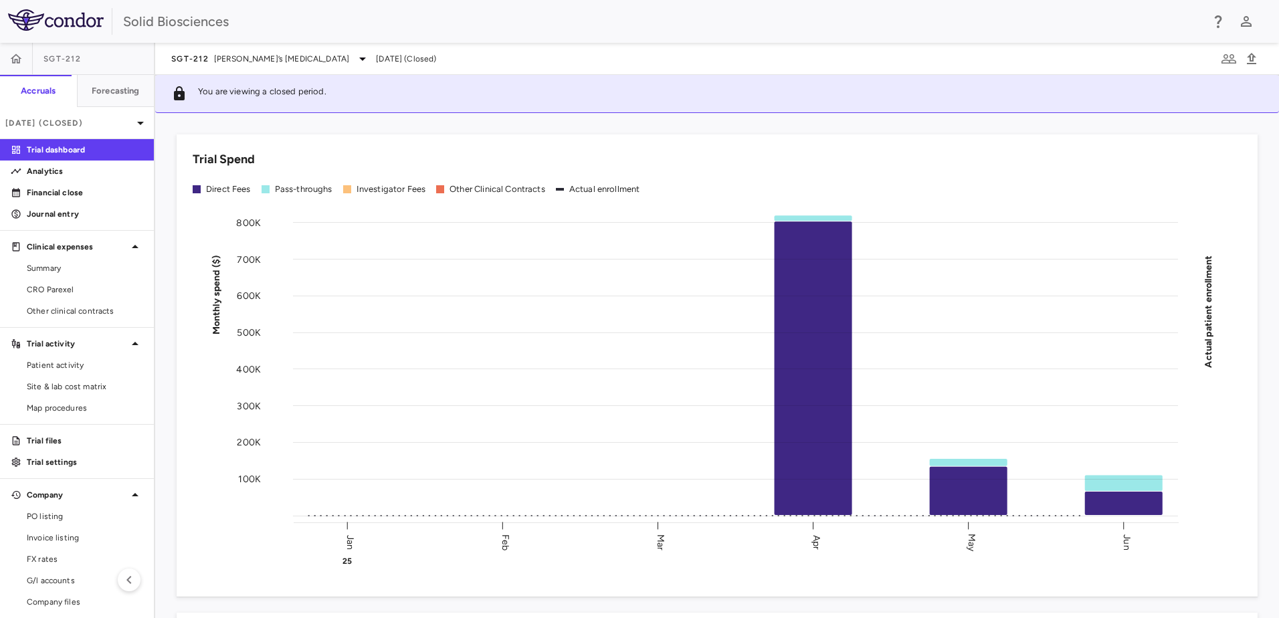
click at [264, 125] on div "Trial Spend Direct Fees Pass-throughs Investigator Fees Other Clinical Contract…" at bounding box center [709, 357] width 1097 height 478
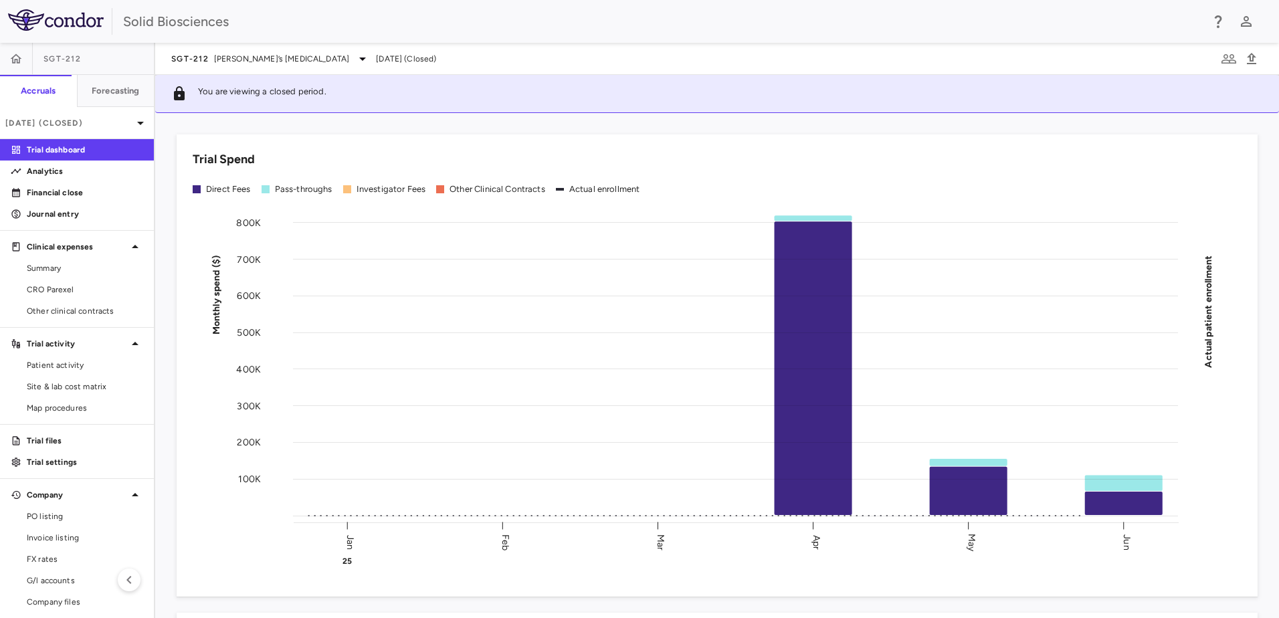
click at [329, 124] on div "Trial Spend Direct Fees Pass-throughs Investigator Fees Other Clinical Contract…" at bounding box center [709, 357] width 1097 height 478
click at [268, 121] on div "Trial Spend Direct Fees Pass-throughs Investigator Fees Other Clinical Contract…" at bounding box center [709, 357] width 1097 height 478
click at [121, 118] on p "[DATE] (Closed)" at bounding box center [68, 123] width 127 height 12
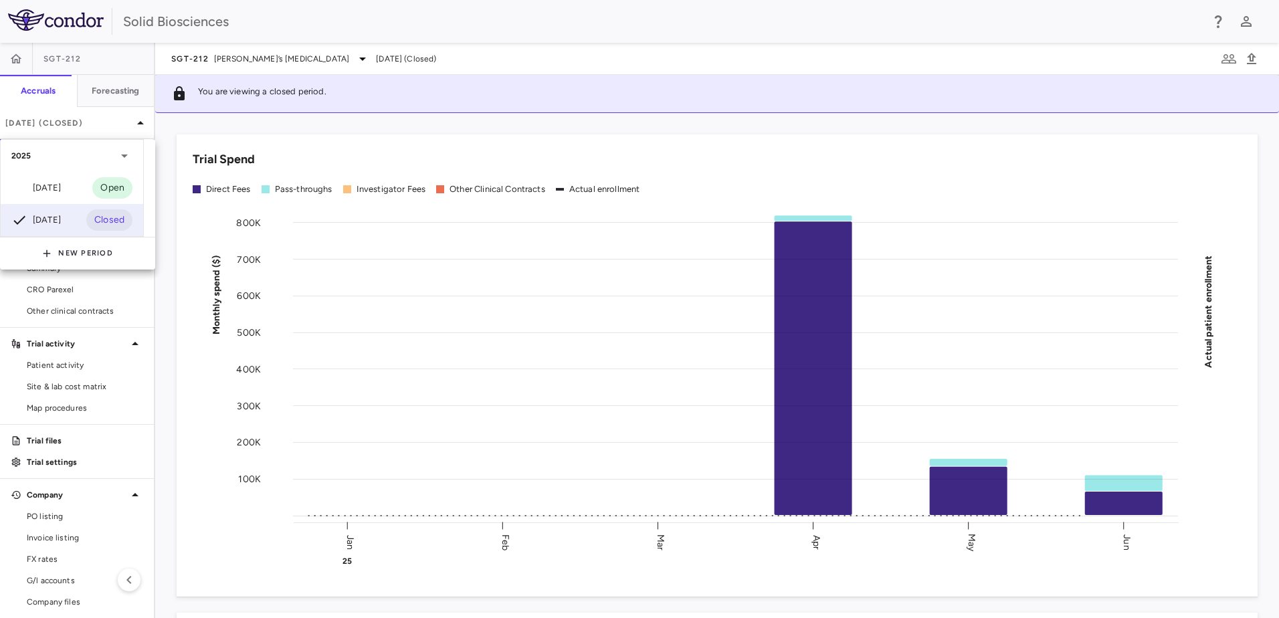
click at [277, 118] on div at bounding box center [639, 309] width 1279 height 618
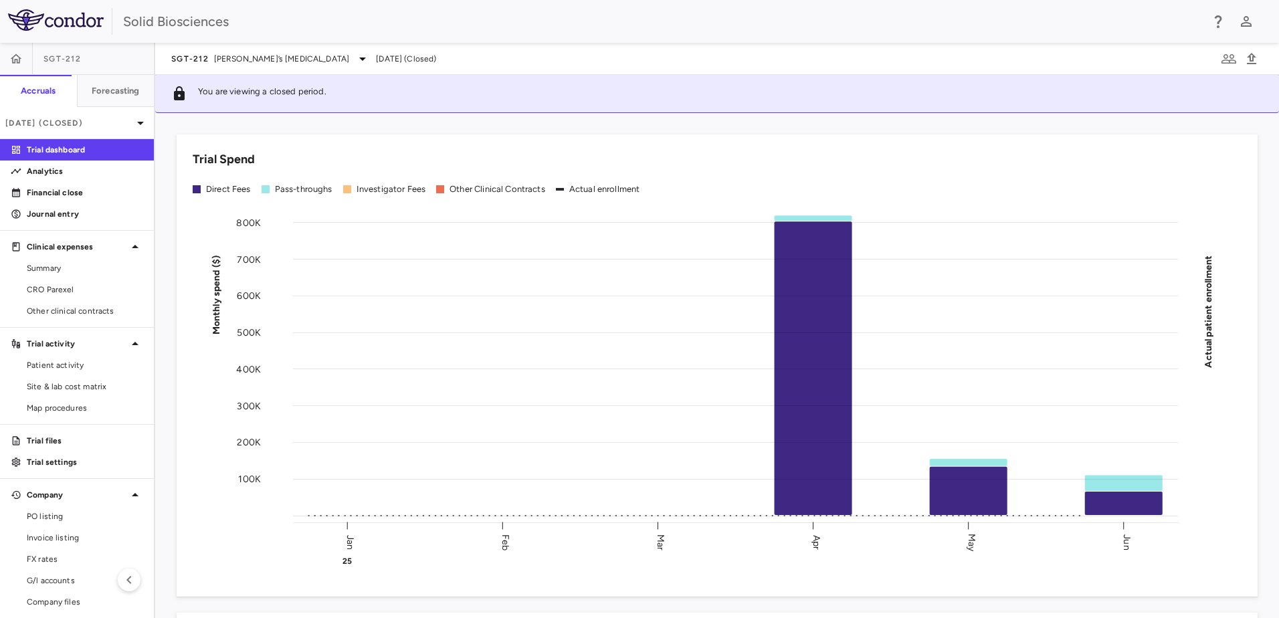
click at [268, 125] on div "Trial Spend Direct Fees Pass-throughs Investigator Fees Other Clinical Contract…" at bounding box center [709, 357] width 1097 height 478
click at [270, 122] on div "Trial Spend Direct Fees Pass-throughs Investigator Fees Other Clinical Contract…" at bounding box center [709, 357] width 1097 height 478
click at [291, 119] on div "Trial Spend Direct Fees Pass-throughs Investigator Fees Other Clinical Contract…" at bounding box center [709, 357] width 1097 height 478
click at [284, 122] on div "Trial Spend Direct Fees Pass-throughs Investigator Fees Other Clinical Contract…" at bounding box center [709, 357] width 1097 height 478
click at [367, 124] on div "Trial Spend Direct Fees Pass-throughs Investigator Fees Other Clinical Contract…" at bounding box center [709, 357] width 1097 height 478
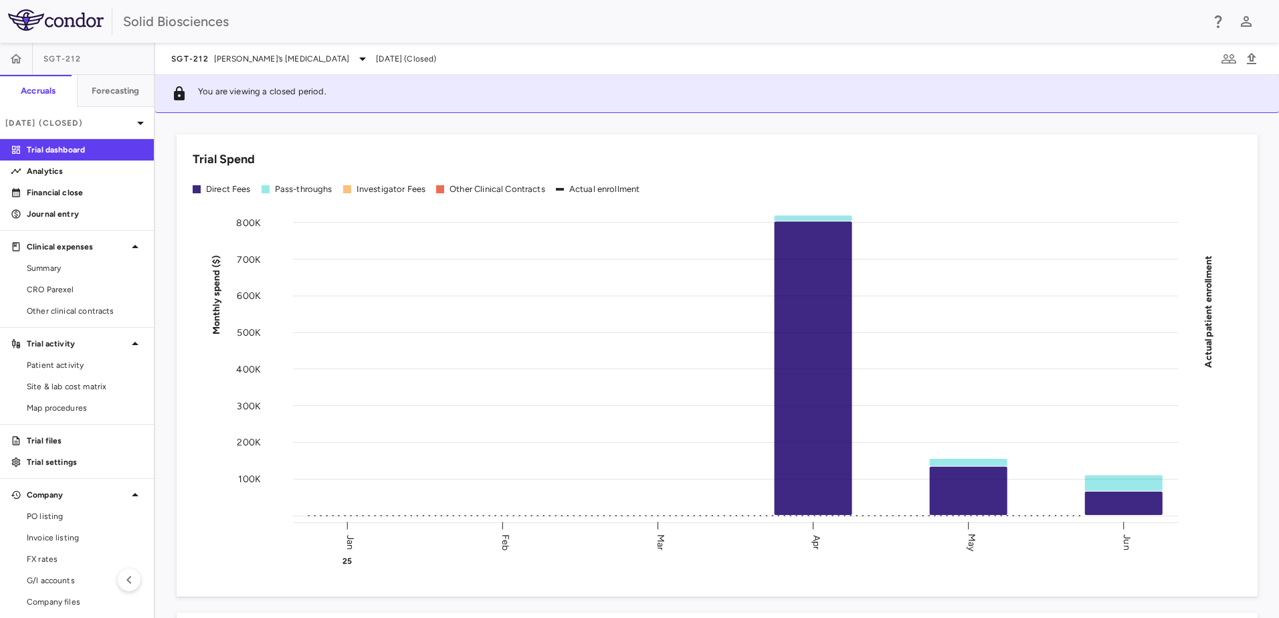
click at [387, 118] on div "Trial Spend Direct Fees Pass-throughs Investigator Fees Other Clinical Contract…" at bounding box center [717, 365] width 1124 height 505
click at [347, 124] on div "Trial Spend Direct Fees Pass-throughs Investigator Fees Other Clinical Contract…" at bounding box center [709, 357] width 1097 height 478
click at [318, 125] on div "Trial Spend Direct Fees Pass-throughs Investigator Fees Other Clinical Contract…" at bounding box center [709, 357] width 1097 height 478
click at [165, 341] on div "Trial Spend Direct Fees Pass-throughs Investigator Fees Other Clinical Contract…" at bounding box center [709, 357] width 1097 height 478
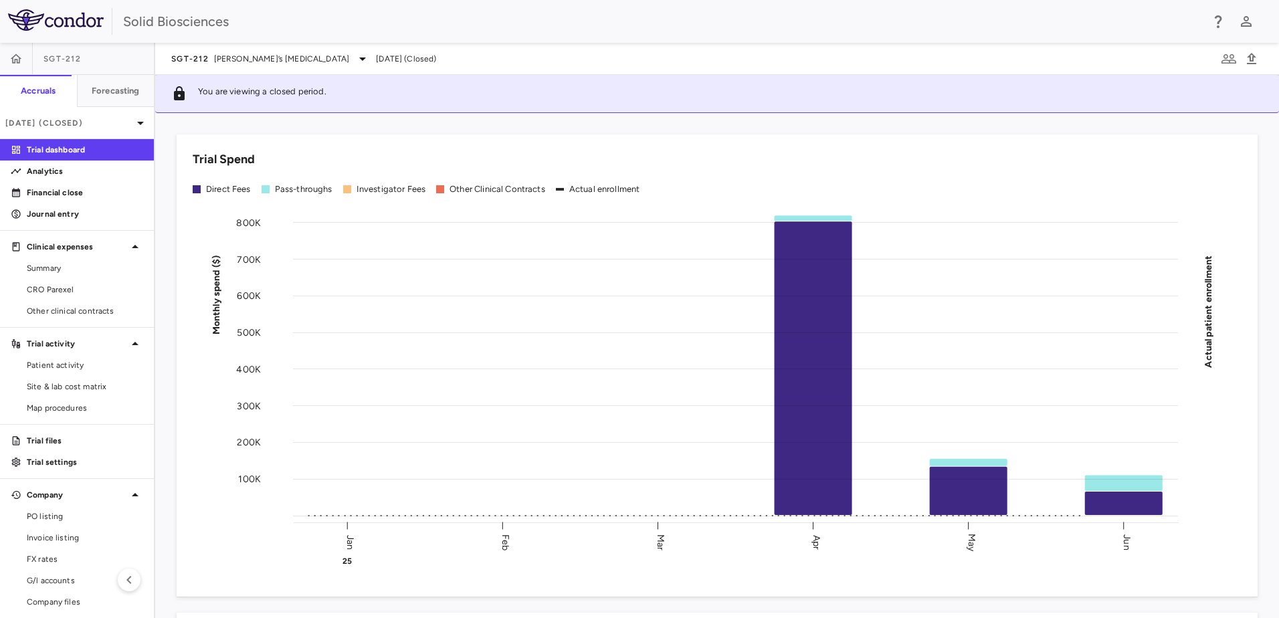
click at [165, 341] on div "Trial Spend Direct Fees Pass-throughs Investigator Fees Other Clinical Contract…" at bounding box center [709, 357] width 1097 height 478
click at [329, 7] on div "Solid Biosciences" at bounding box center [639, 21] width 1279 height 43
click at [381, 29] on div "Solid Biosciences" at bounding box center [662, 21] width 1079 height 20
click at [167, 161] on div "Trial Spend Direct Fees Pass-throughs Investigator Fees Other Clinical Contract…" at bounding box center [709, 357] width 1097 height 478
click at [160, 161] on div "Trial Spend Direct Fees Pass-throughs Investigator Fees Other Clinical Contract…" at bounding box center [717, 365] width 1124 height 505
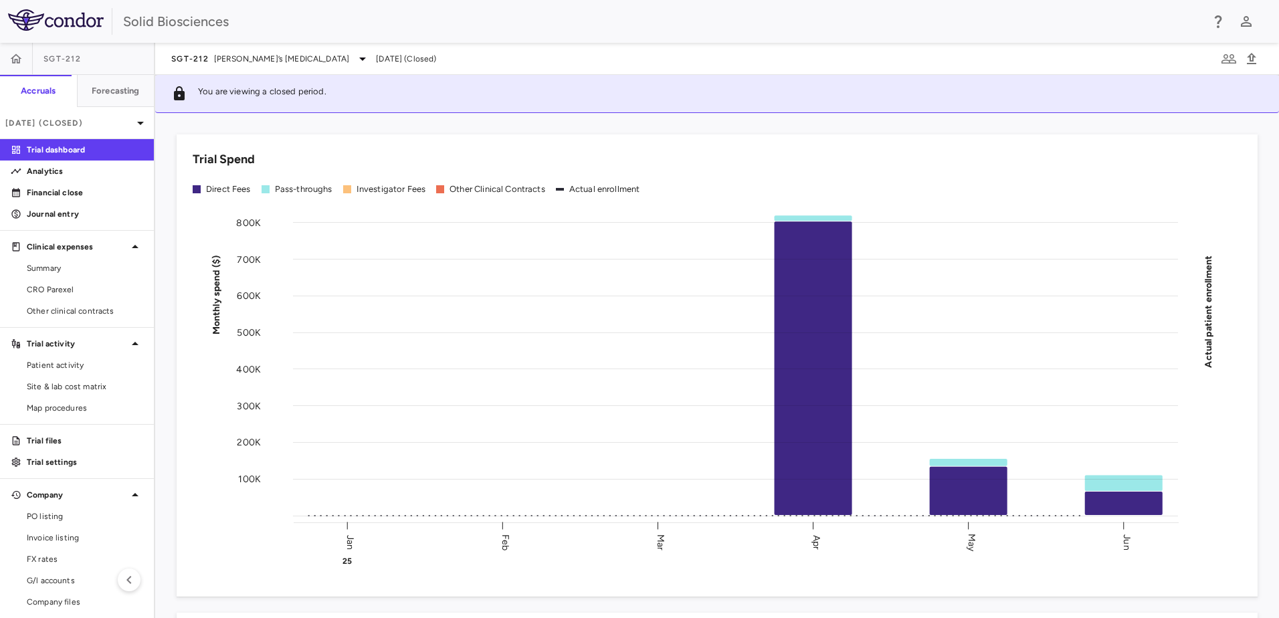
click at [308, 21] on div "Solid Biosciences" at bounding box center [662, 21] width 1079 height 20
click at [589, 26] on div "Solid Biosciences" at bounding box center [662, 21] width 1079 height 20
click at [596, 23] on div "Solid Biosciences" at bounding box center [662, 21] width 1079 height 20
click at [530, 122] on div "Trial Spend Direct Fees Pass-throughs Investigator Fees Other Clinical Contract…" at bounding box center [709, 357] width 1097 height 478
click at [636, 29] on div "Solid Biosciences" at bounding box center [662, 21] width 1079 height 20
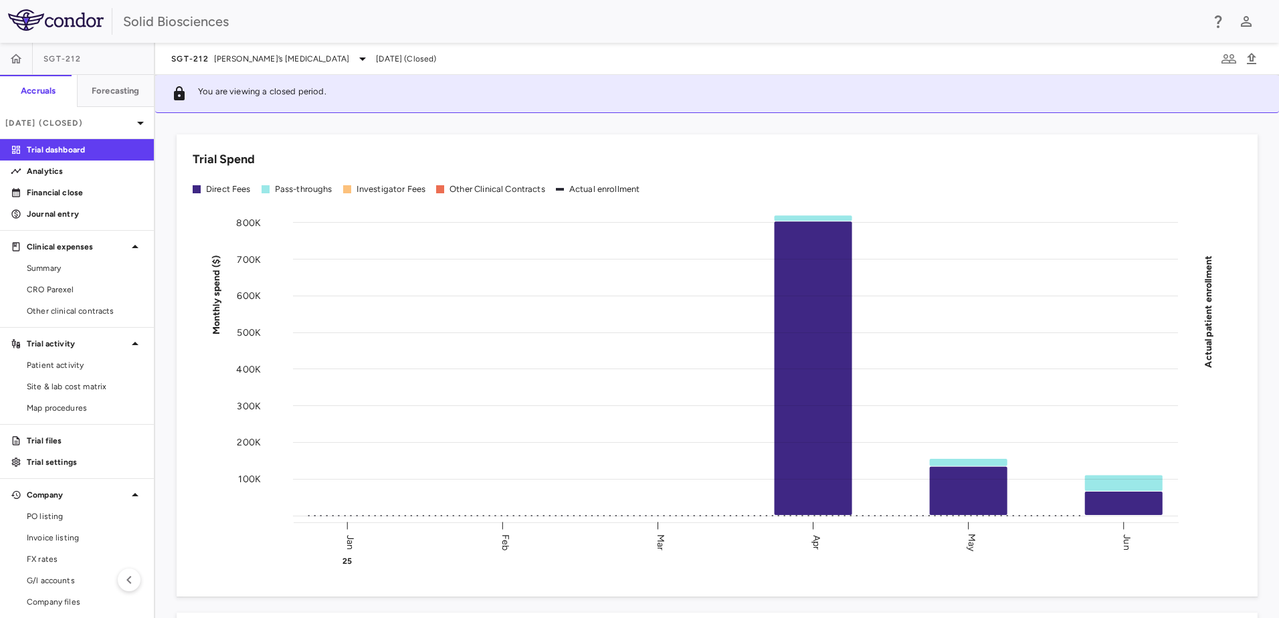
click at [602, 21] on div "Solid Biosciences" at bounding box center [662, 21] width 1079 height 20
click at [608, 19] on div "Solid Biosciences" at bounding box center [662, 21] width 1079 height 20
click at [611, 17] on div "Solid Biosciences" at bounding box center [662, 21] width 1079 height 20
click at [552, 126] on div "Trial Spend Direct Fees Pass-throughs Investigator Fees Other Clinical Contract…" at bounding box center [709, 357] width 1097 height 478
click at [163, 419] on div "Trial Spend Direct Fees Pass-throughs Investigator Fees Other Clinical Contract…" at bounding box center [709, 357] width 1097 height 478
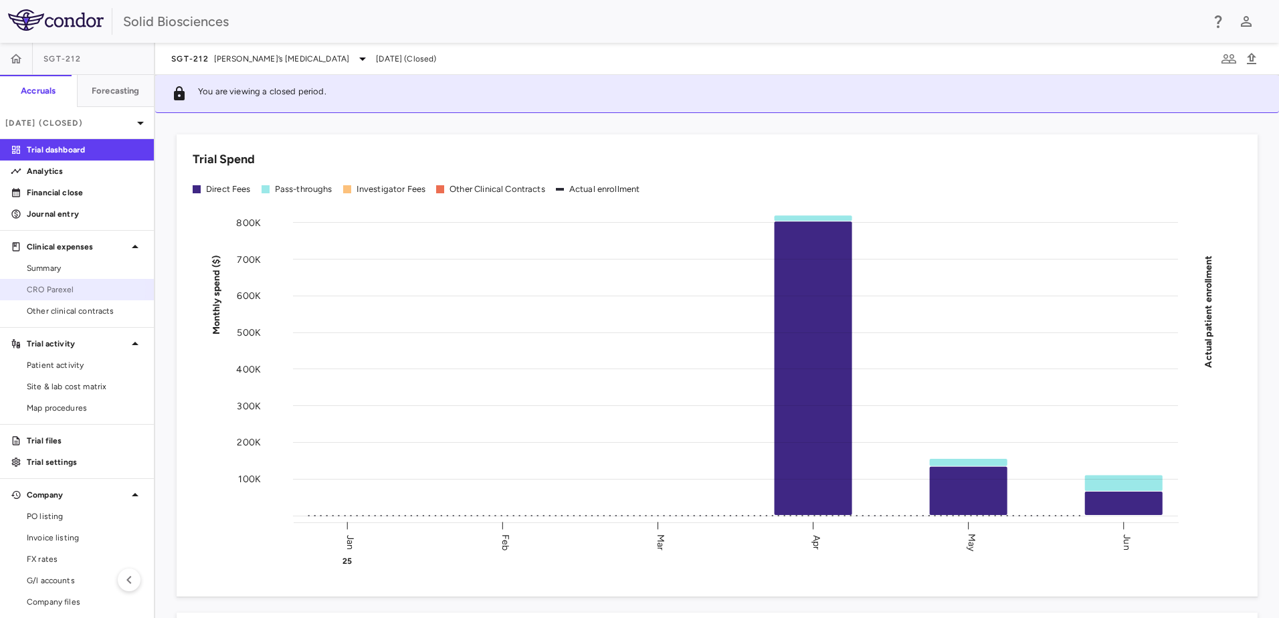
click at [58, 287] on span "CRO Parexel" at bounding box center [85, 290] width 116 height 12
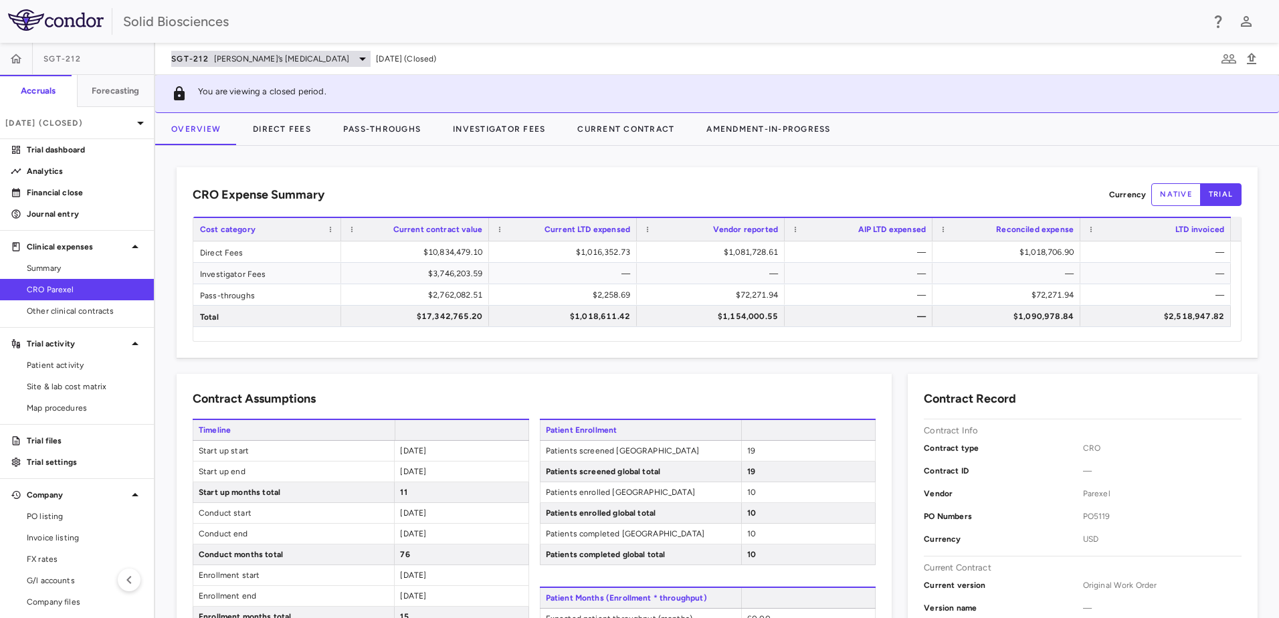
click at [227, 60] on span "[PERSON_NAME]’s [MEDICAL_DATA]" at bounding box center [282, 59] width 136 height 12
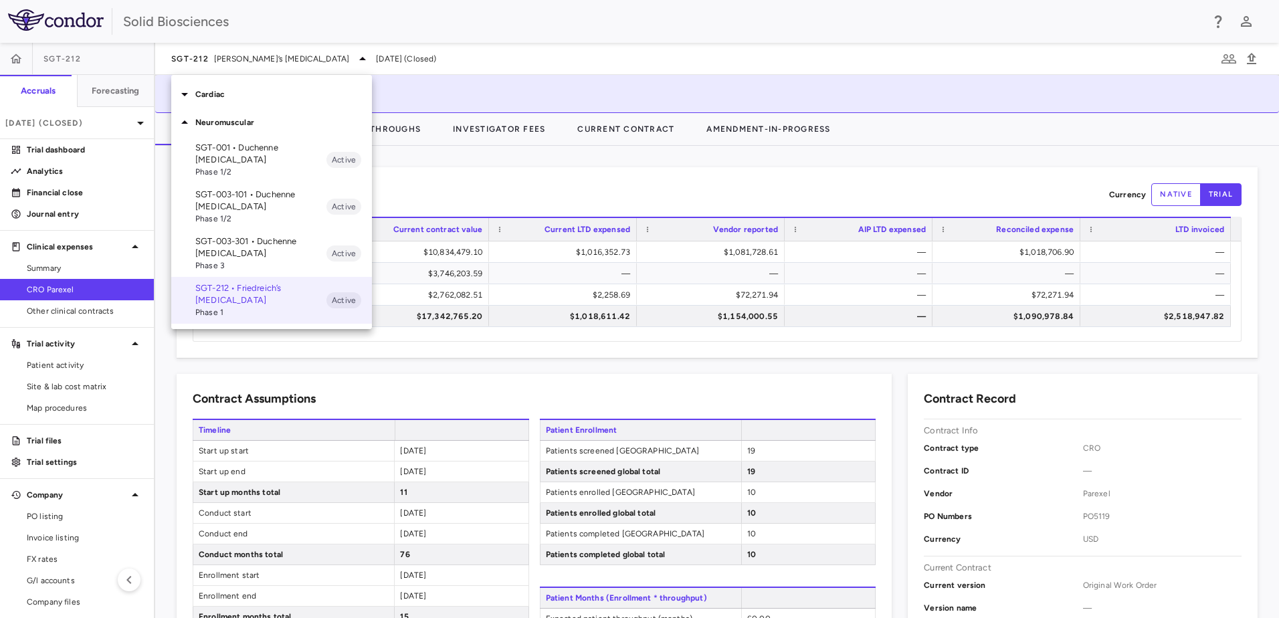
click at [227, 157] on p "SGT-001 • Duchenne [MEDICAL_DATA]" at bounding box center [260, 154] width 131 height 24
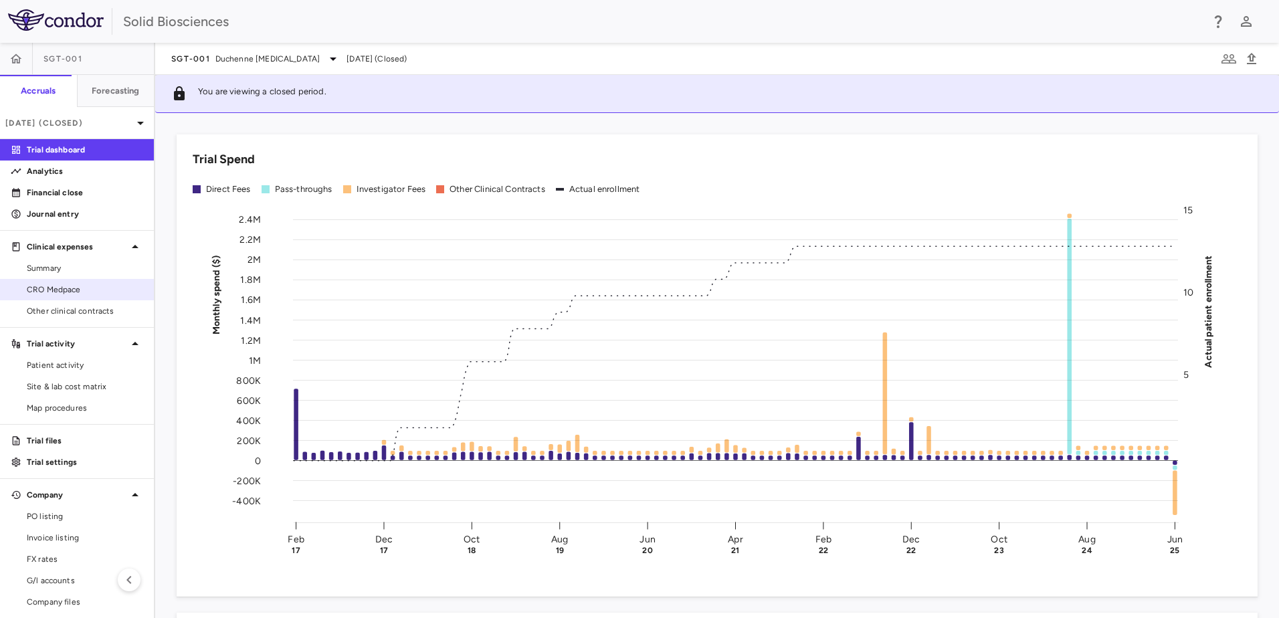
click at [78, 288] on span "CRO Medpace" at bounding box center [85, 290] width 116 height 12
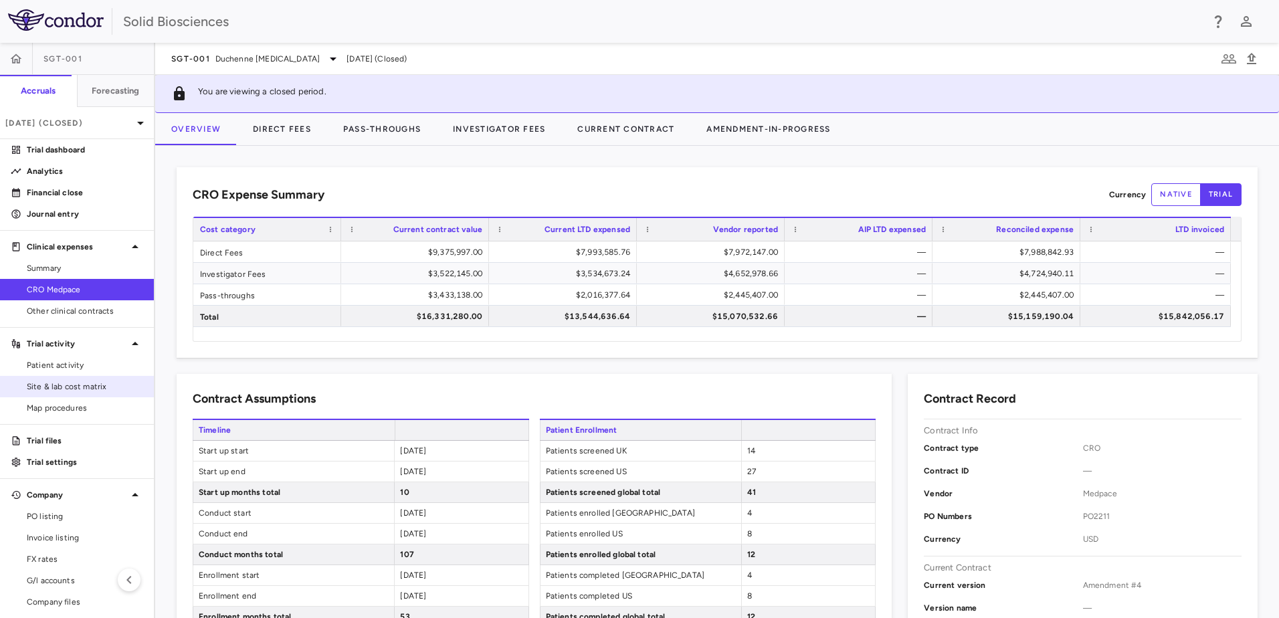
click at [84, 383] on span "Site & lab cost matrix" at bounding box center [85, 387] width 116 height 12
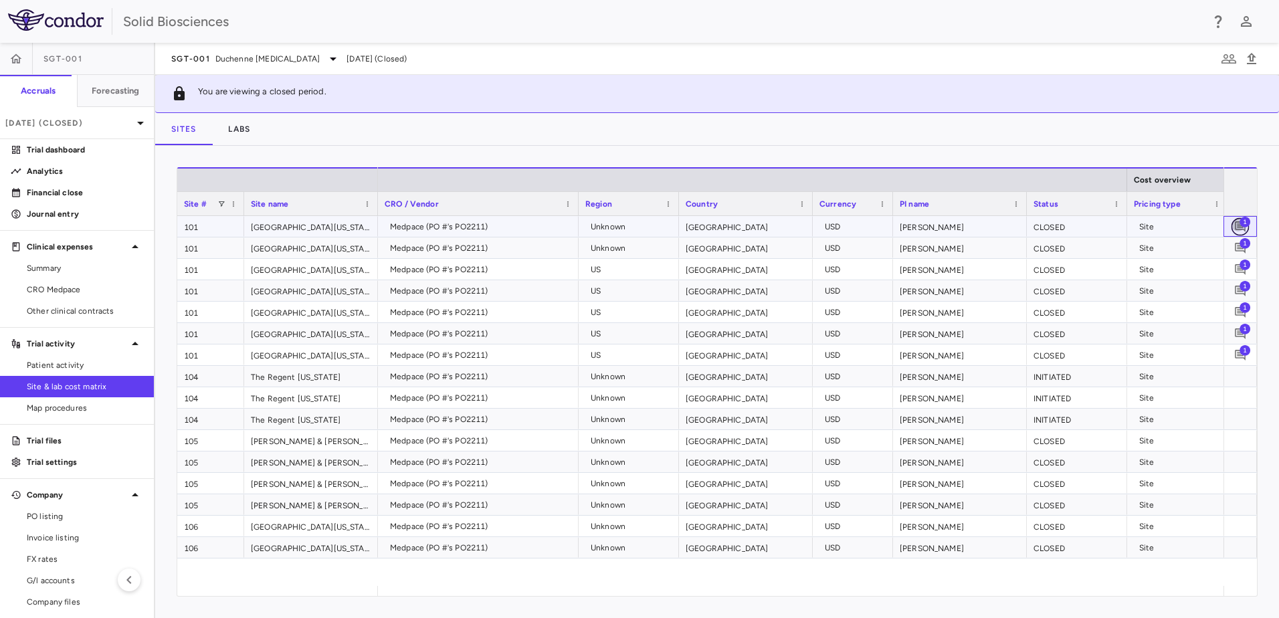
click at [1238, 225] on icon "Add comment" at bounding box center [1240, 226] width 11 height 11
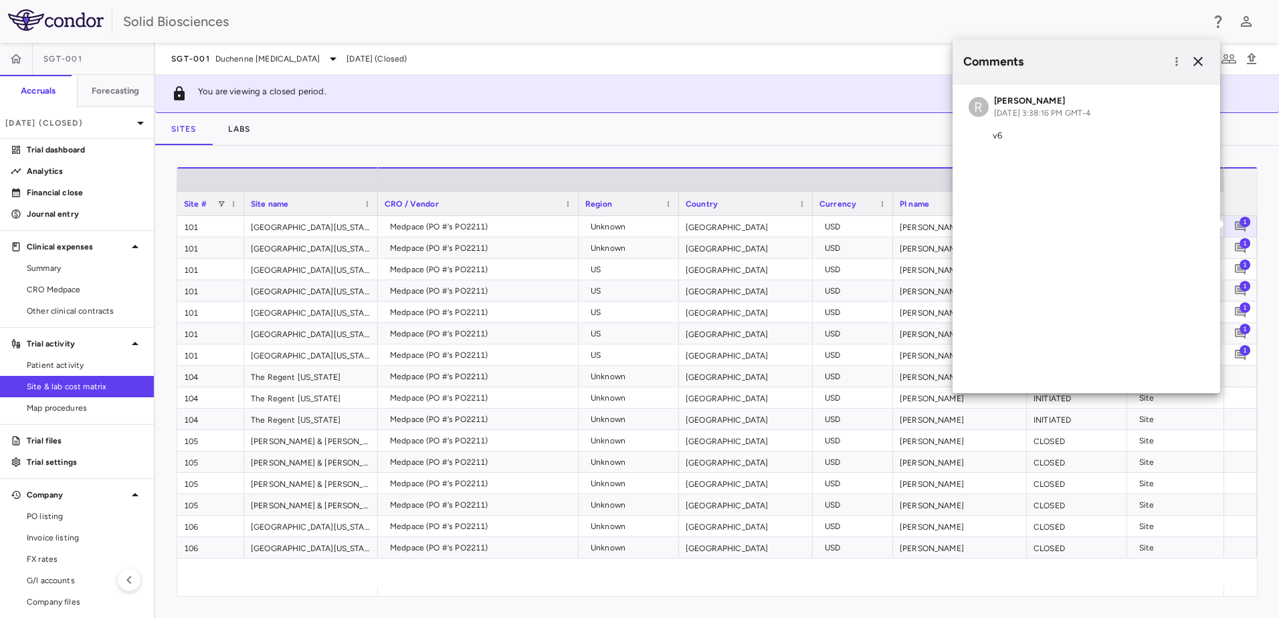
click at [792, 134] on div "Sites Labs" at bounding box center [717, 129] width 1124 height 32
click at [600, 130] on div "Sites Labs" at bounding box center [717, 129] width 1124 height 32
click at [1196, 62] on icon "button" at bounding box center [1198, 62] width 16 height 16
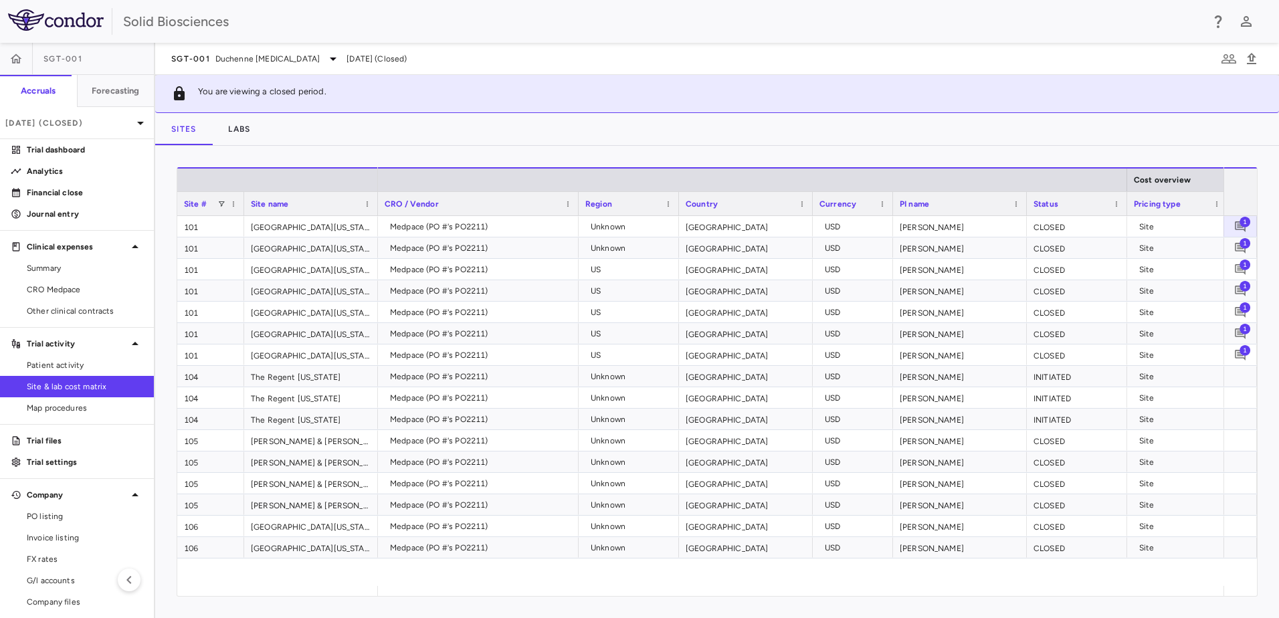
click at [589, 136] on div "Sites Labs" at bounding box center [717, 129] width 1124 height 32
click at [499, 141] on div "Sites Labs" at bounding box center [717, 129] width 1124 height 32
click at [346, 130] on div "Sites Labs" at bounding box center [717, 129] width 1124 height 32
click at [347, 130] on div "Sites Labs" at bounding box center [717, 129] width 1124 height 32
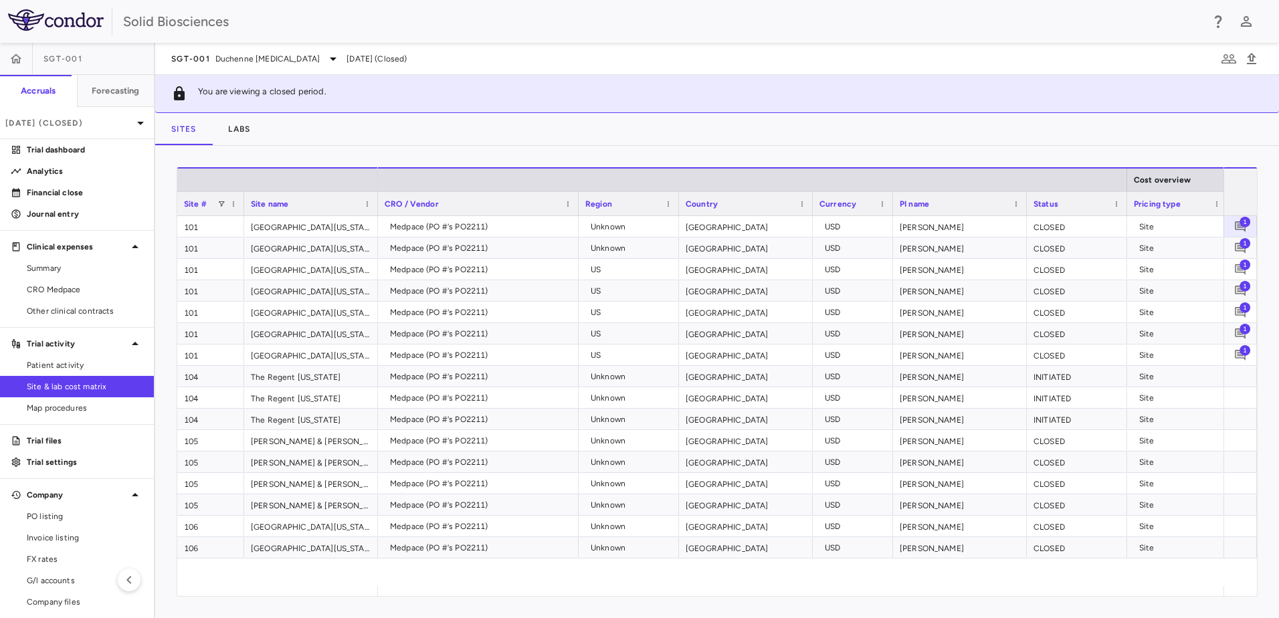
click at [343, 132] on div "Sites Labs" at bounding box center [717, 129] width 1124 height 32
click at [70, 286] on span "CRO Medpace" at bounding box center [85, 290] width 116 height 12
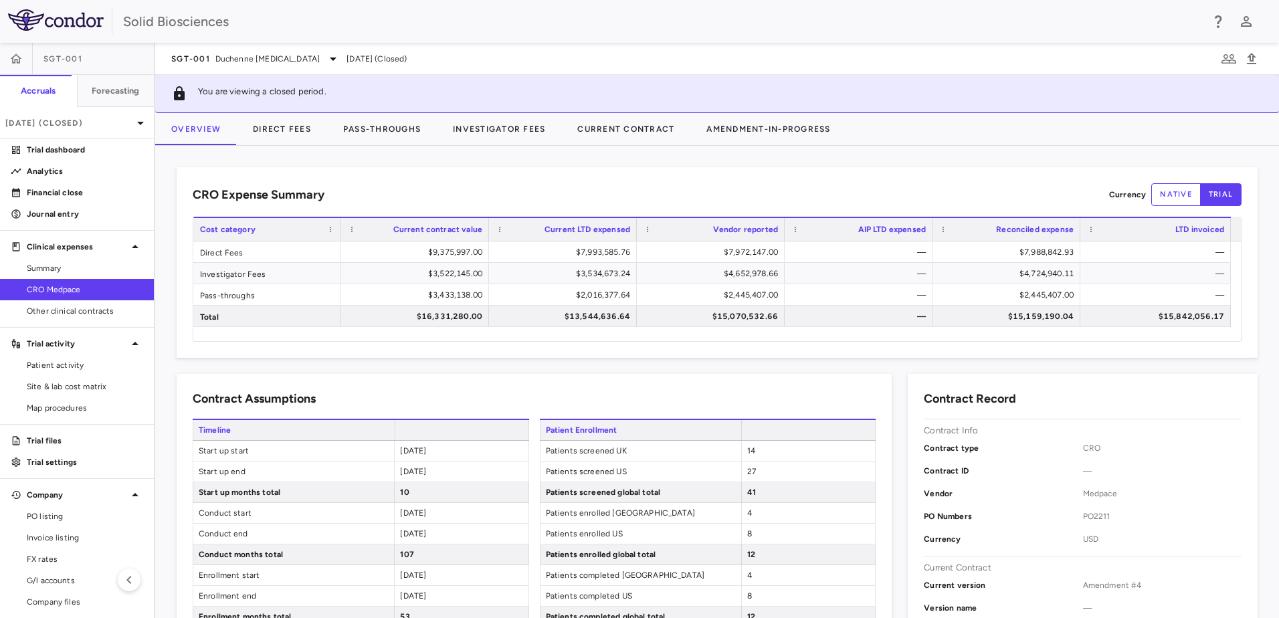
click at [585, 161] on div "CRO Expense Summary Currency native trial Drag here to set row groups Drag here…" at bounding box center [717, 382] width 1124 height 472
click at [277, 128] on button "Direct Fees" at bounding box center [282, 129] width 90 height 32
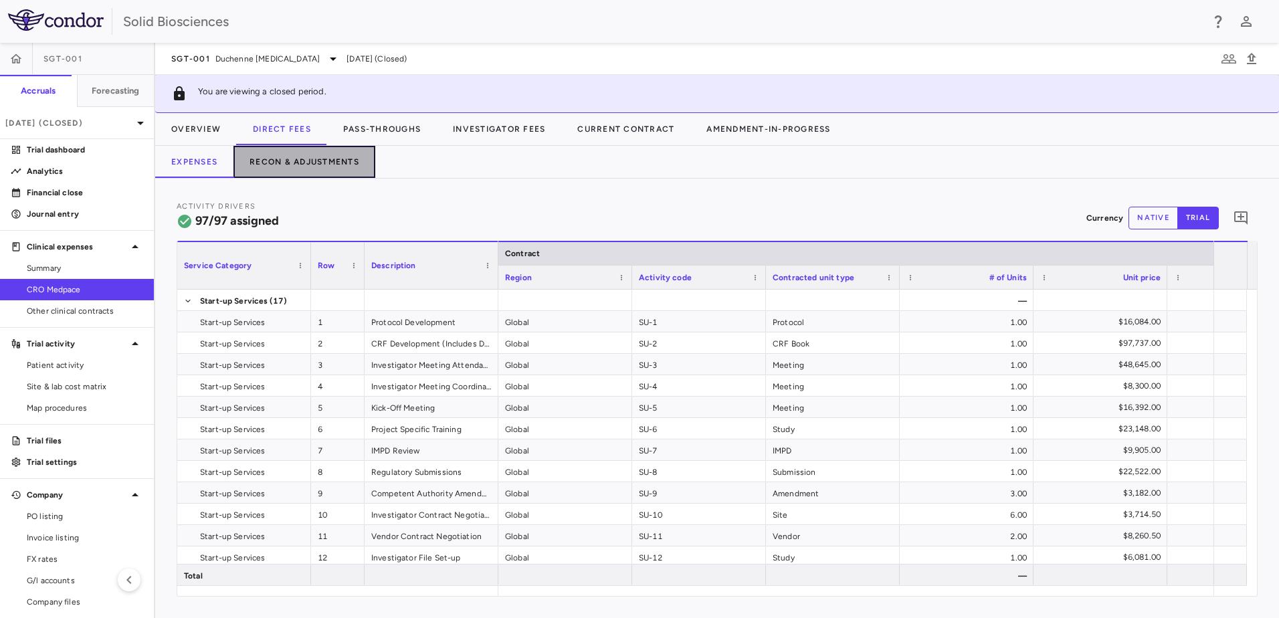
click at [320, 162] on button "Recon & Adjustments" at bounding box center [305, 162] width 142 height 32
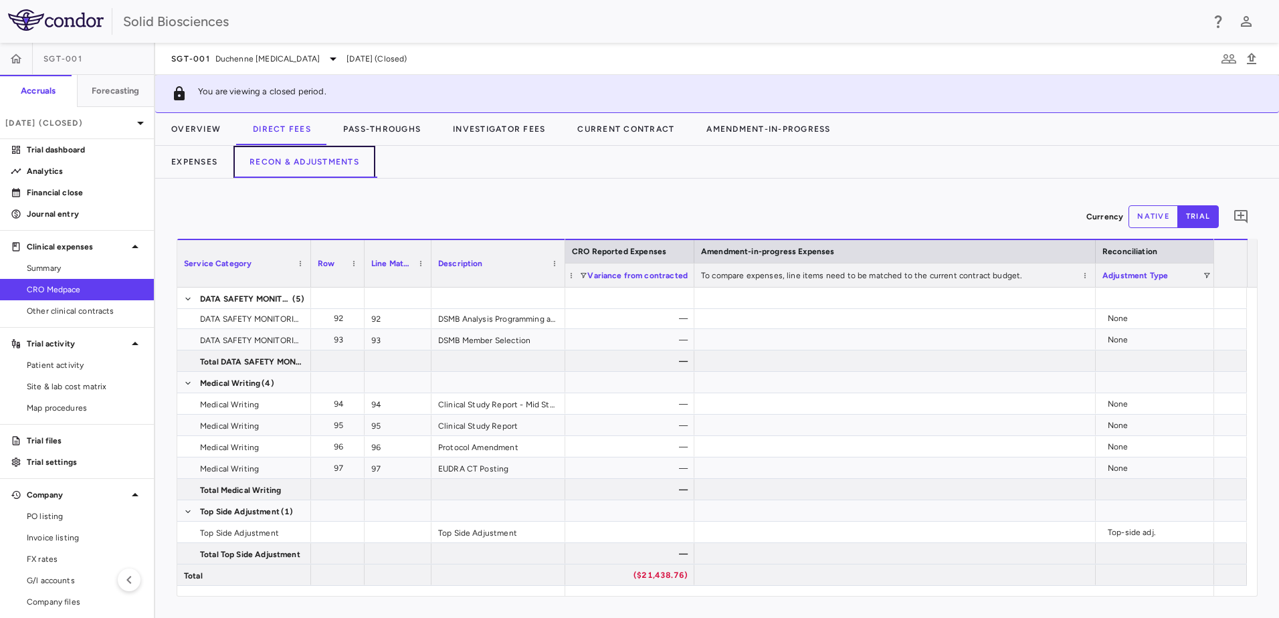
scroll to position [0, 2075]
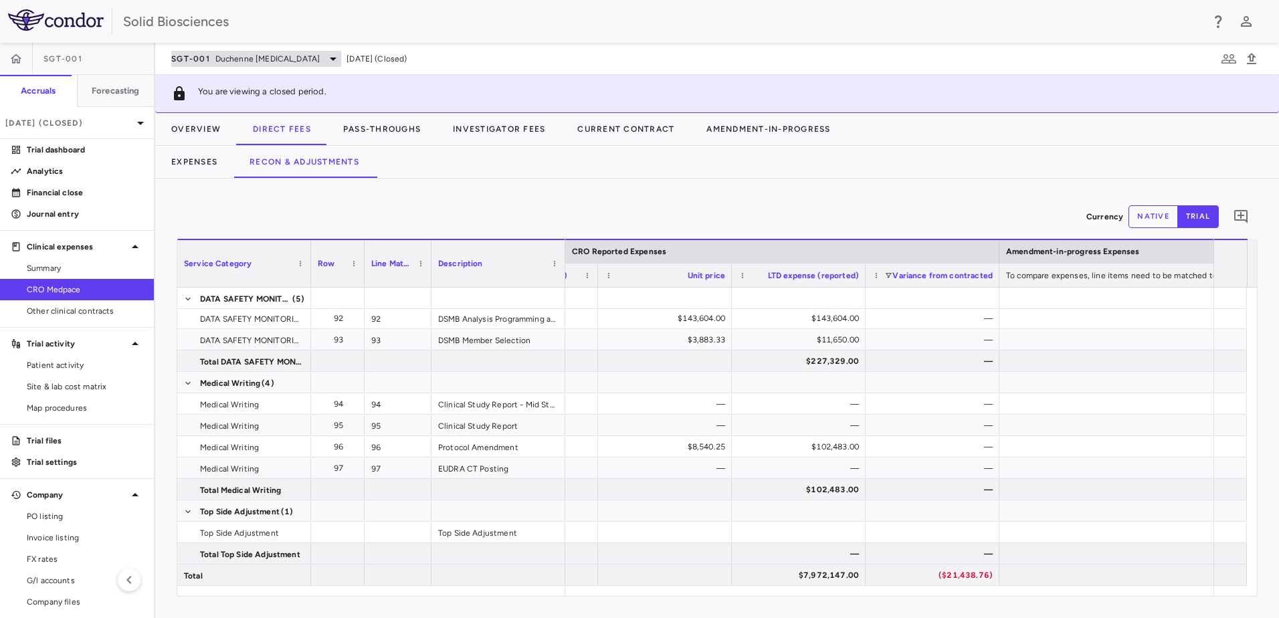
click at [295, 57] on span "Duchenne [MEDICAL_DATA]" at bounding box center [267, 59] width 104 height 12
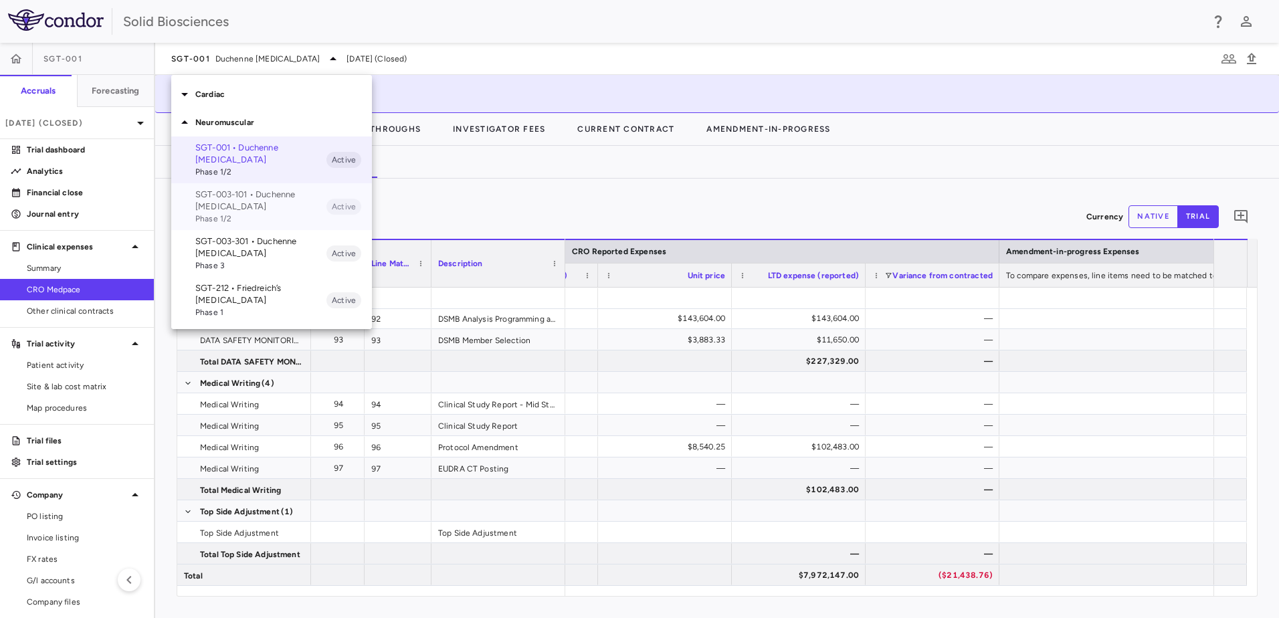
click at [244, 203] on p "SGT-003-101 • Duchenne [MEDICAL_DATA]" at bounding box center [260, 201] width 131 height 24
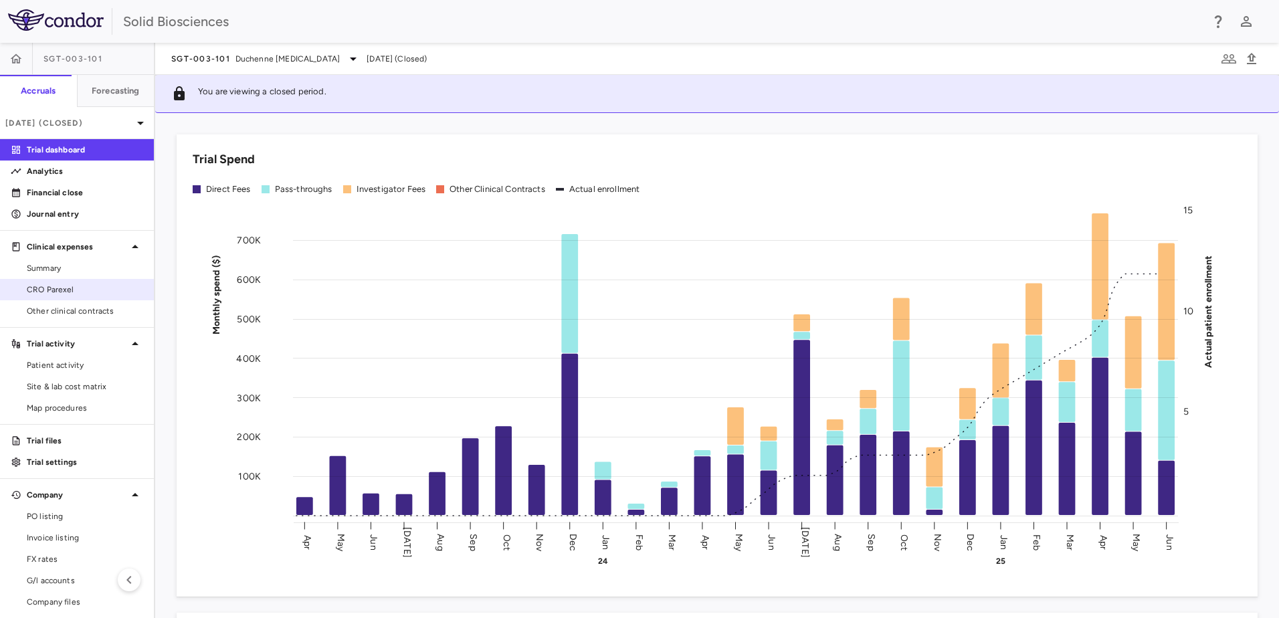
click at [58, 286] on span "CRO Parexel" at bounding box center [85, 290] width 116 height 12
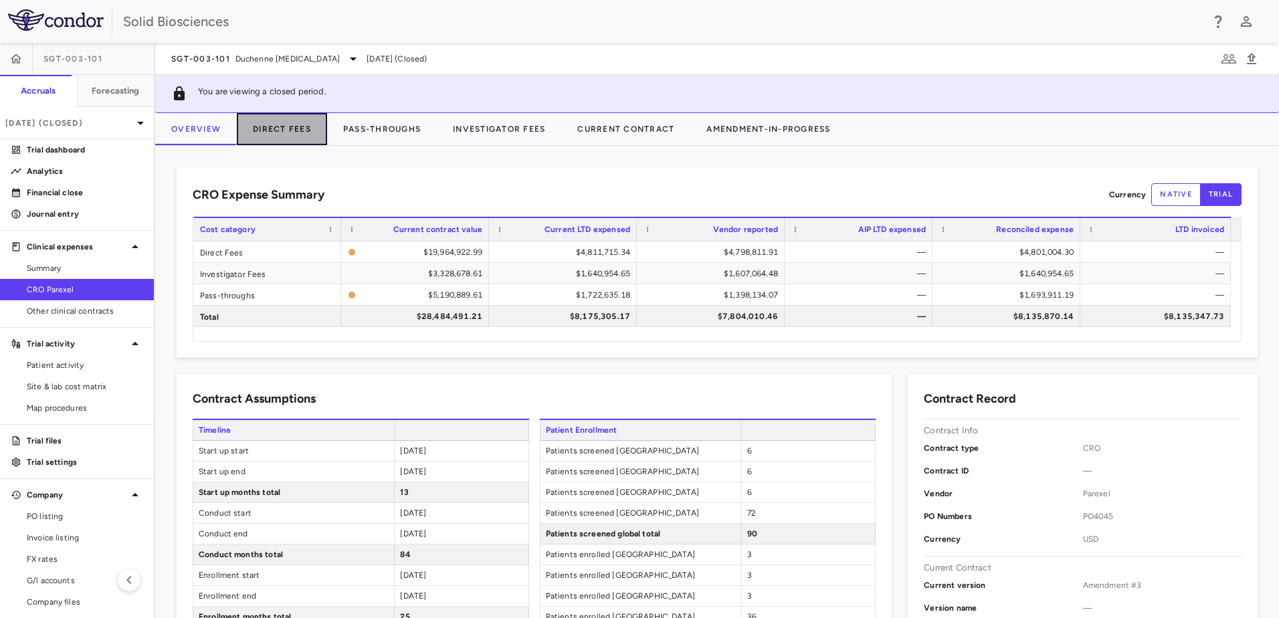
click at [288, 130] on button "Direct Fees" at bounding box center [282, 129] width 90 height 32
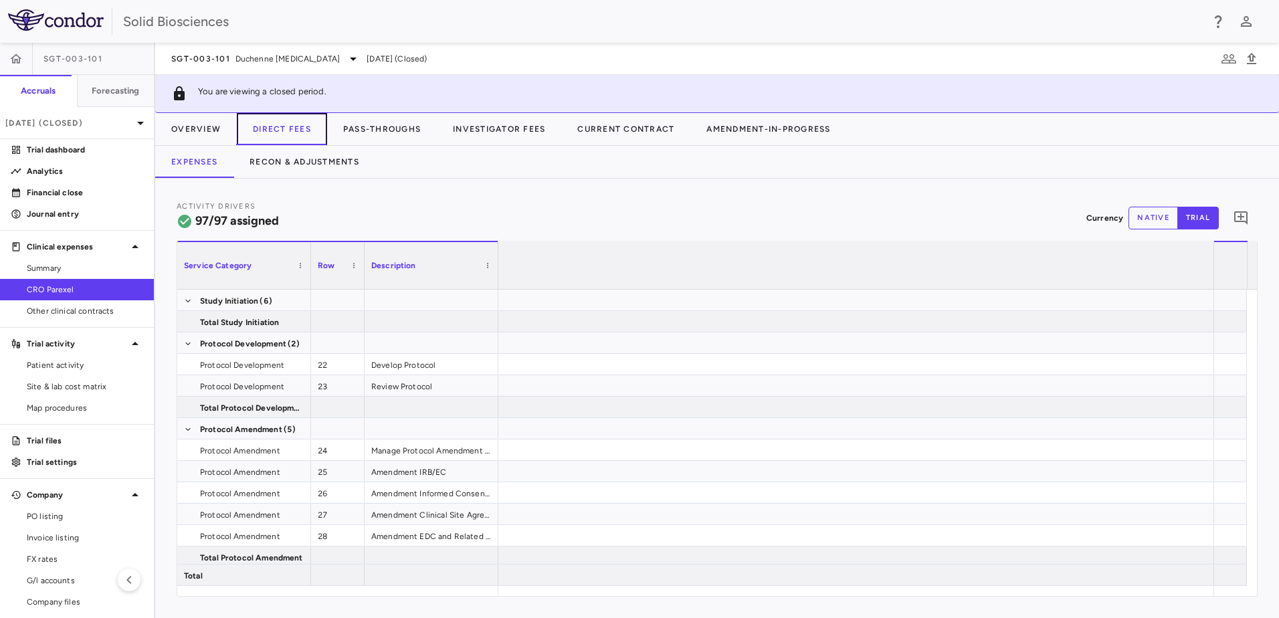
scroll to position [0, 6569]
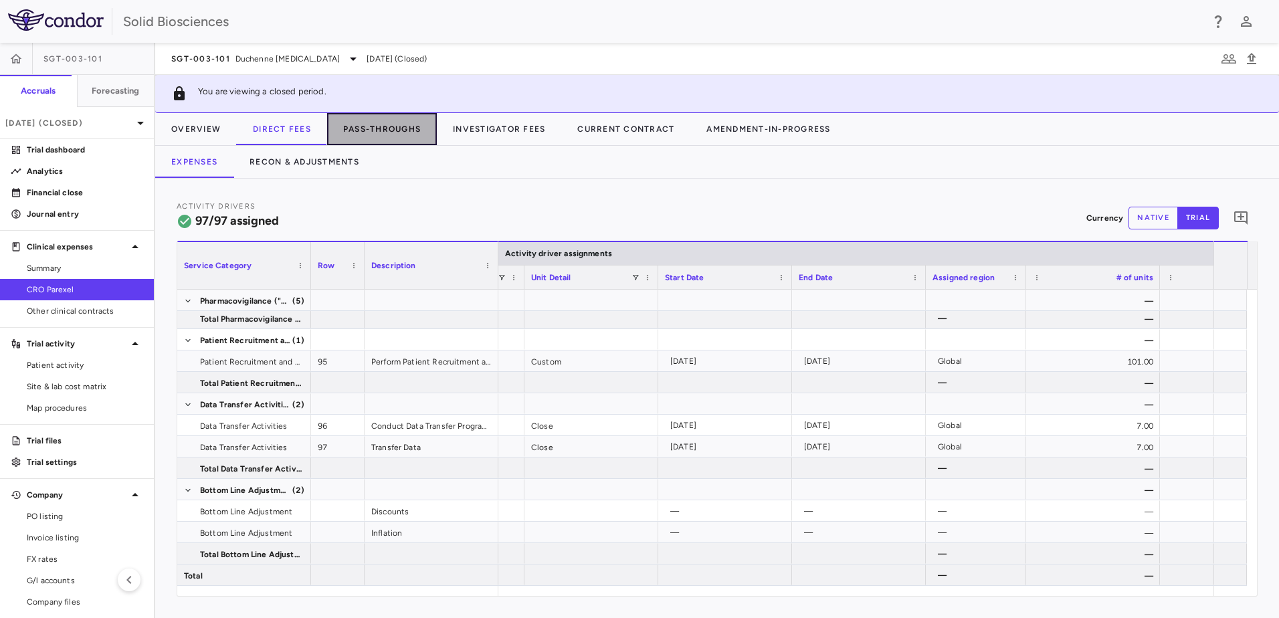
click at [365, 126] on button "Pass-Throughs" at bounding box center [382, 129] width 110 height 32
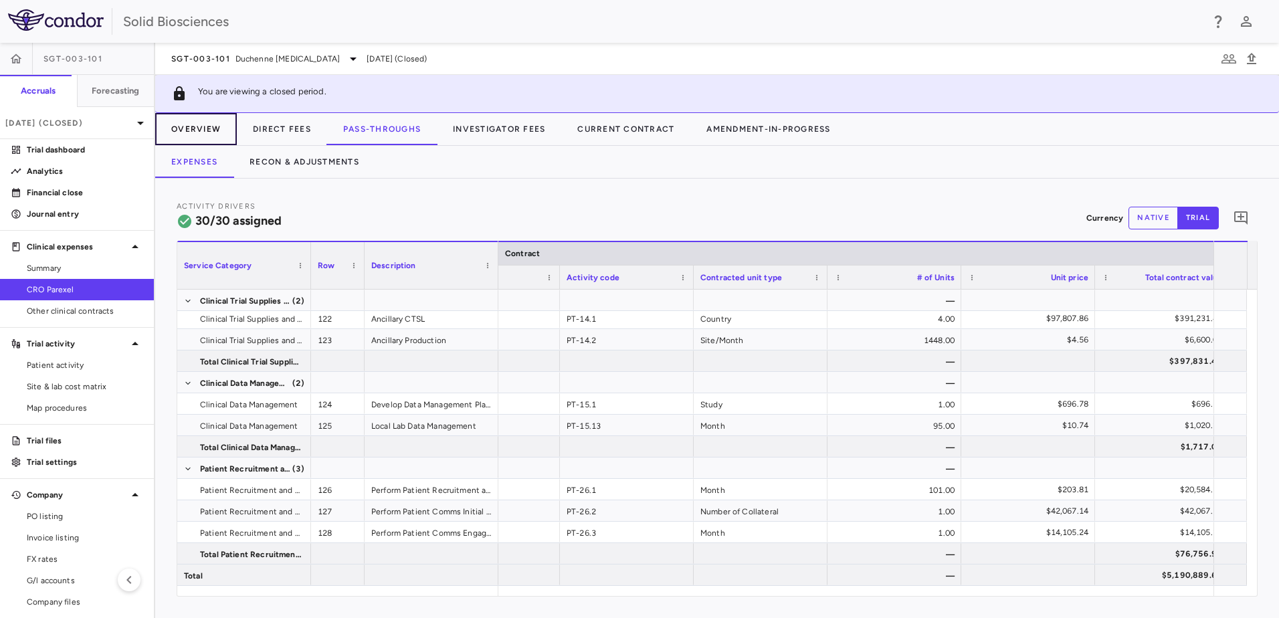
click at [196, 130] on button "Overview" at bounding box center [196, 129] width 82 height 32
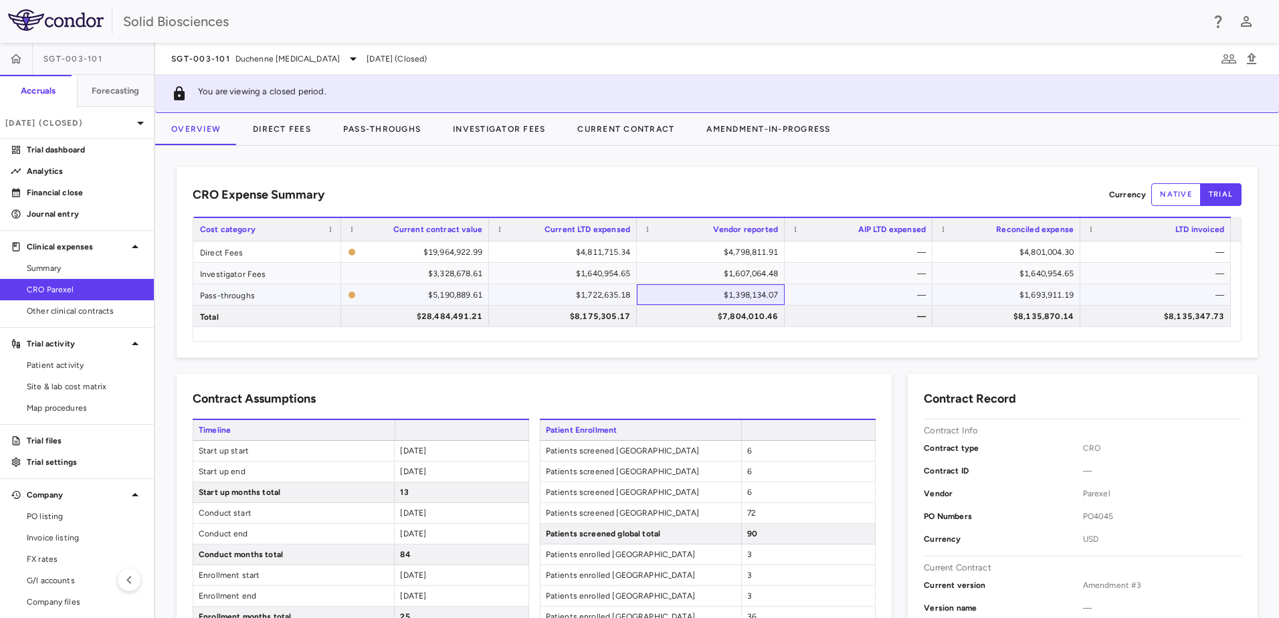
click at [749, 294] on div "$1,398,134.07" at bounding box center [713, 294] width 129 height 21
click at [386, 127] on button "Pass-Throughs" at bounding box center [382, 129] width 110 height 32
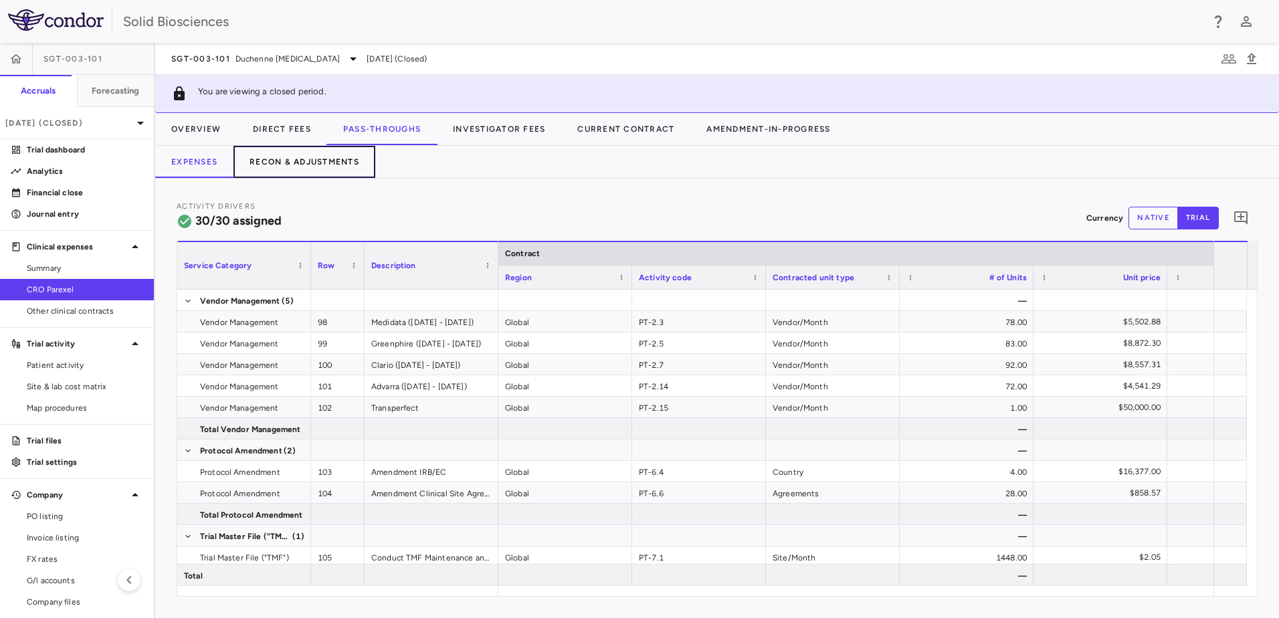
click at [322, 161] on button "Recon & Adjustments" at bounding box center [305, 162] width 142 height 32
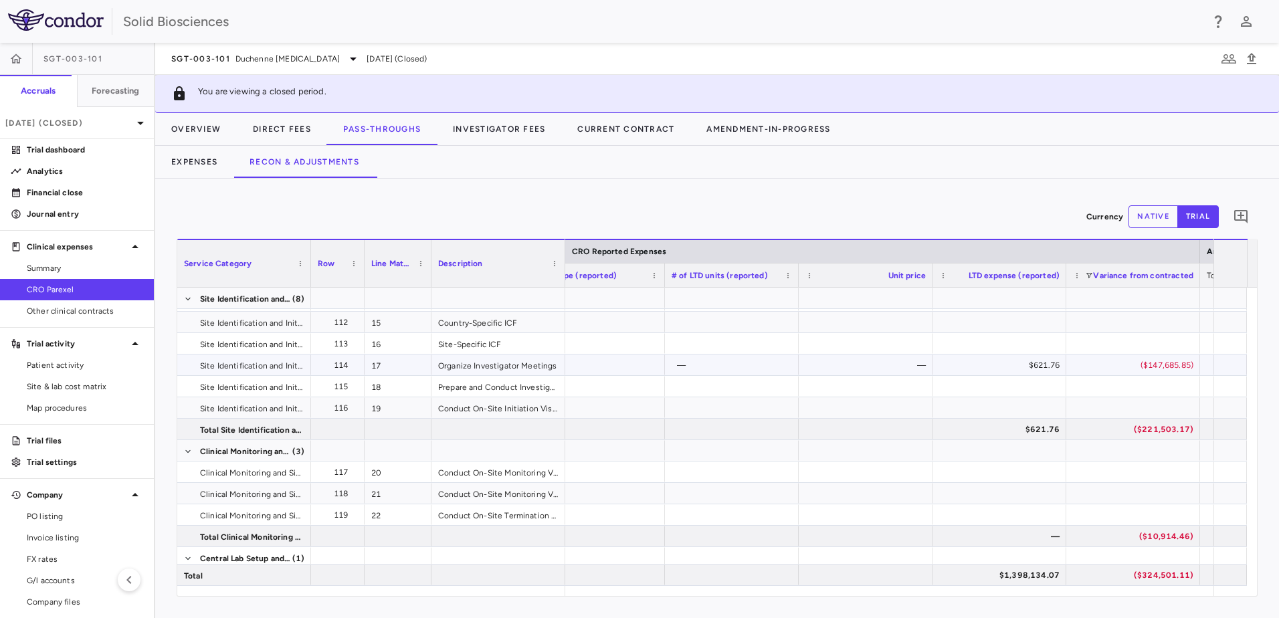
click at [1020, 366] on div "$621.76" at bounding box center [1002, 365] width 115 height 21
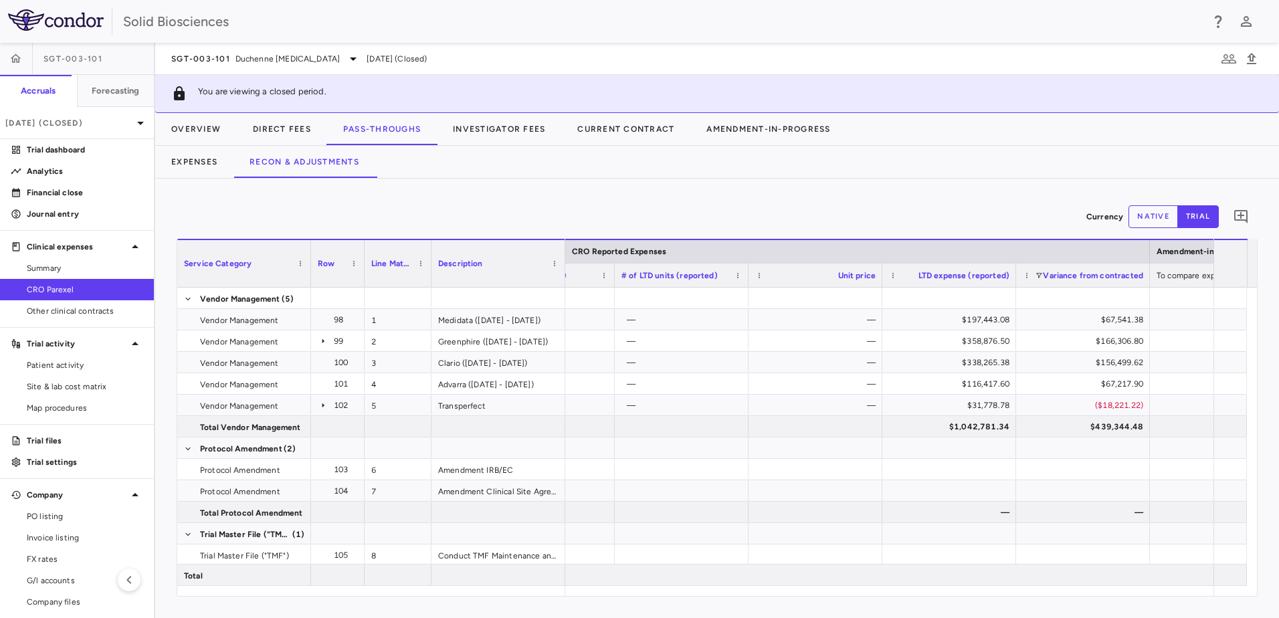
click at [508, 205] on div "Currency native trial 0" at bounding box center [717, 216] width 1081 height 33
